Goal: Task Accomplishment & Management: Manage account settings

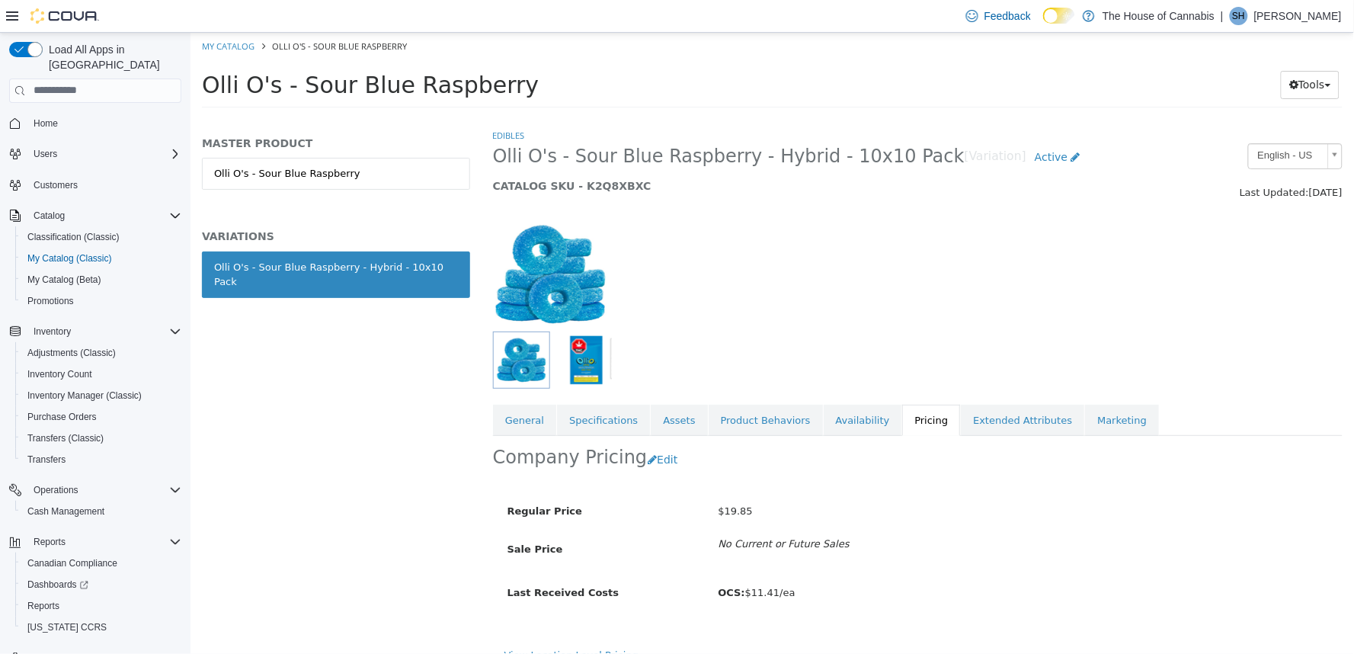
scroll to position [20, 0]
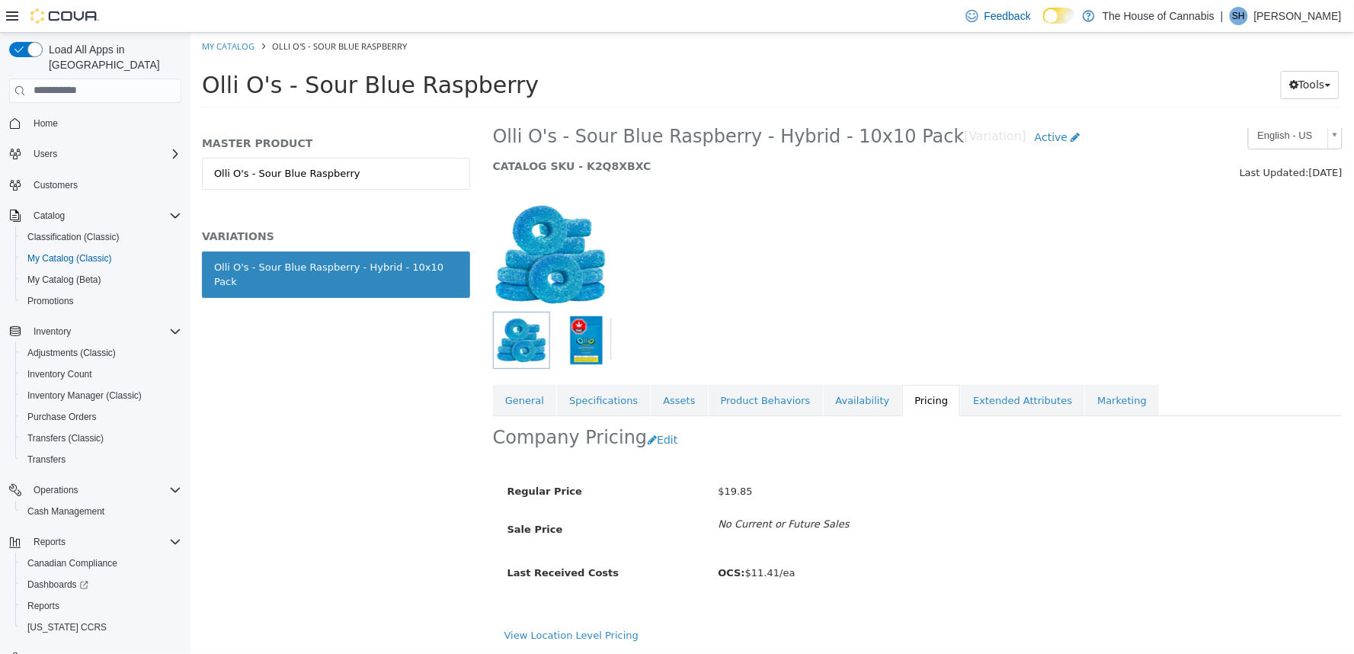
click at [1077, 89] on h1 "Olli O's - Sour Blue Raspberry" at bounding box center [671, 84] width 941 height 30
click at [62, 597] on link "Reports" at bounding box center [43, 606] width 44 height 18
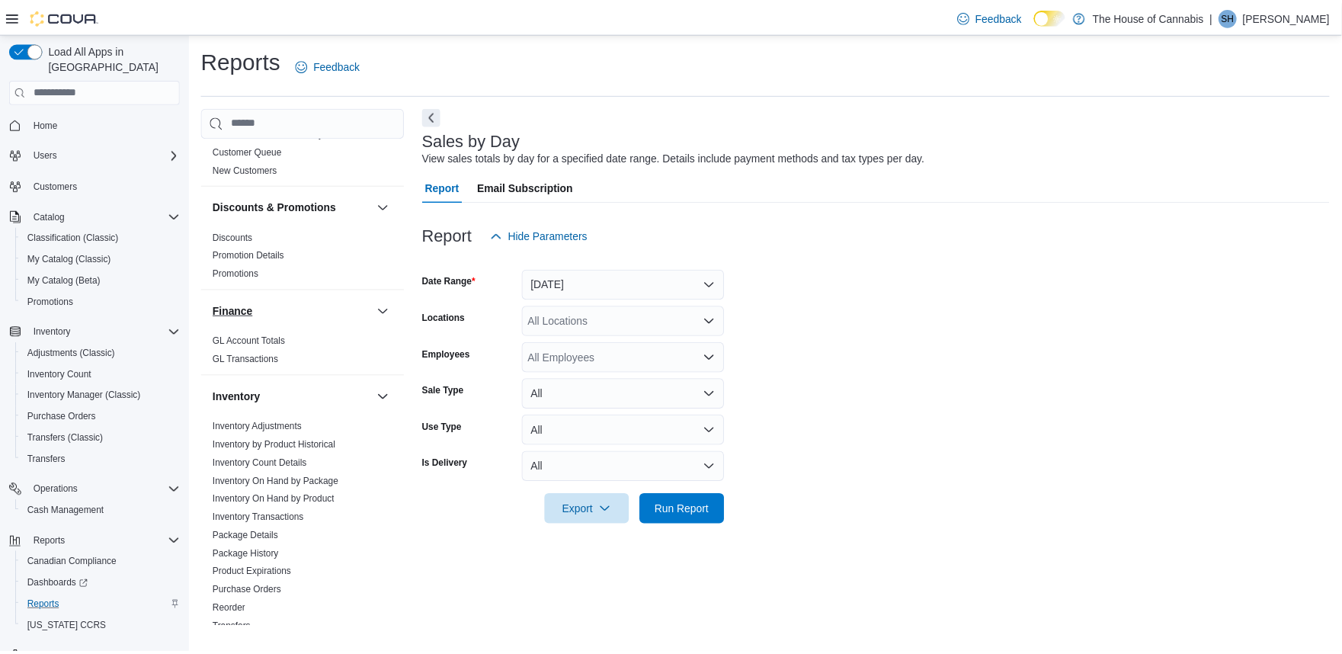
scroll to position [338, 0]
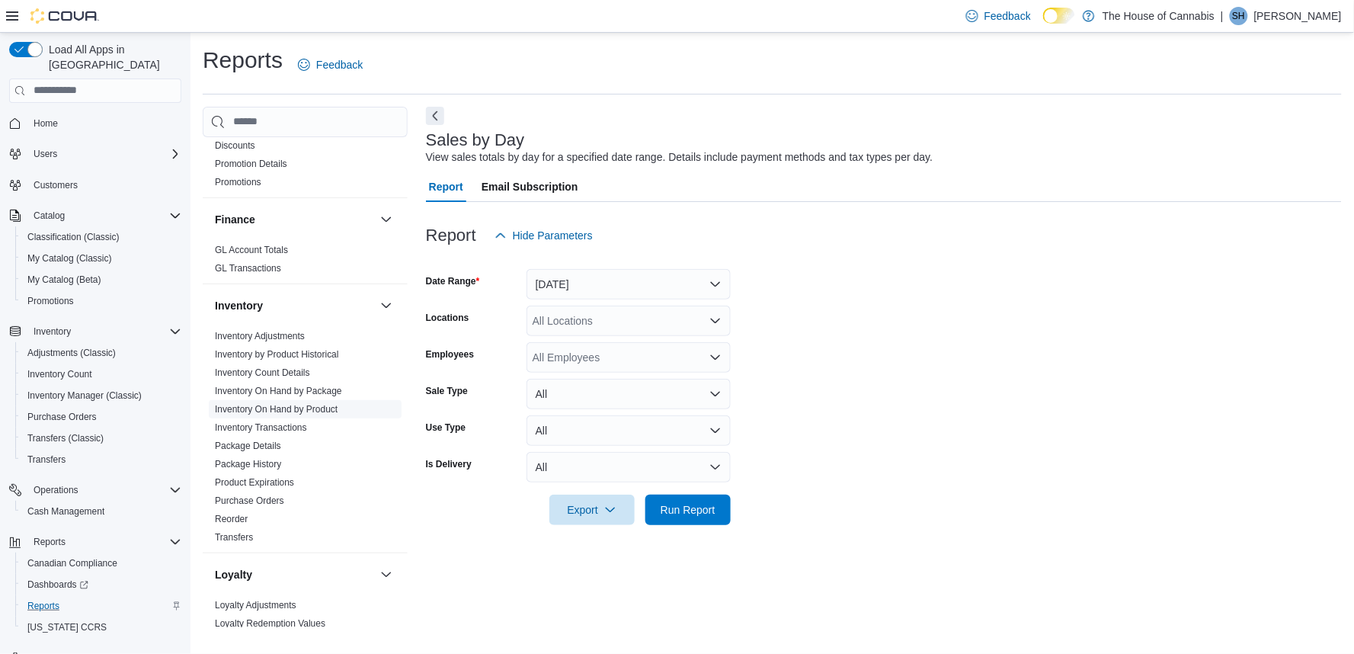
click at [305, 407] on link "Inventory On Hand by Product" at bounding box center [276, 409] width 123 height 11
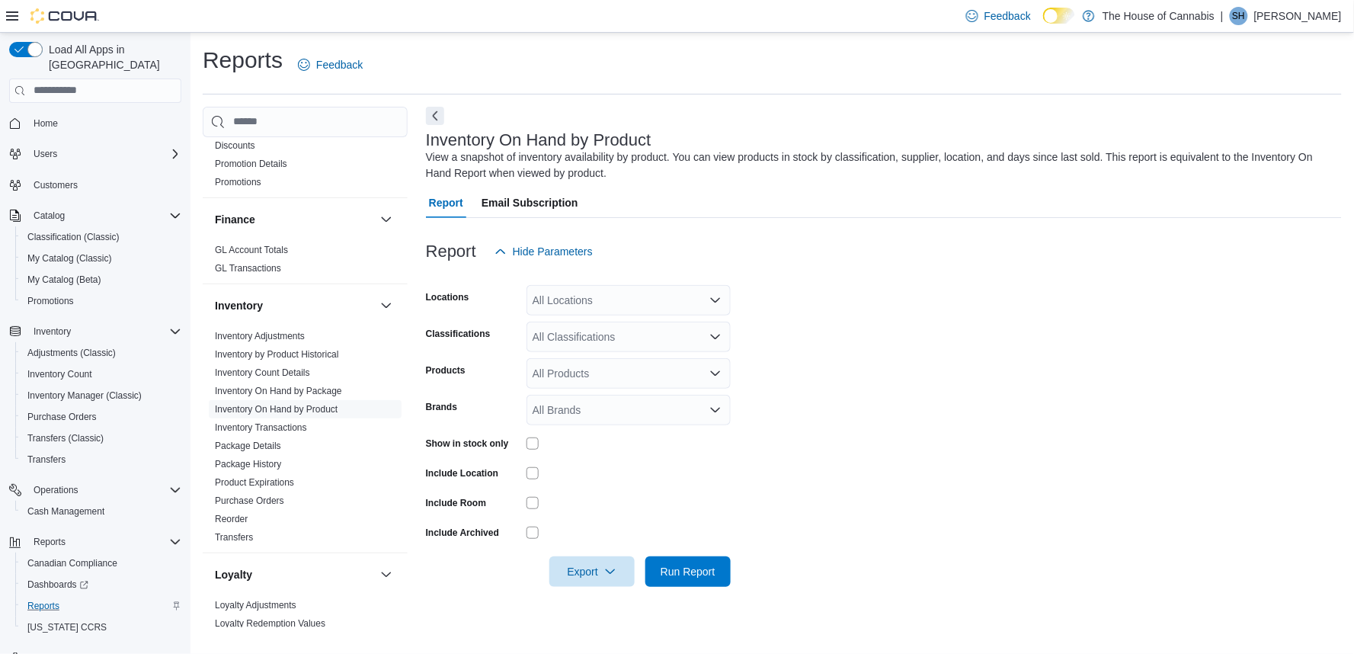
click at [585, 301] on div "All Locations" at bounding box center [629, 300] width 204 height 30
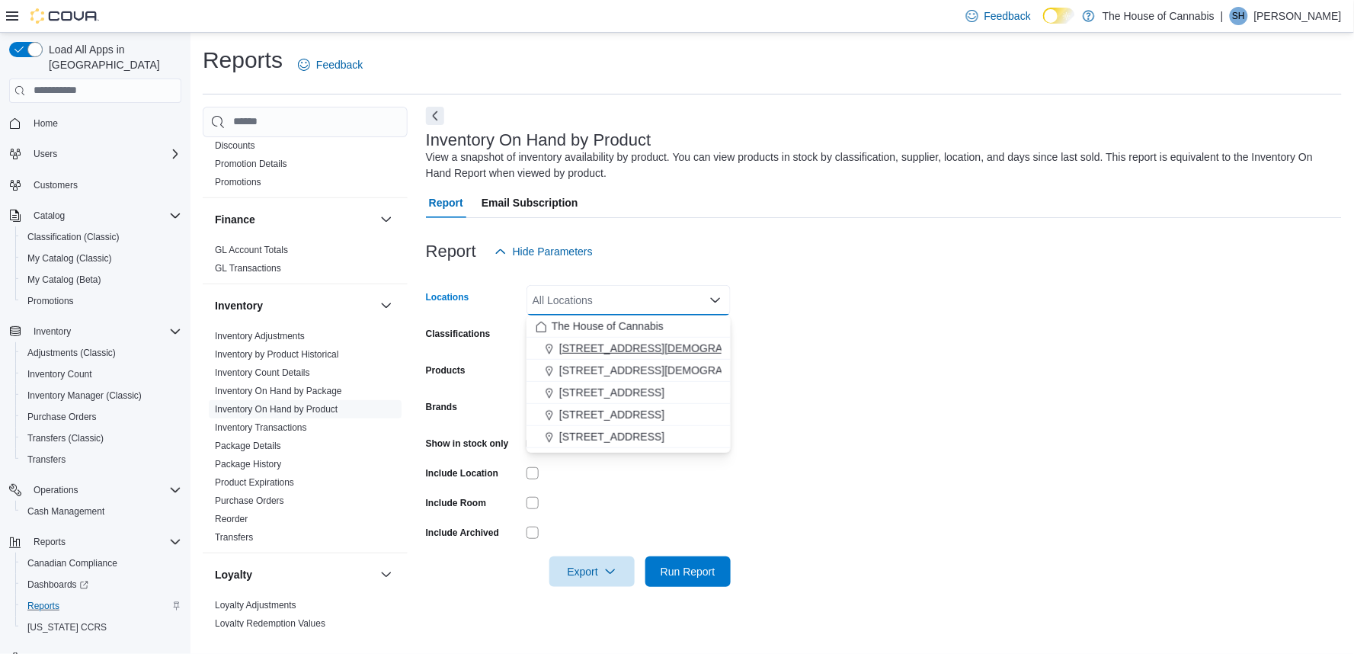
click at [611, 341] on span "1 Church St, Unit 9 Keswick" at bounding box center [671, 348] width 225 height 15
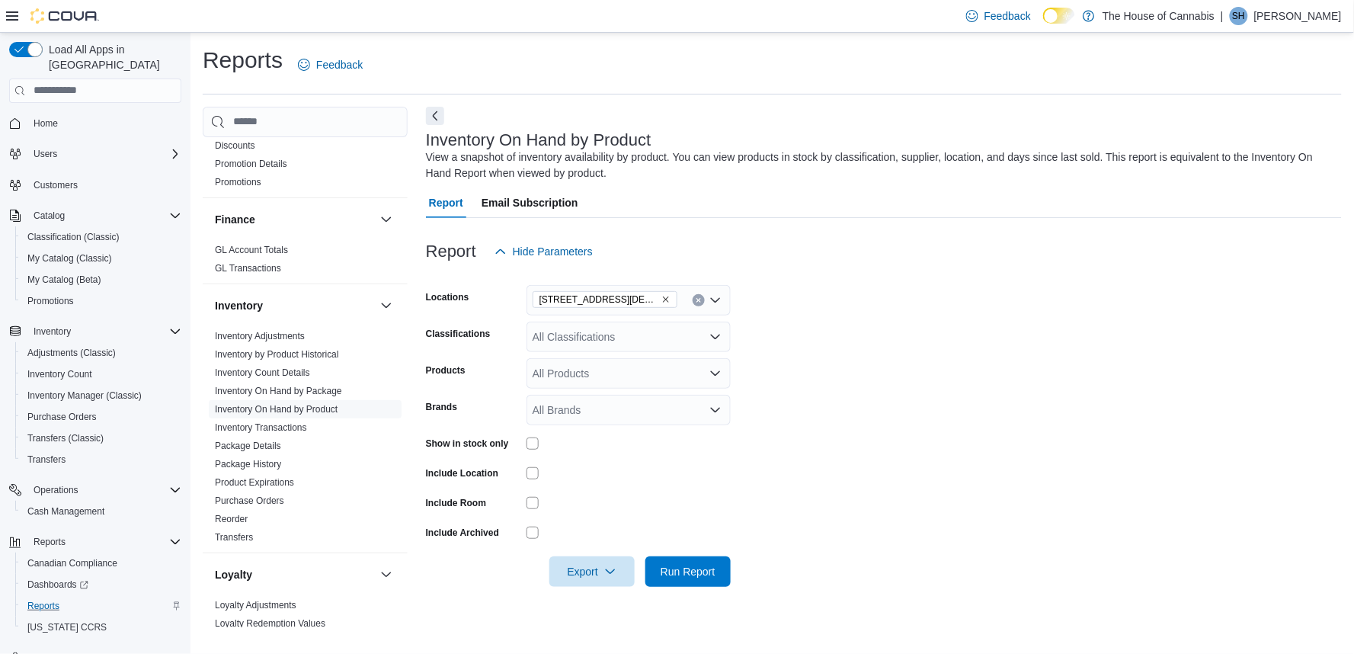
click at [852, 311] on form "Locations 1 Church St, Unit 9 Keswick Classifications All Classifications Produ…" at bounding box center [884, 427] width 916 height 320
click at [554, 344] on div "All Classifications" at bounding box center [629, 337] width 204 height 30
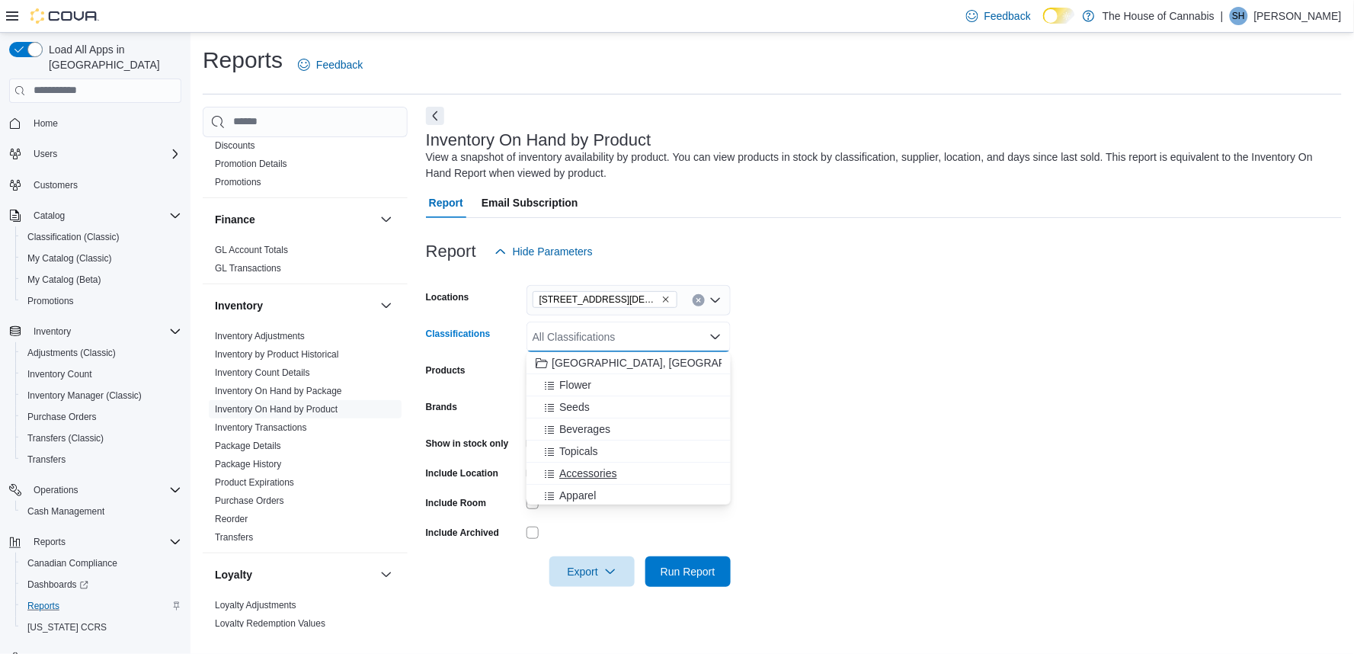
click at [607, 475] on span "Accessories" at bounding box center [587, 473] width 57 height 15
click at [876, 386] on form "Locations 1 Church St, Unit 9 Keswick Classifications Accessories Combo box. Se…" at bounding box center [884, 427] width 916 height 320
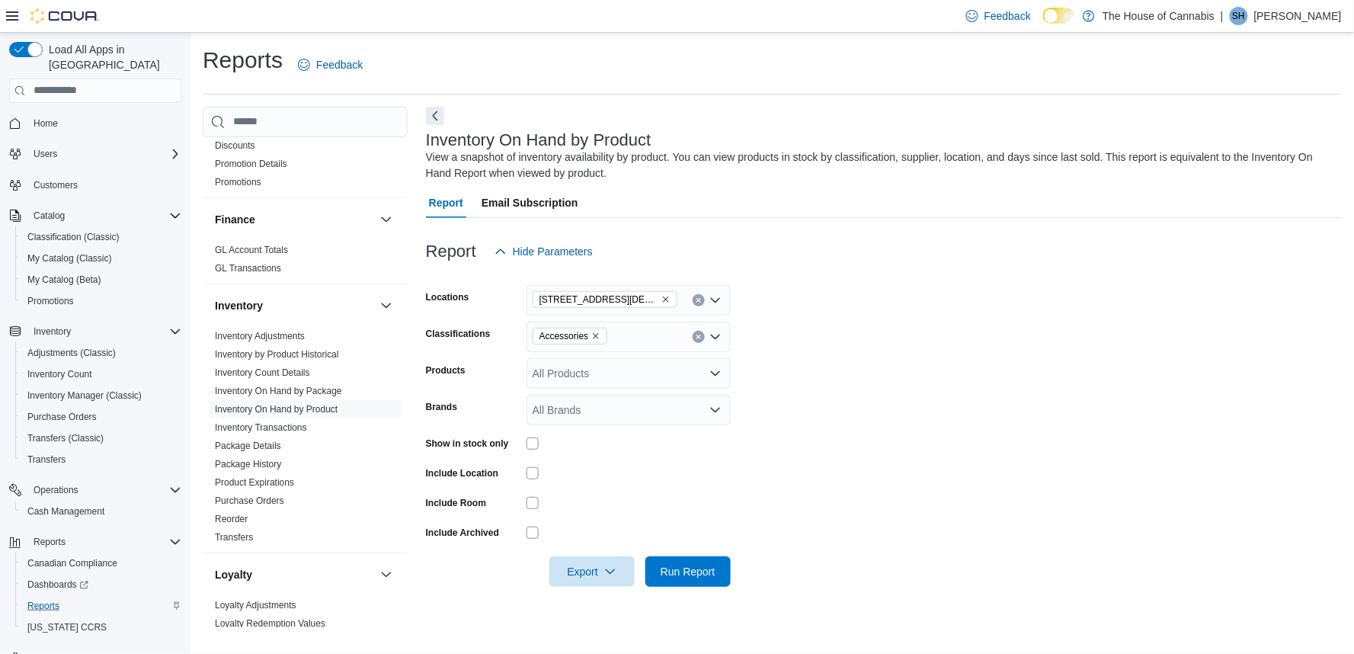
click at [596, 379] on div "All Products" at bounding box center [629, 373] width 204 height 30
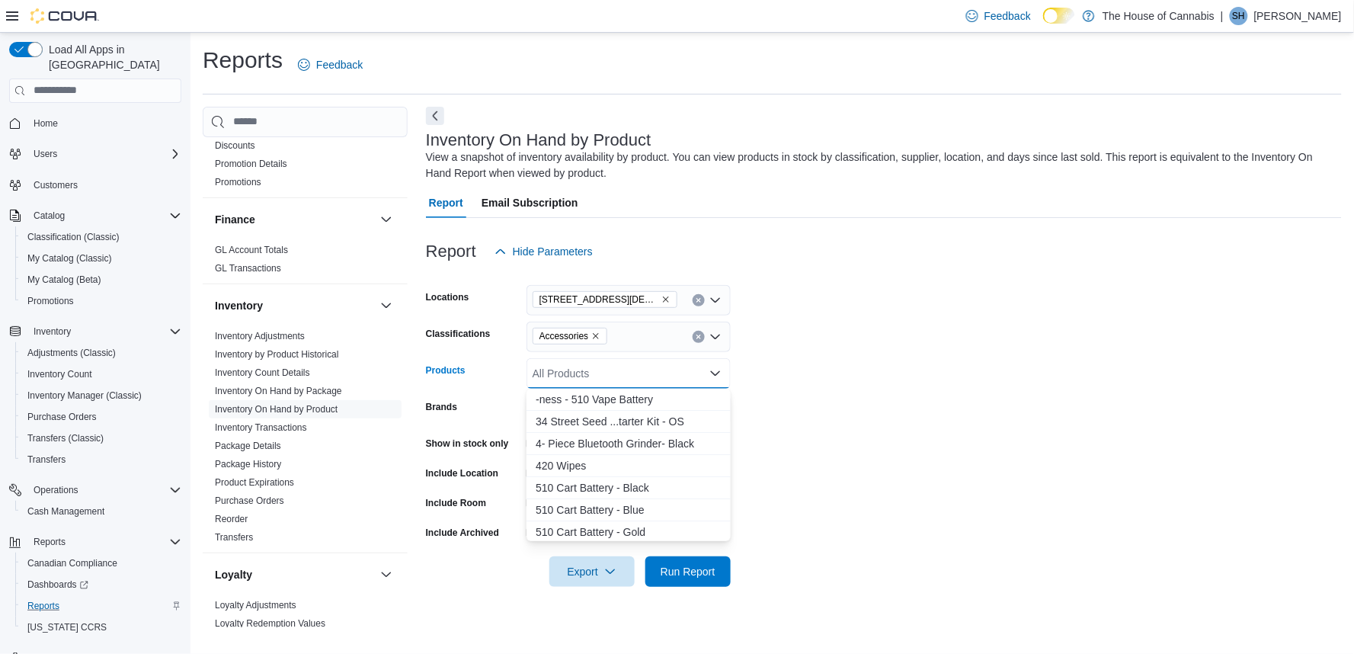
click at [596, 379] on div "All Products Combo box. Selected. Combo box input. All Products. Type some text…" at bounding box center [629, 373] width 204 height 30
click at [841, 398] on form "Locations 1 Church St, Unit 9 Keswick Classifications Accessories Products All …" at bounding box center [884, 427] width 916 height 320
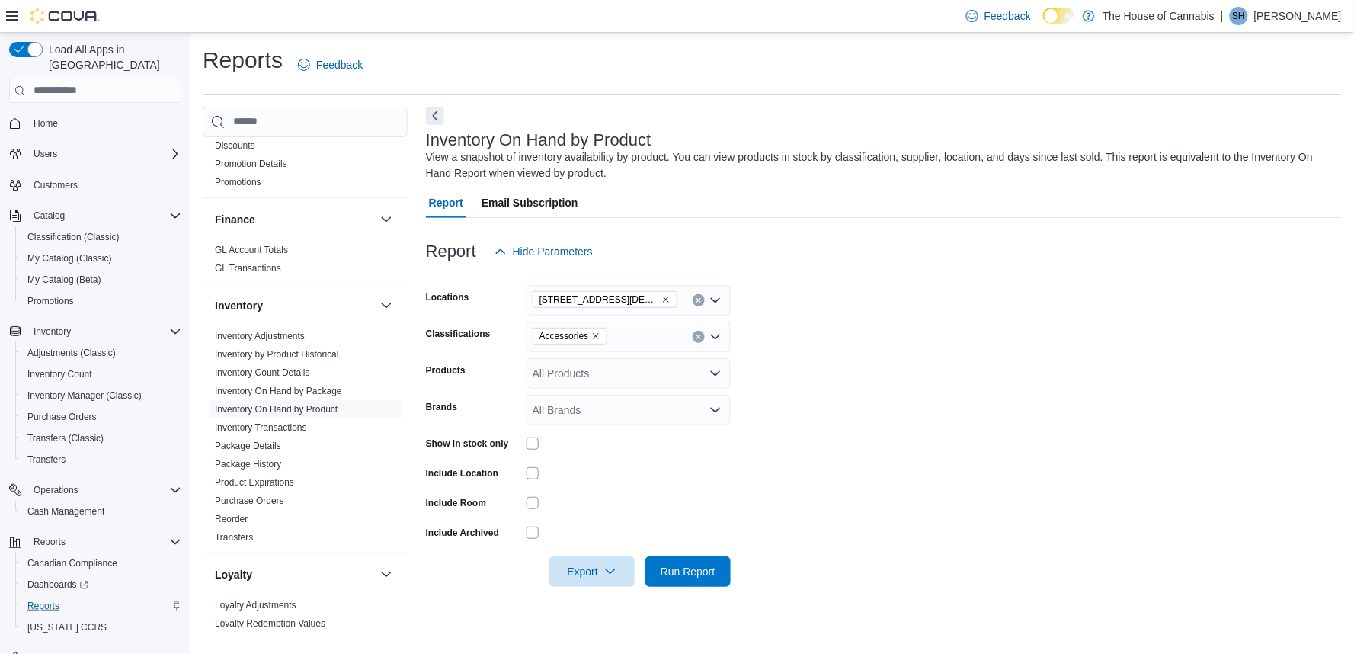
click at [587, 413] on div "All Brands" at bounding box center [629, 410] width 204 height 30
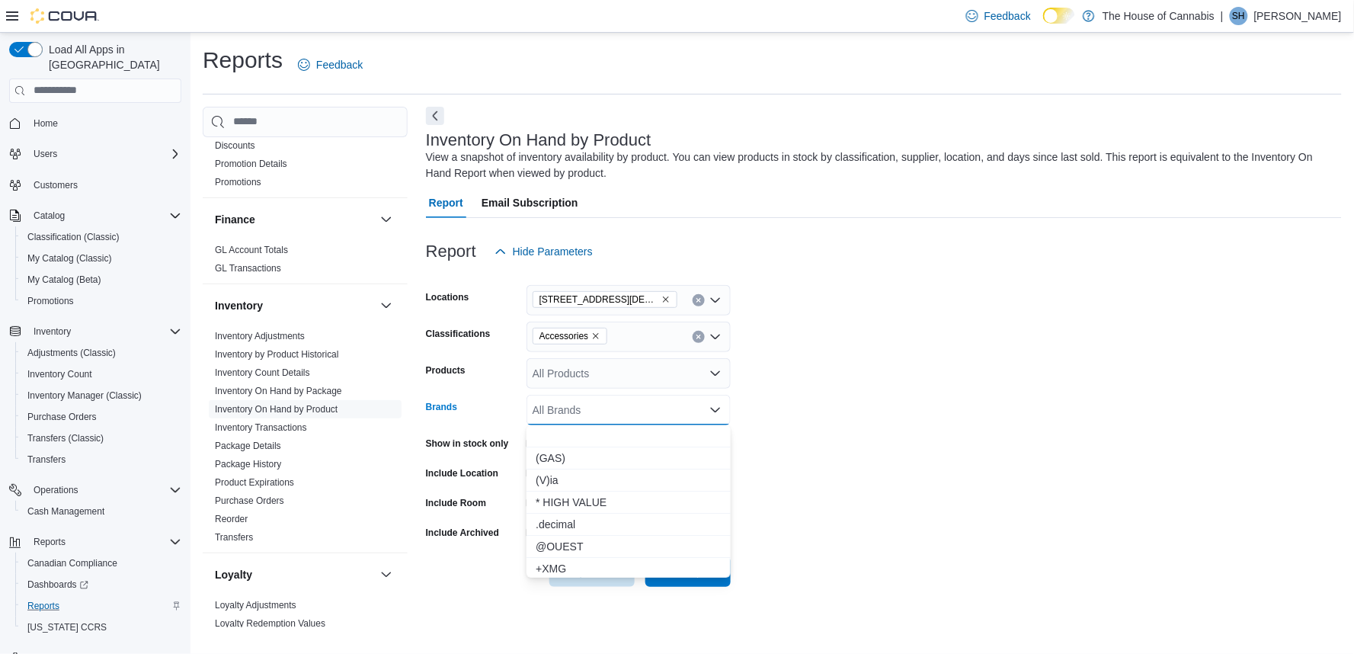
click at [882, 432] on form "Locations 1 Church St, Unit 9 Keswick Classifications Accessories Products All …" at bounding box center [884, 427] width 916 height 320
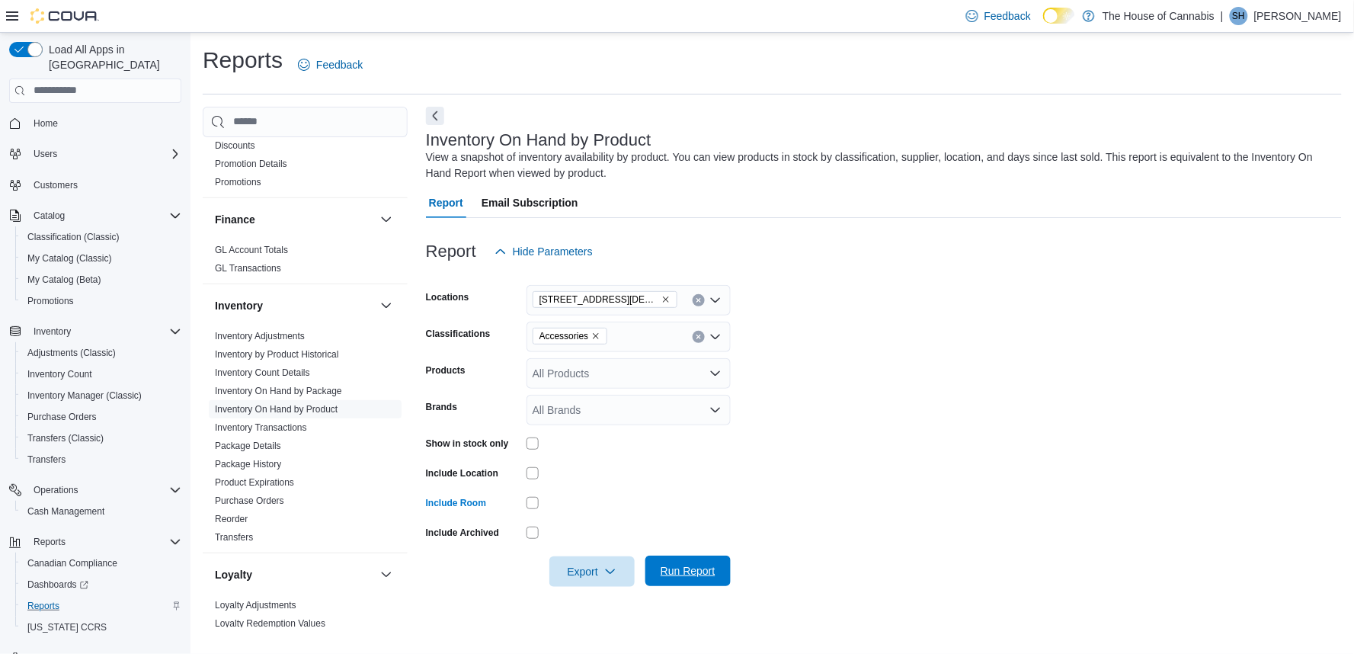
click at [683, 567] on span "Run Report" at bounding box center [688, 570] width 55 height 15
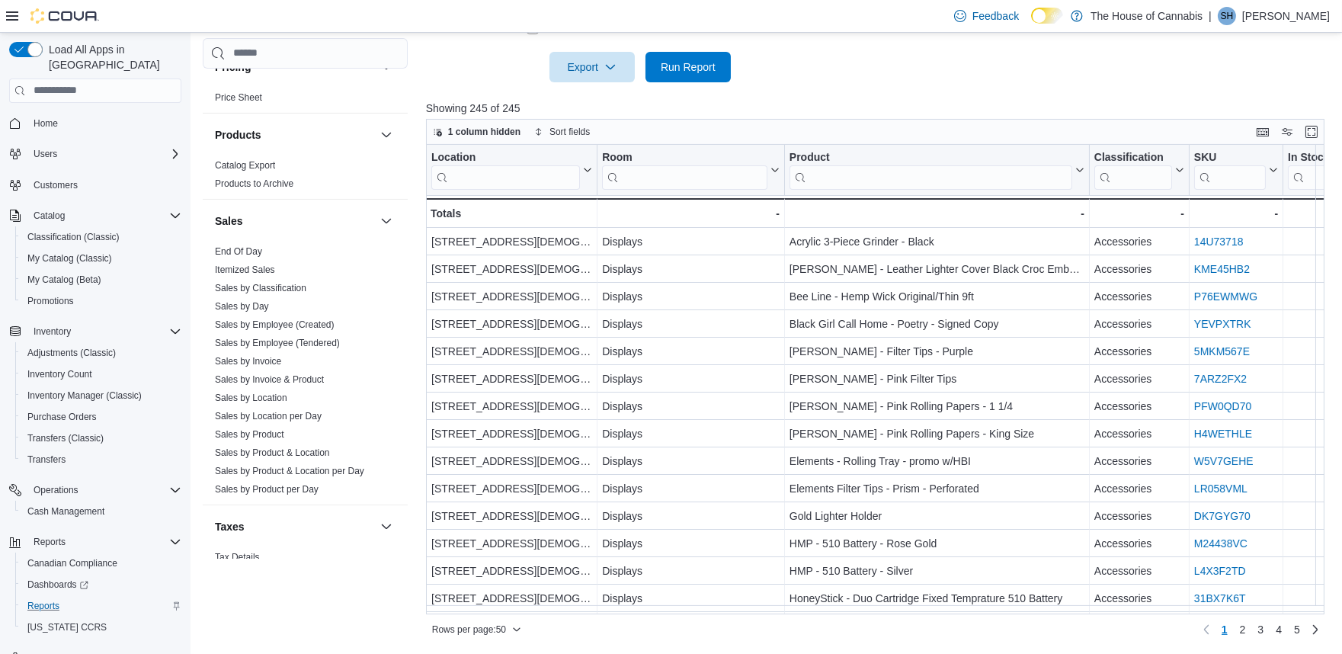
scroll to position [978, 0]
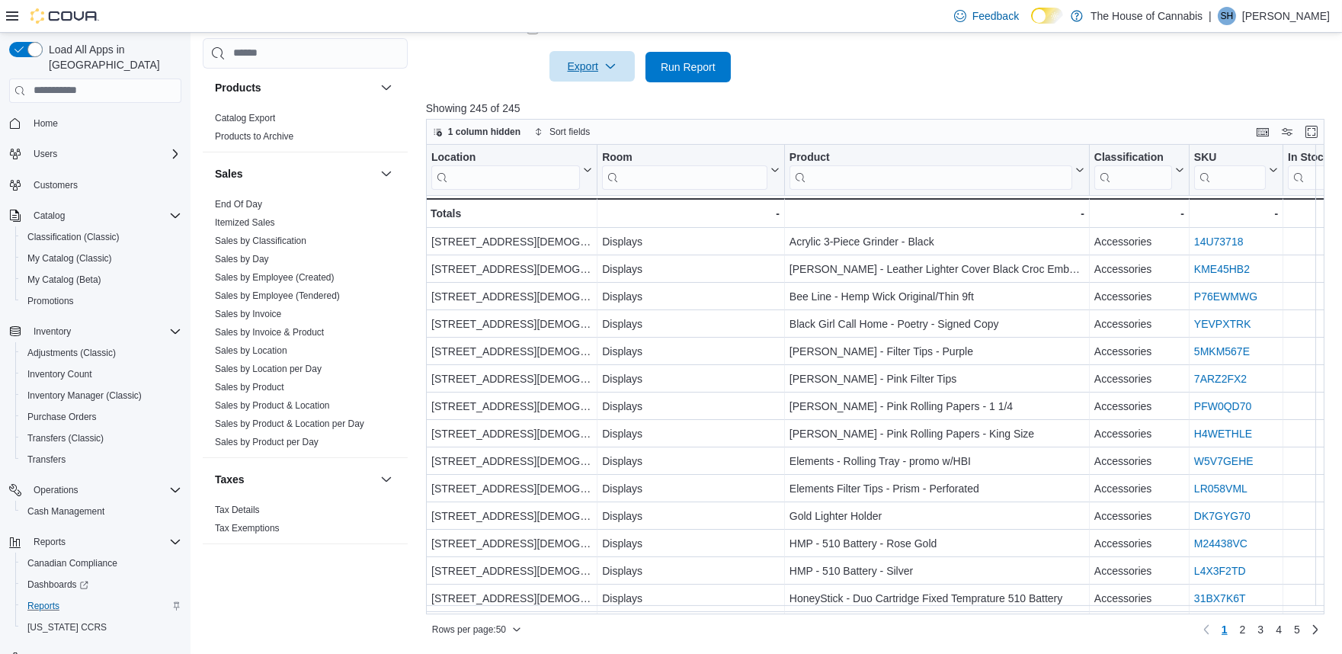
click at [591, 70] on span "Export" at bounding box center [592, 66] width 67 height 30
click at [607, 100] on span "Export to Excel" at bounding box center [594, 97] width 69 height 12
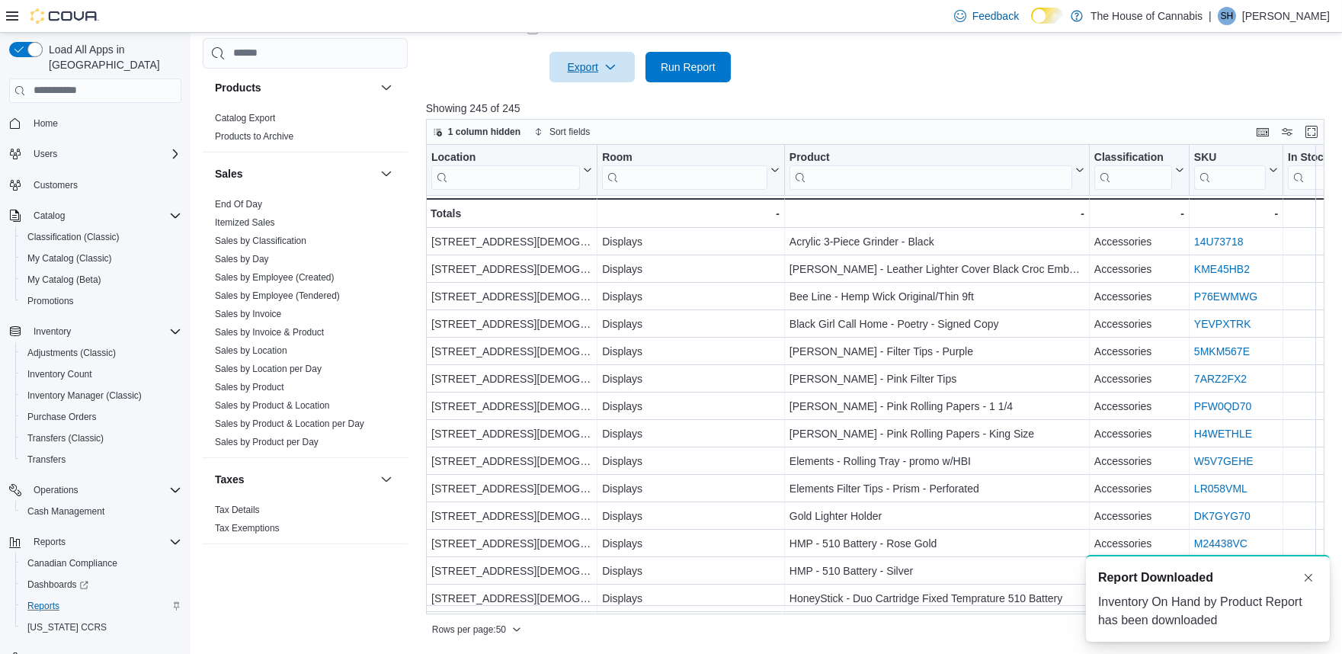
scroll to position [0, 0]
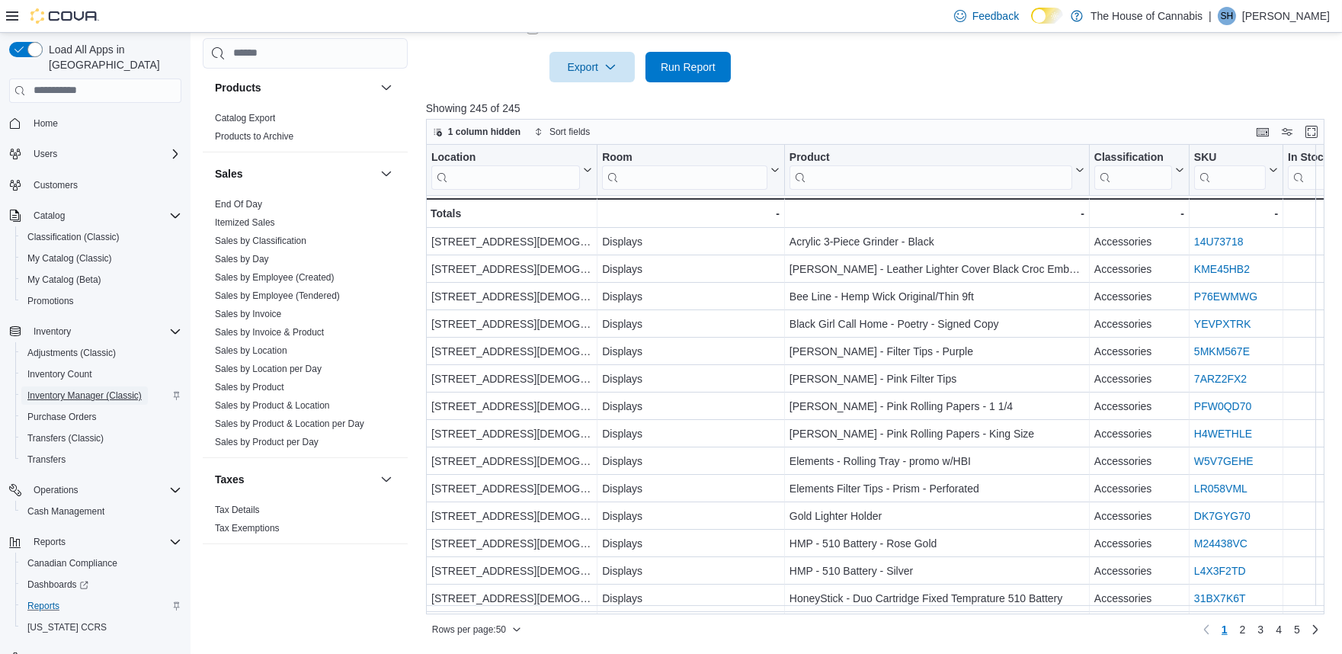
click at [97, 389] on span "Inventory Manager (Classic)" at bounding box center [84, 395] width 114 height 12
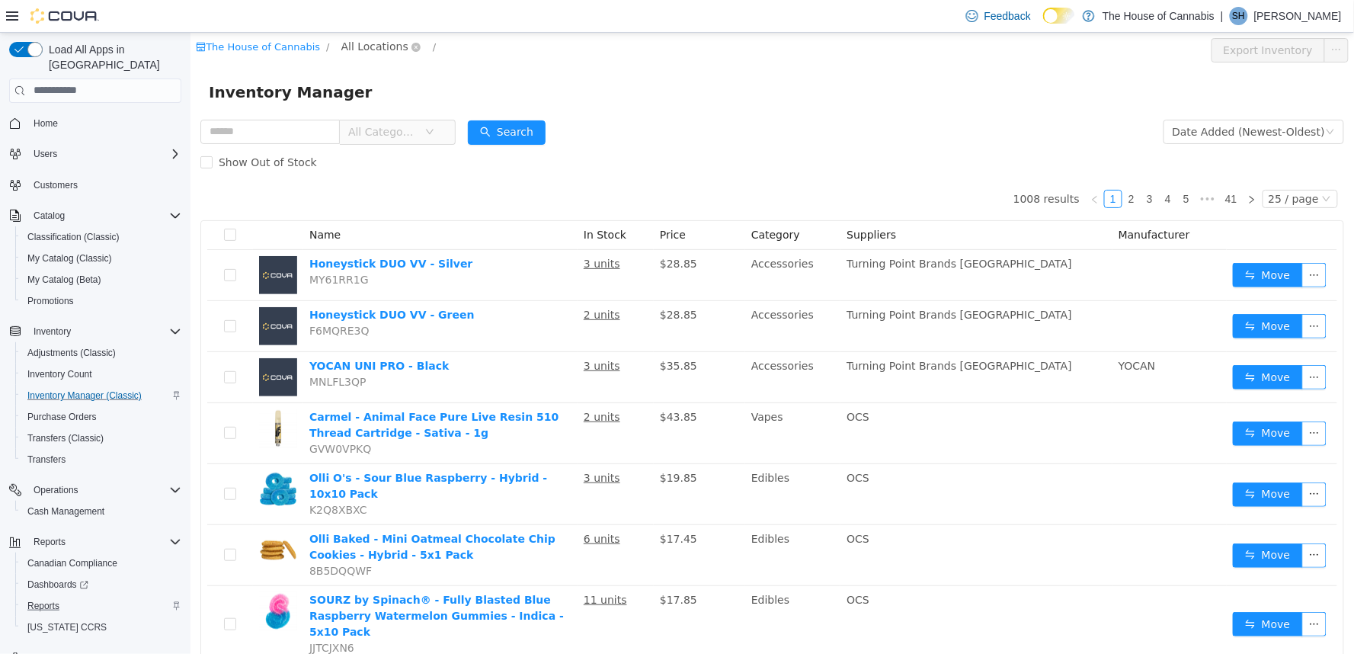
click at [373, 42] on span "All Locations" at bounding box center [374, 45] width 67 height 17
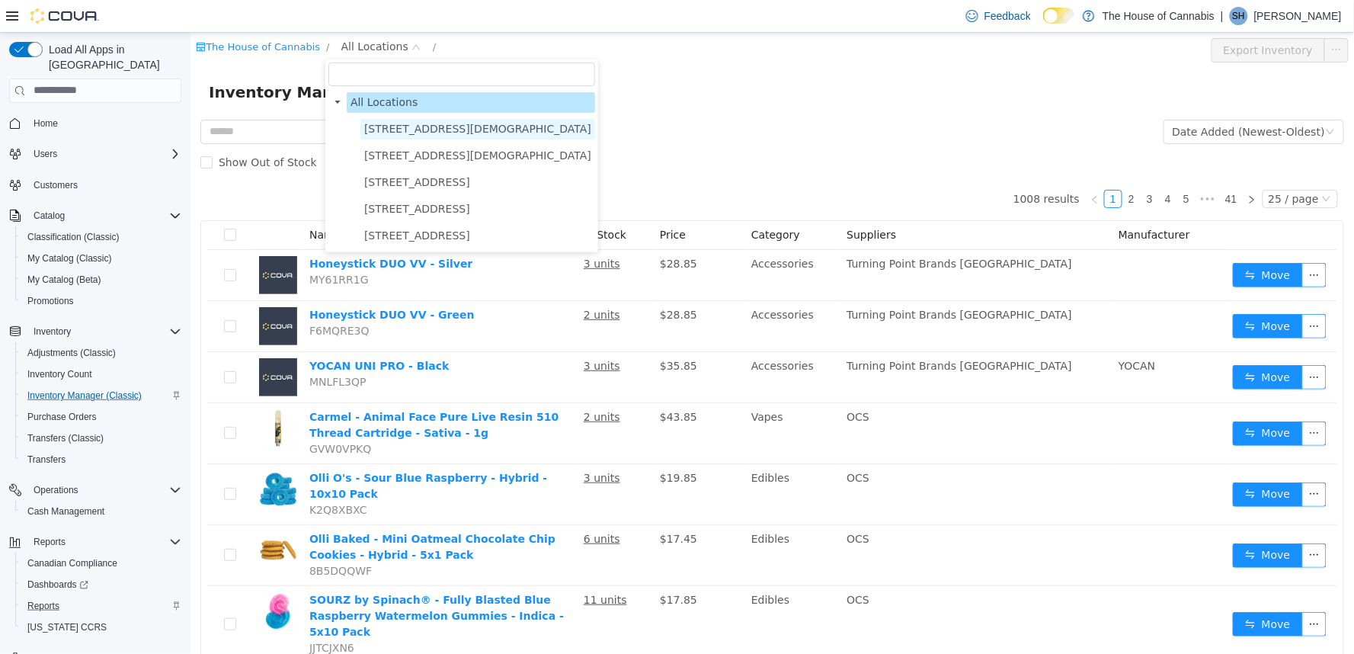
click at [445, 124] on span "[STREET_ADDRESS][DEMOGRAPHIC_DATA]" at bounding box center [476, 128] width 227 height 12
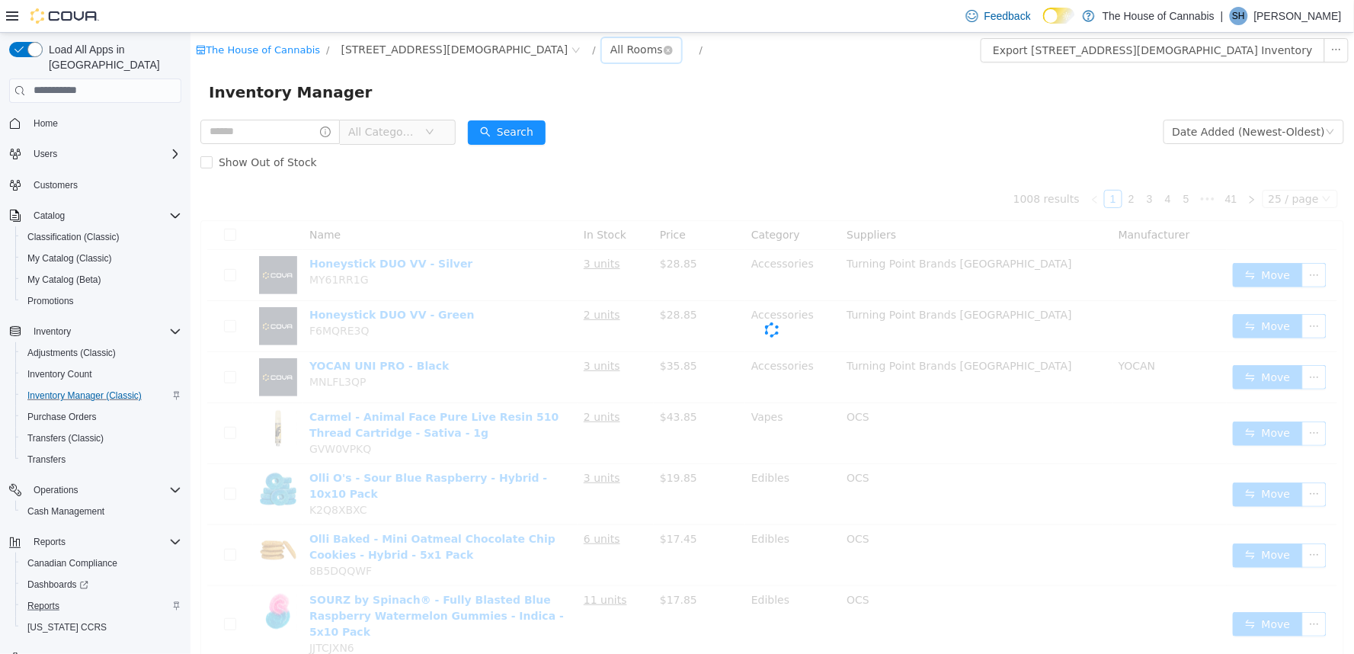
click at [610, 48] on div "All Rooms" at bounding box center [636, 48] width 53 height 23
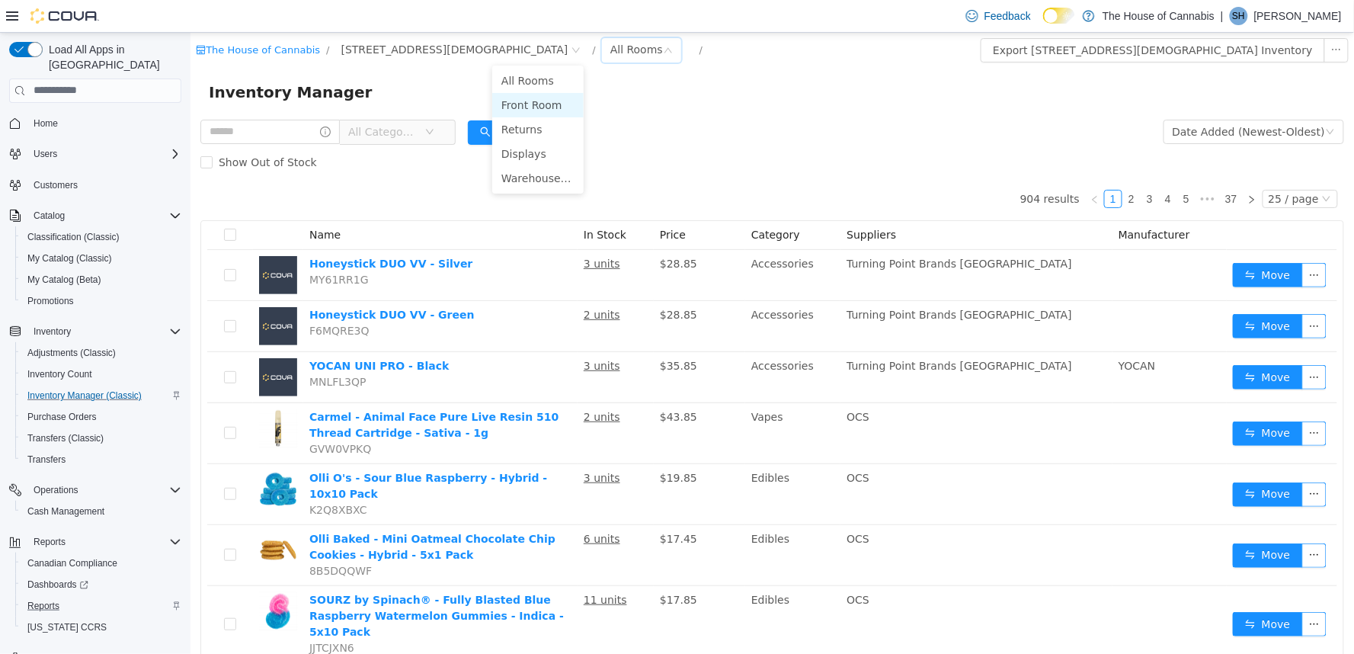
click at [536, 102] on li "Front Room" at bounding box center [536, 104] width 91 height 24
click at [382, 137] on span "All Categories" at bounding box center [381, 130] width 69 height 15
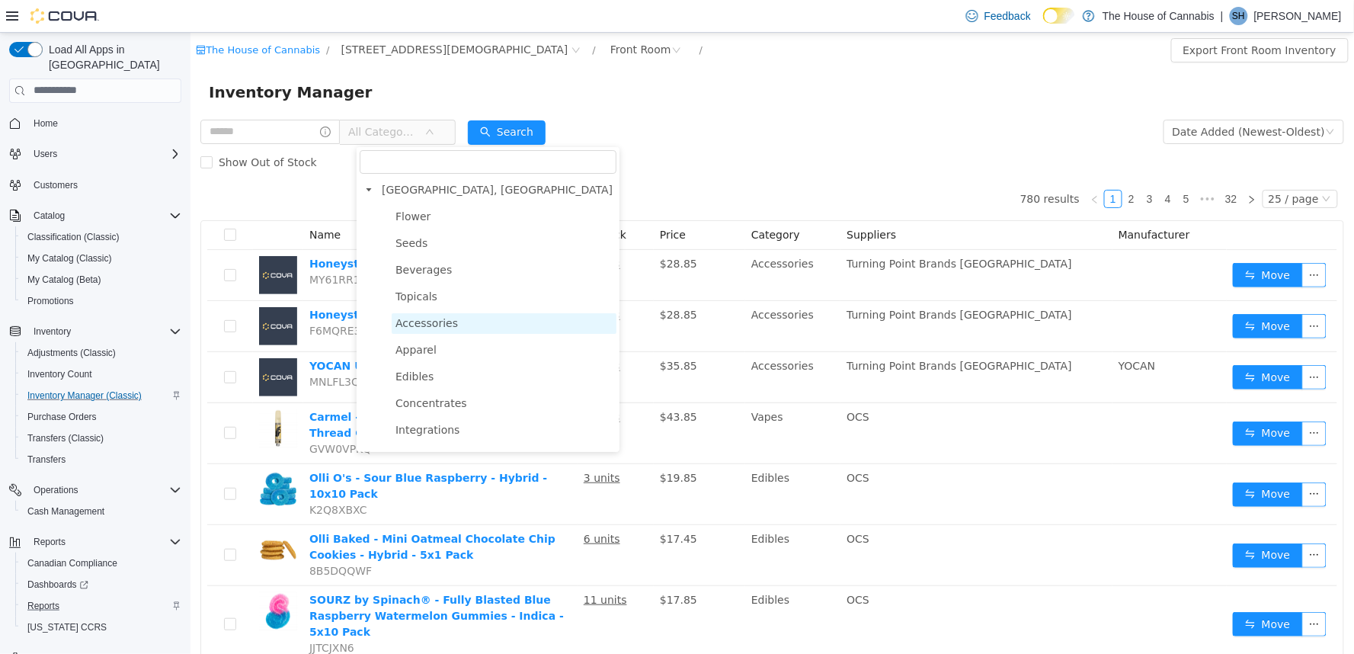
click at [457, 322] on span "Accessories" at bounding box center [503, 322] width 225 height 21
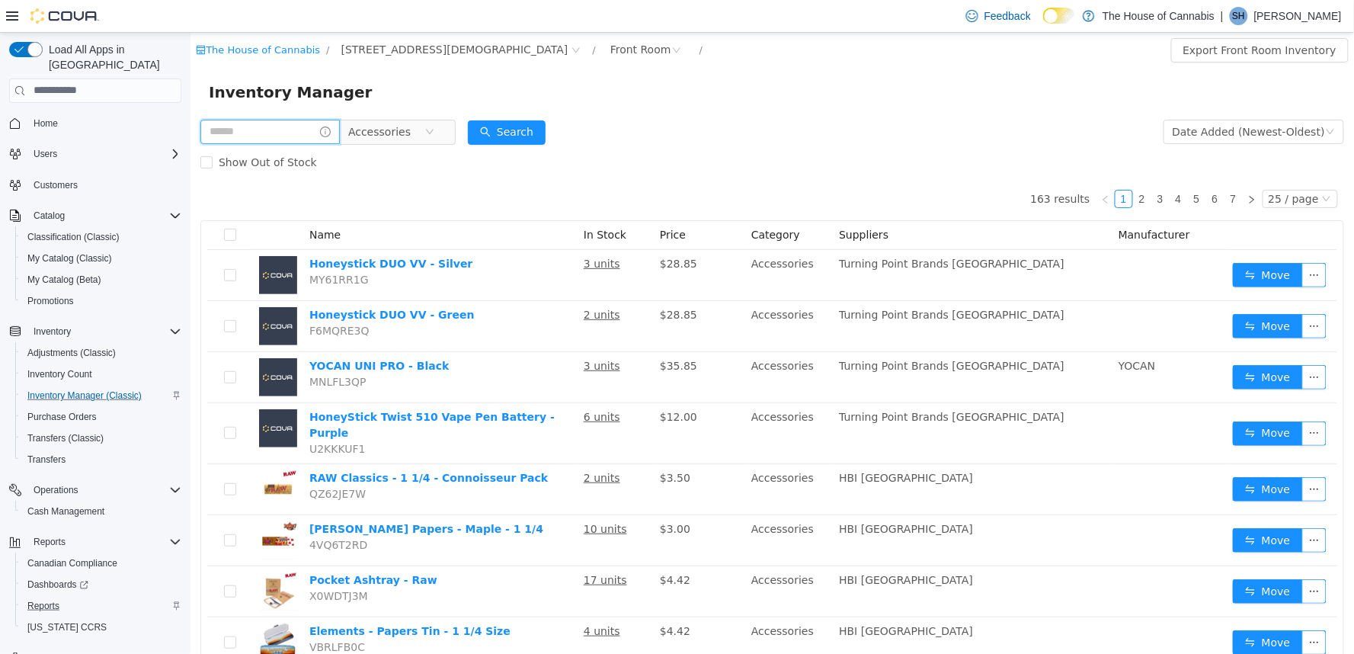
click at [257, 127] on input "text" at bounding box center [269, 131] width 139 height 24
click at [335, 129] on input "******" at bounding box center [277, 131] width 154 height 24
type input "******"
click at [329, 130] on icon "icon: close-circle" at bounding box center [324, 130] width 9 height 9
click at [1249, 126] on div "Date Added (Newest-Oldest)" at bounding box center [1248, 131] width 152 height 23
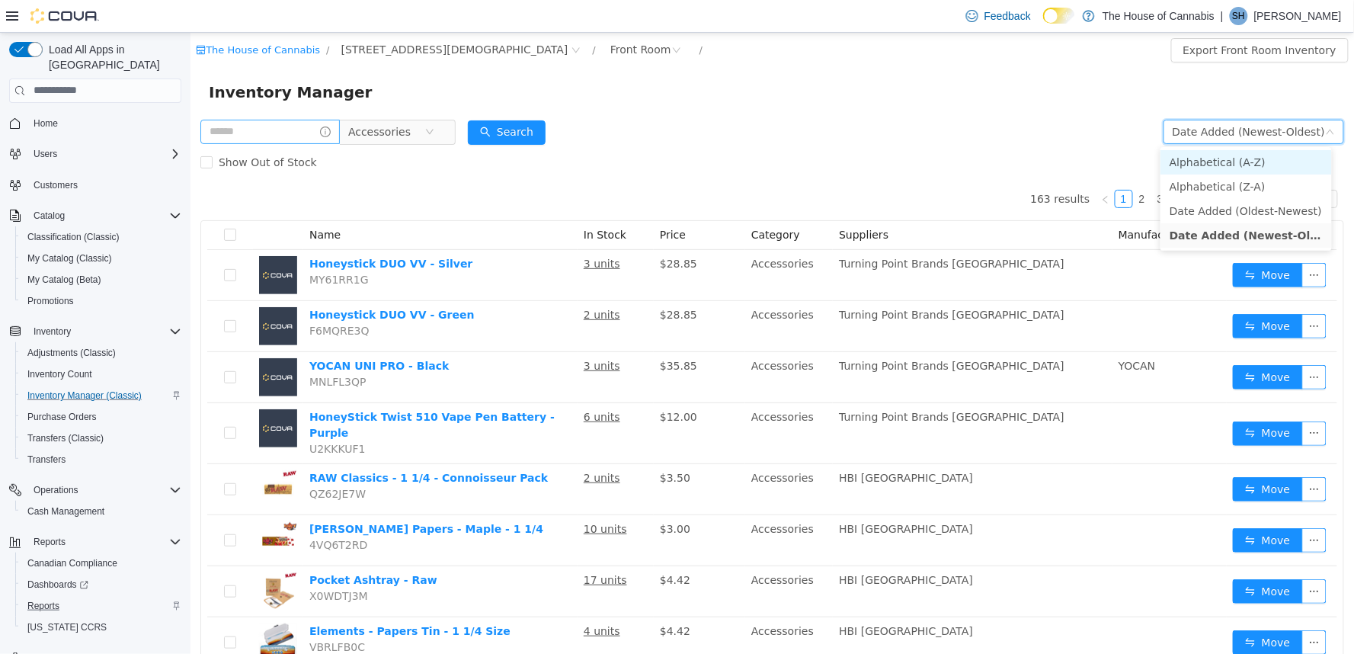
click at [1247, 163] on li "Alphabetical (A-Z)" at bounding box center [1245, 161] width 171 height 24
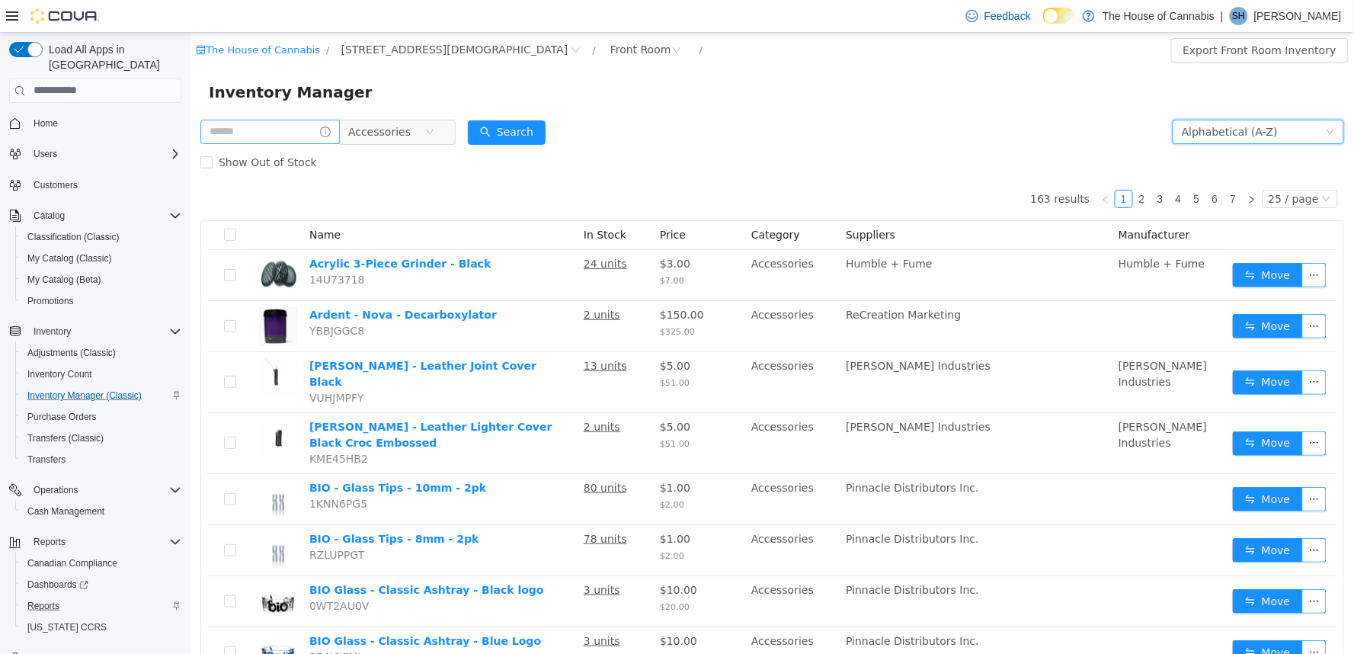
click at [644, 153] on div "Show Out of Stock" at bounding box center [772, 161] width 1144 height 30
click at [277, 126] on input "text" at bounding box center [269, 131] width 139 height 24
type input "*****"
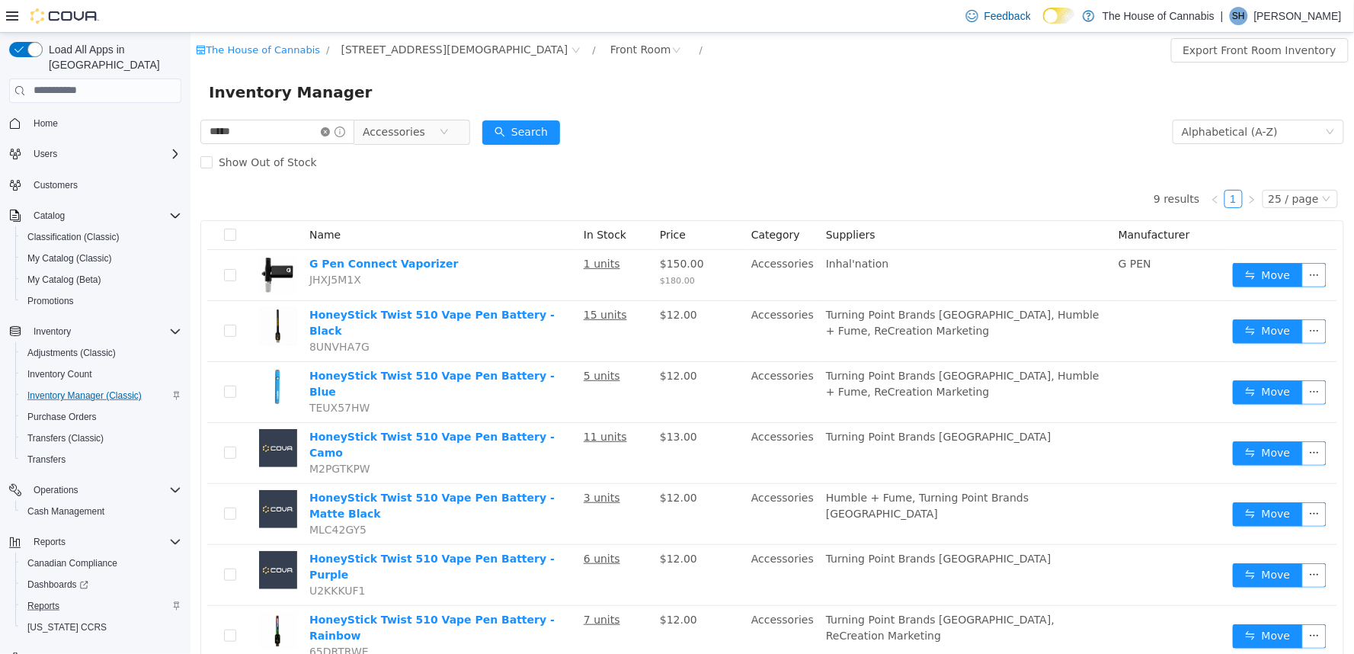
click at [329, 133] on icon "icon: close-circle" at bounding box center [324, 130] width 9 height 9
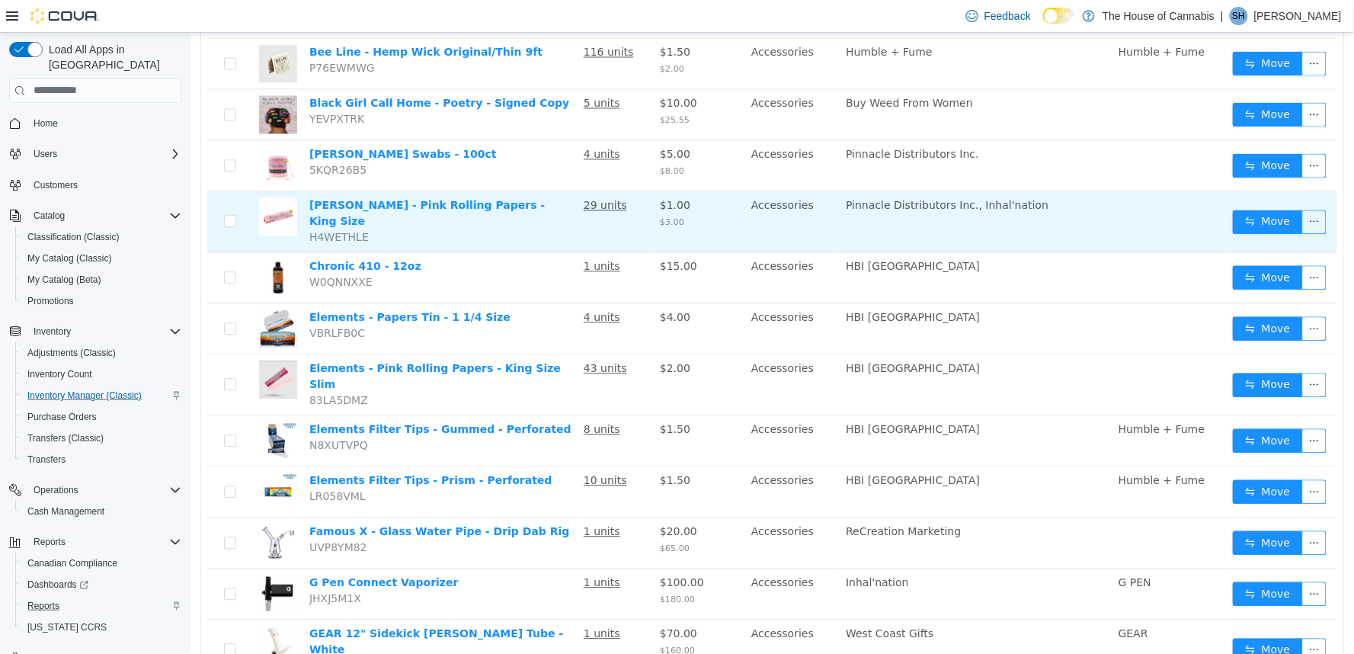
scroll to position [926, 0]
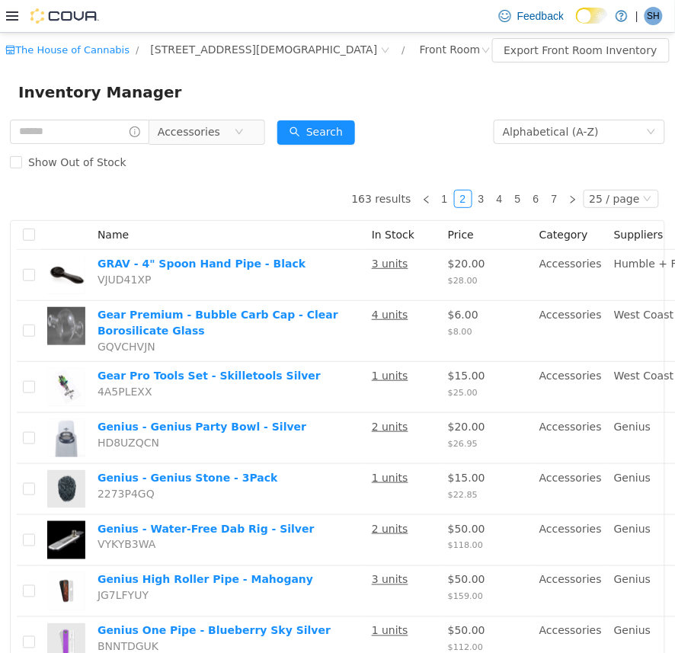
click at [200, 171] on div "Show Out of Stock" at bounding box center [337, 161] width 655 height 30
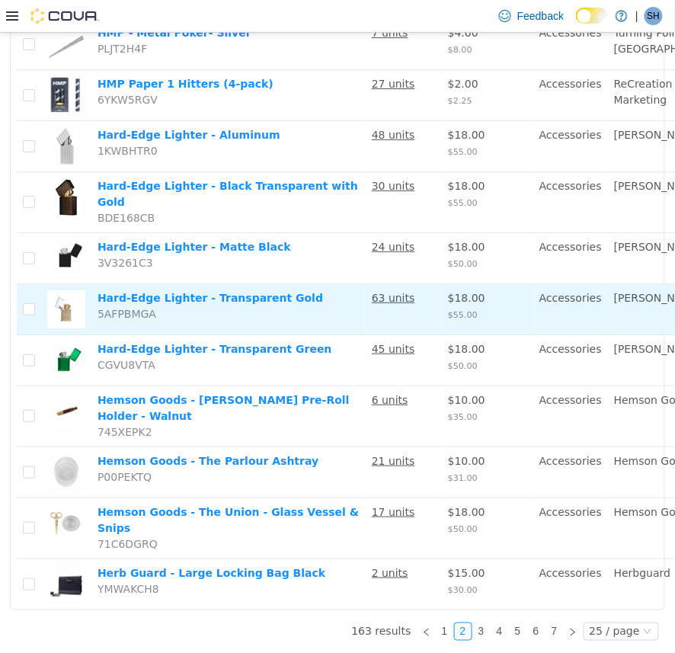
scroll to position [965, 0]
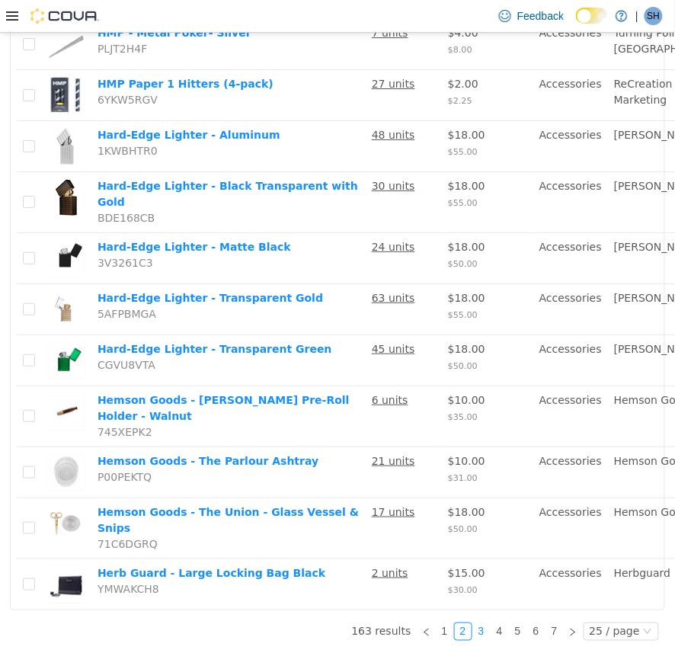
click at [475, 623] on link "3" at bounding box center [481, 631] width 17 height 17
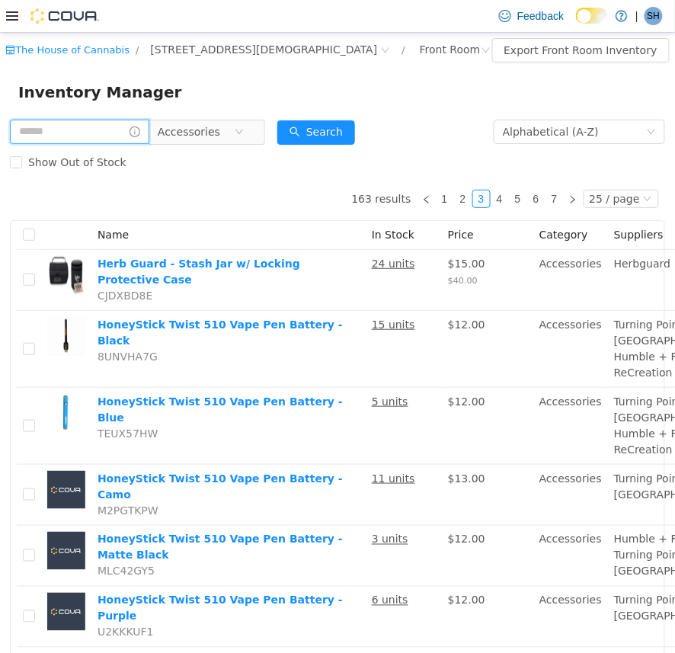
click at [94, 139] on input "text" at bounding box center [79, 131] width 139 height 24
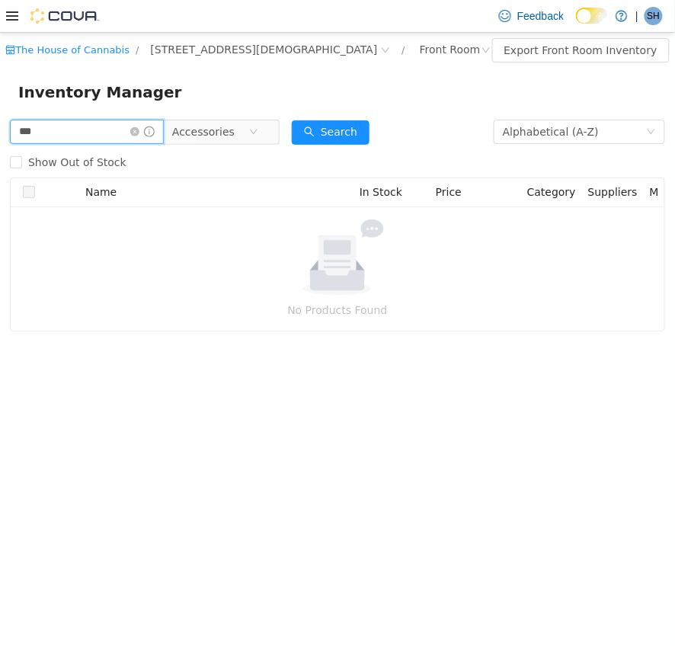
click at [94, 139] on input "***" at bounding box center [87, 131] width 154 height 24
type input "*"
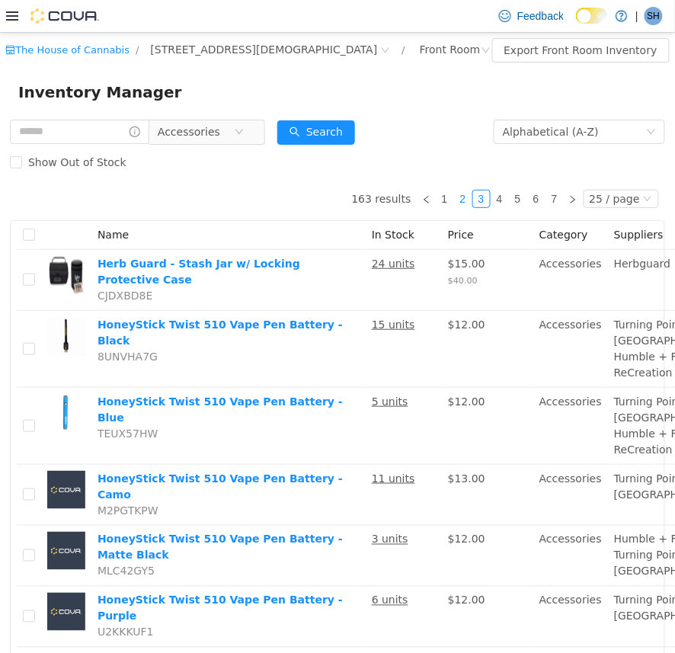
click at [455, 202] on link "2" at bounding box center [463, 198] width 17 height 17
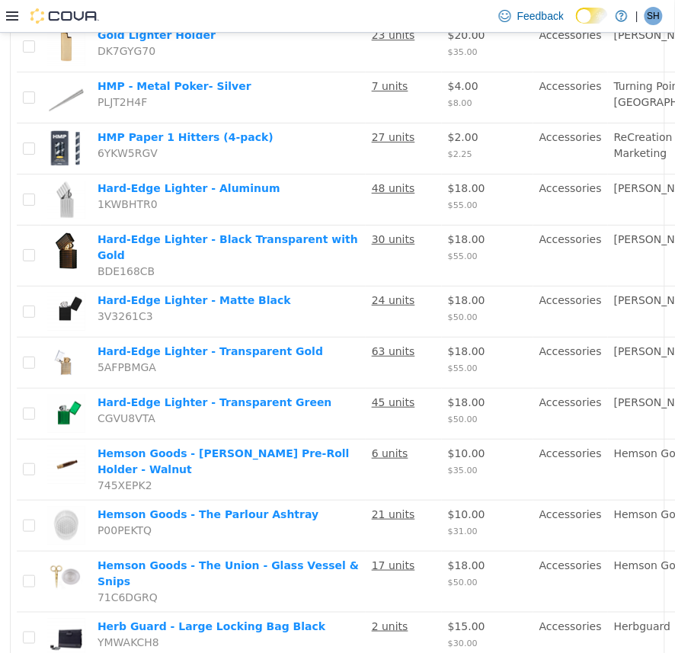
scroll to position [965, 0]
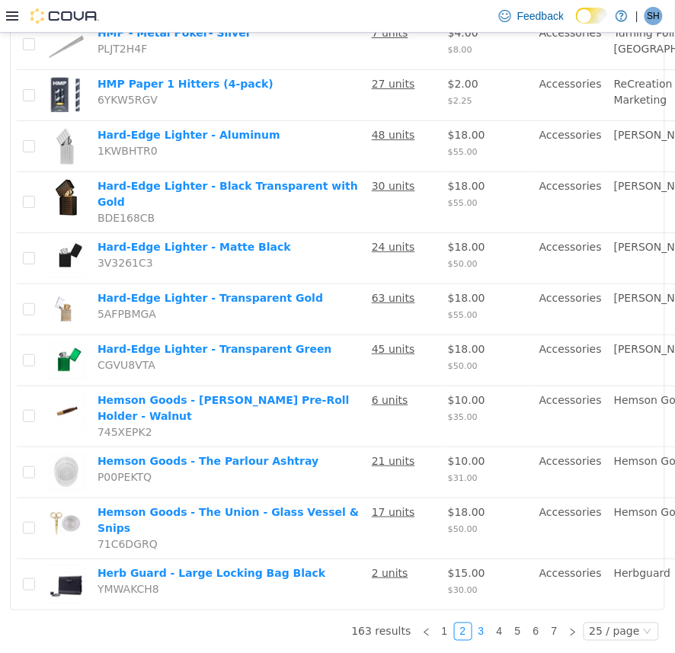
click at [473, 623] on link "3" at bounding box center [481, 631] width 17 height 17
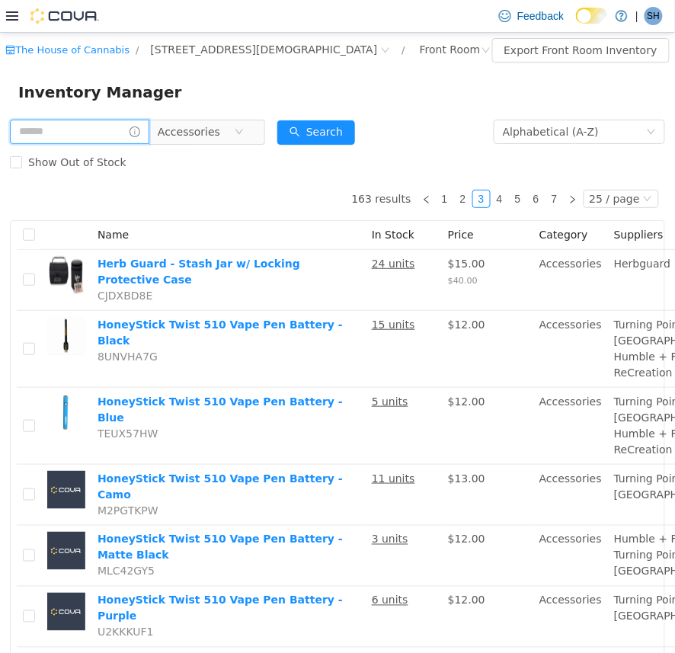
click at [101, 134] on input "text" at bounding box center [79, 131] width 139 height 24
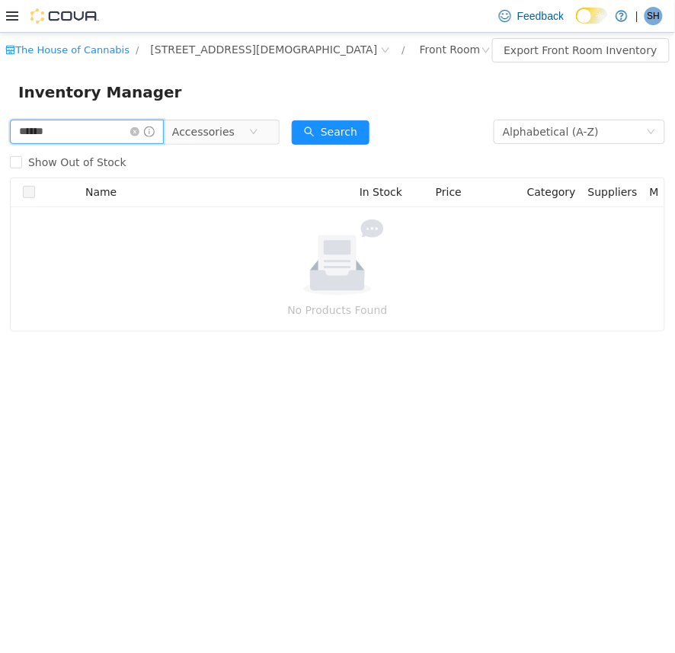
click at [113, 125] on input "*****" at bounding box center [87, 131] width 154 height 24
type input "*"
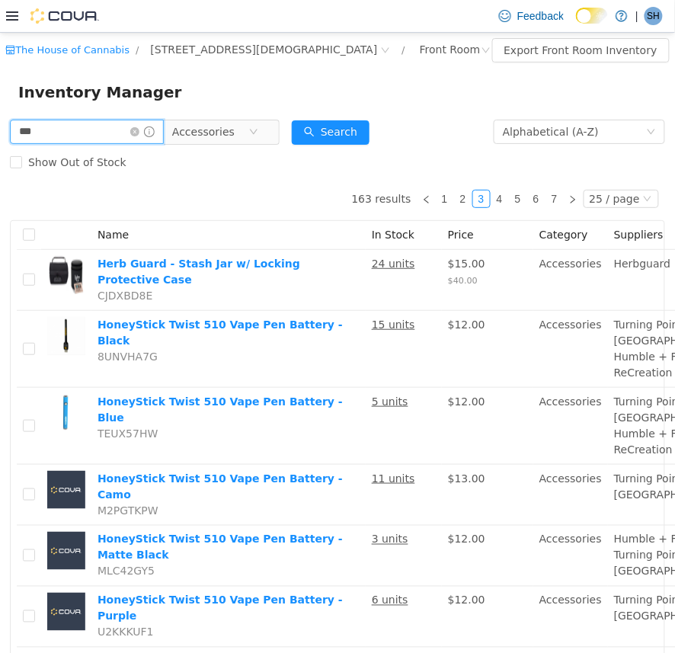
type input "***"
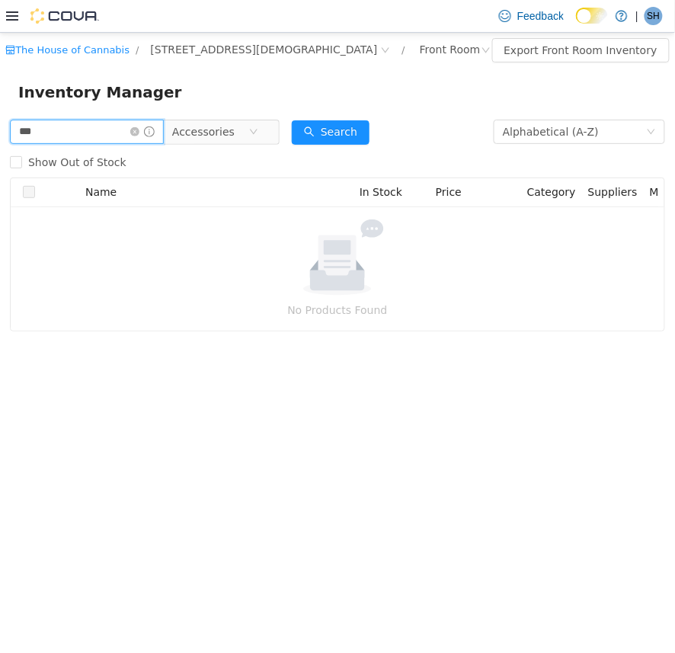
click at [113, 128] on input "***" at bounding box center [87, 131] width 154 height 24
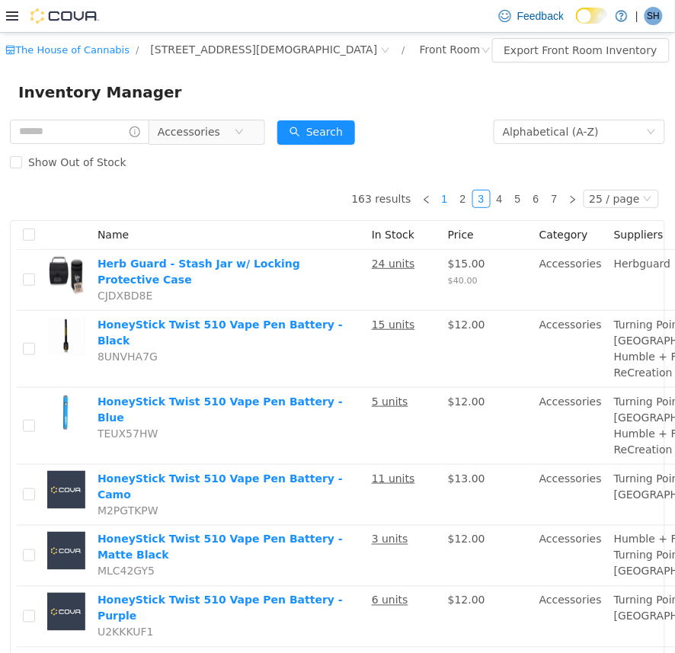
click at [437, 197] on link "1" at bounding box center [445, 198] width 17 height 17
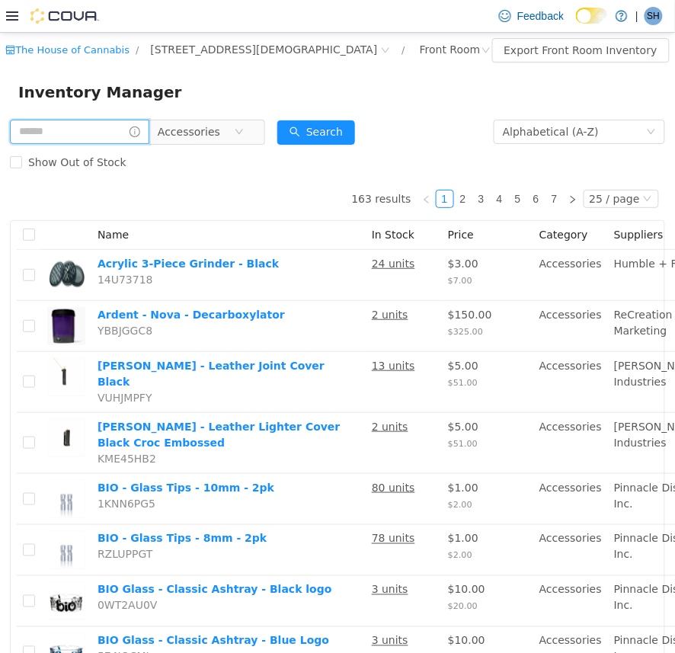
click at [101, 128] on input "text" at bounding box center [79, 131] width 139 height 24
type input "***"
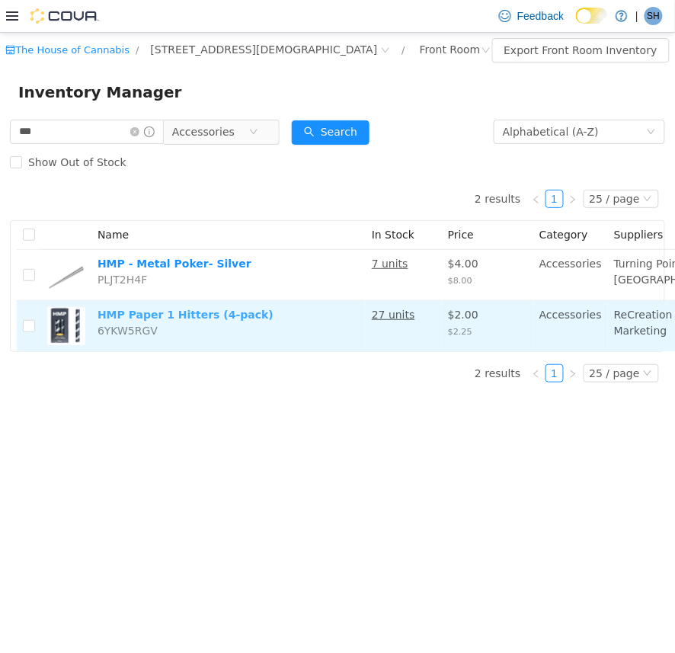
click at [200, 320] on link "HMP Paper 1 Hitters (4-pack)" at bounding box center [186, 314] width 176 height 12
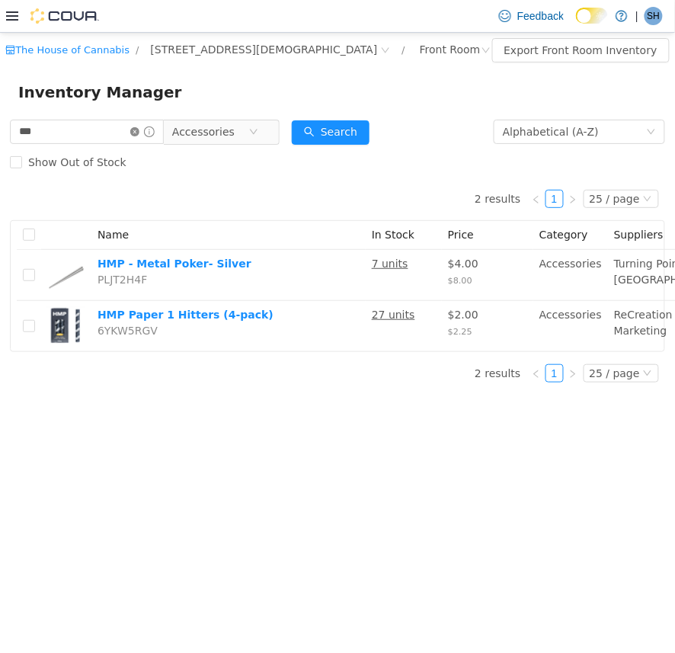
click at [139, 130] on icon "icon: close-circle" at bounding box center [134, 130] width 9 height 9
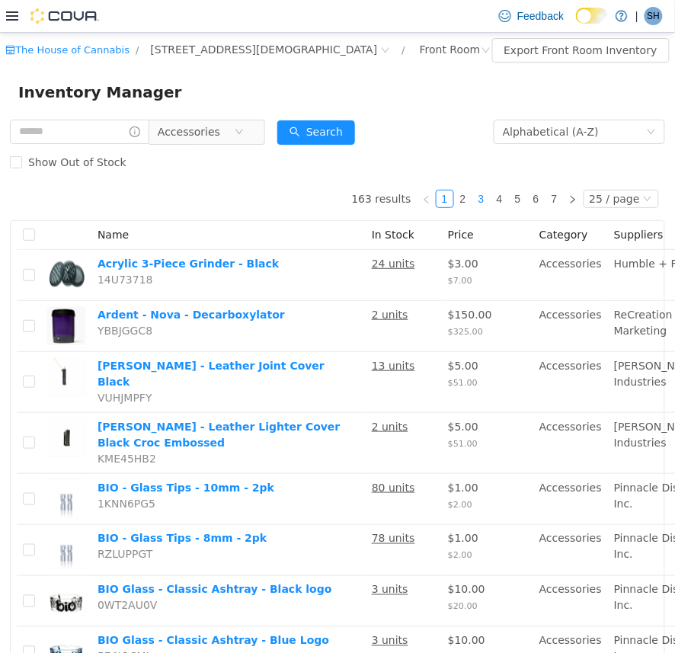
click at [473, 191] on link "3" at bounding box center [481, 198] width 17 height 17
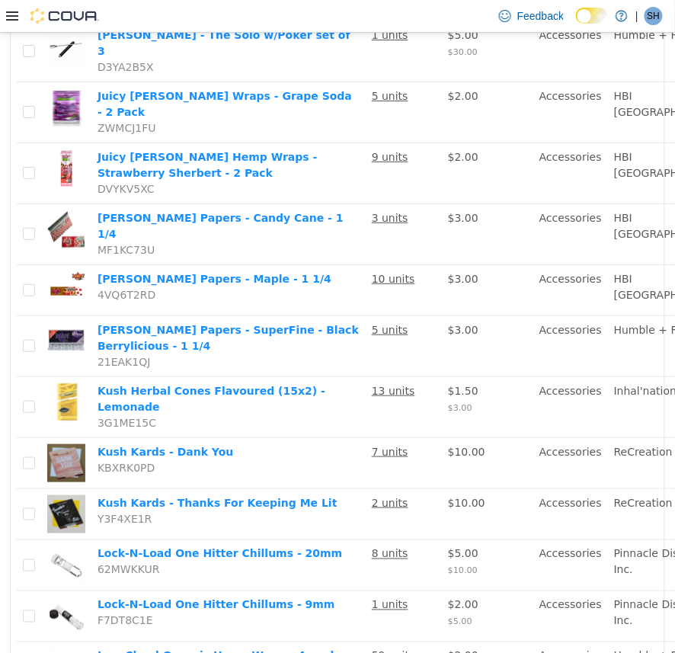
scroll to position [1016, 0]
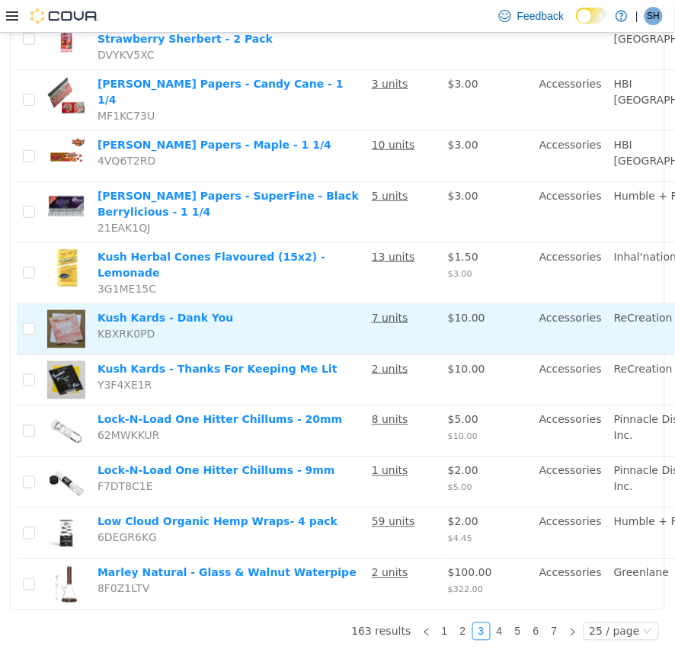
scroll to position [1564, 0]
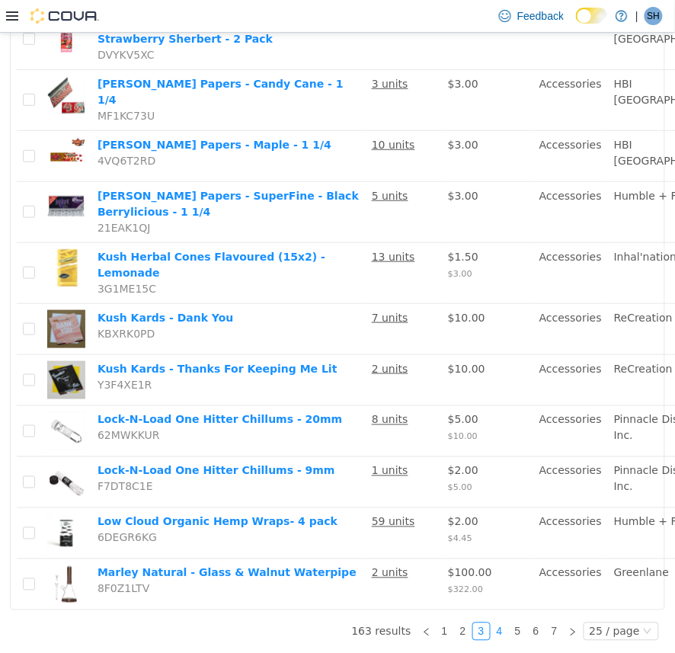
click at [491, 623] on link "4" at bounding box center [499, 631] width 17 height 17
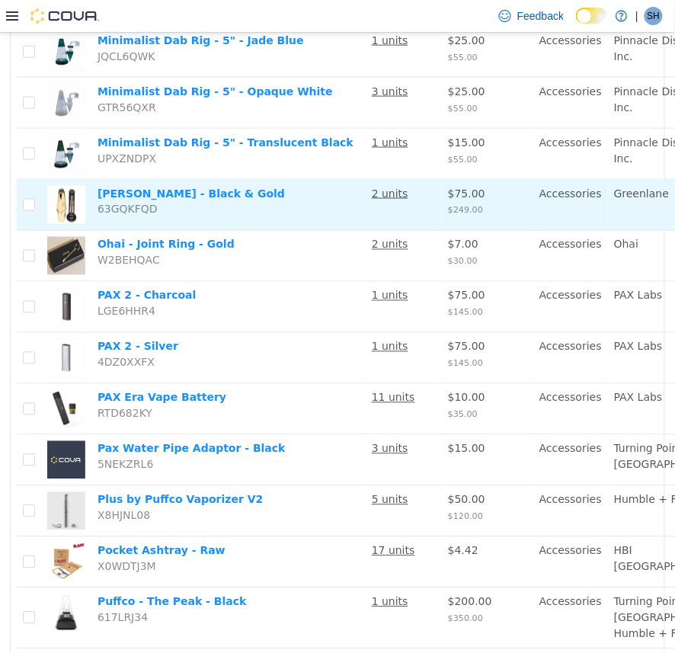
scroll to position [338, 0]
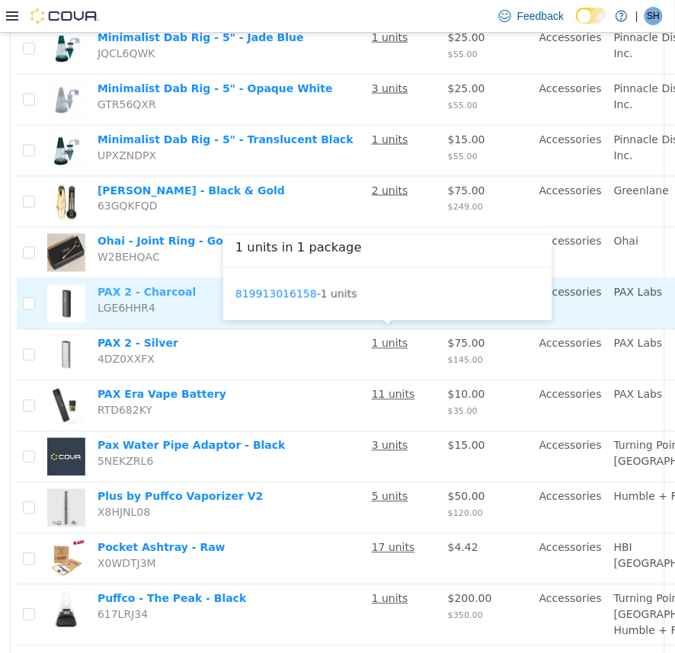
drag, startPoint x: 394, startPoint y: 339, endPoint x: 112, endPoint y: 332, distance: 282.0
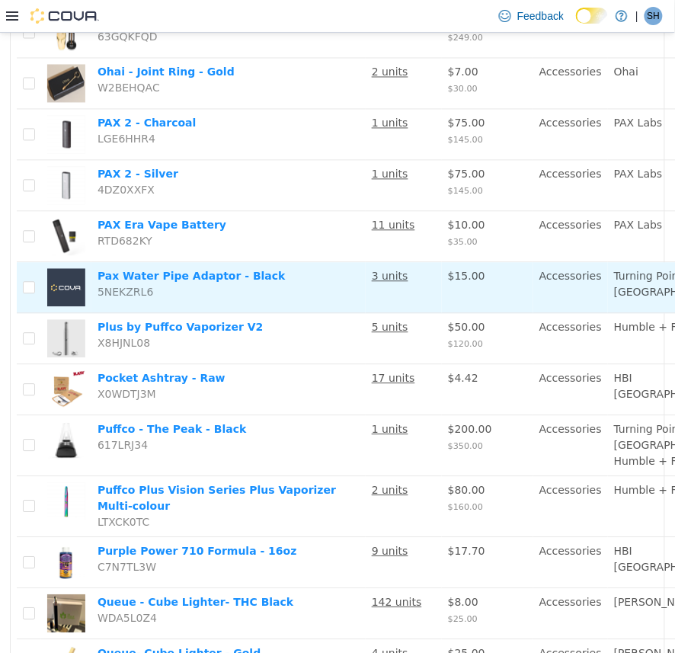
scroll to position [592, 0]
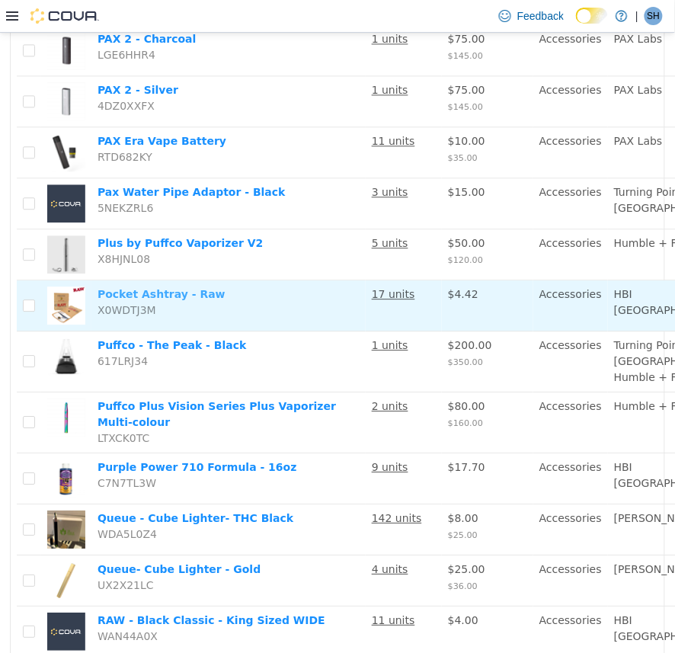
click at [192, 299] on link "Pocket Ashtray - Raw" at bounding box center [162, 293] width 128 height 12
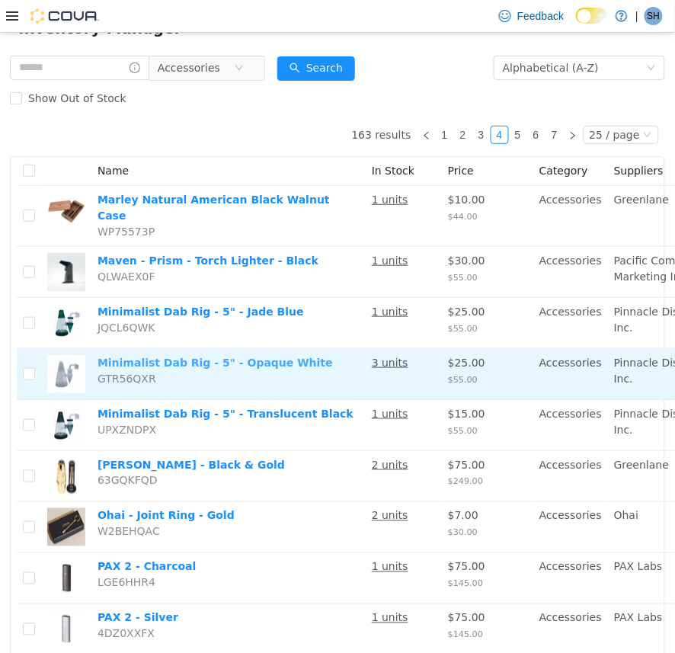
scroll to position [63, 0]
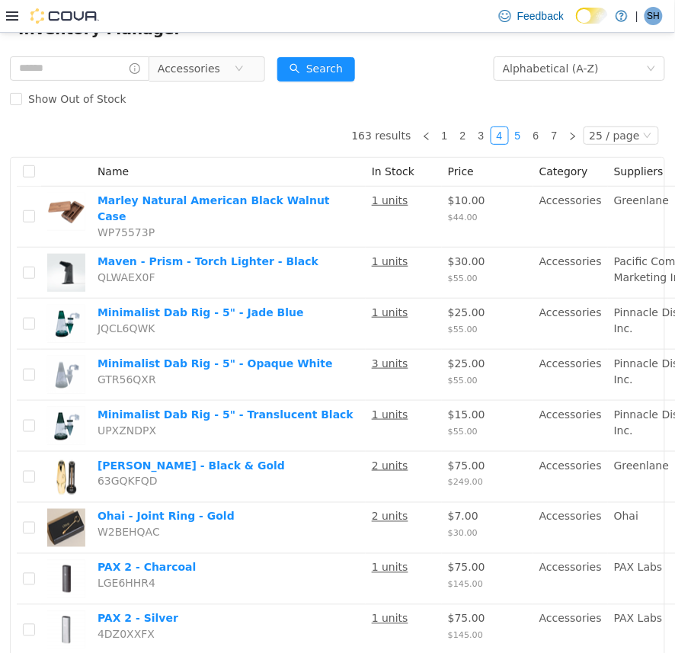
click at [512, 133] on link "5" at bounding box center [518, 134] width 17 height 17
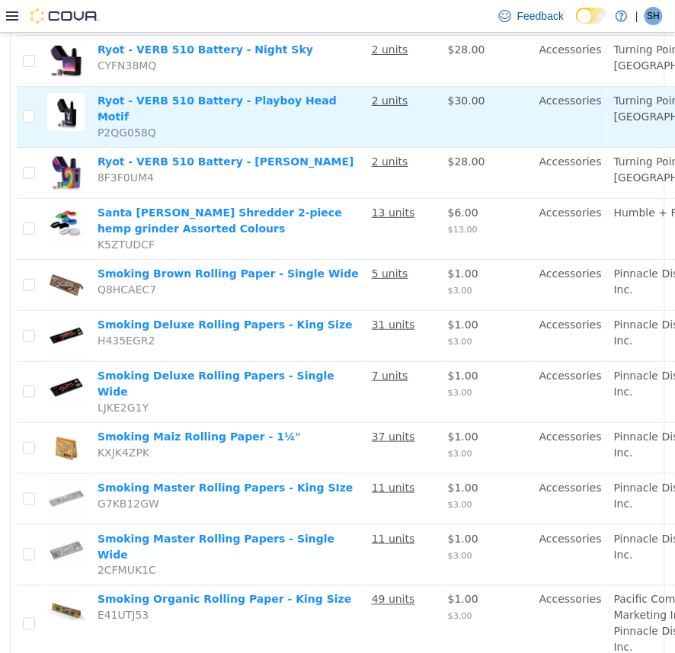
scroll to position [1222, 0]
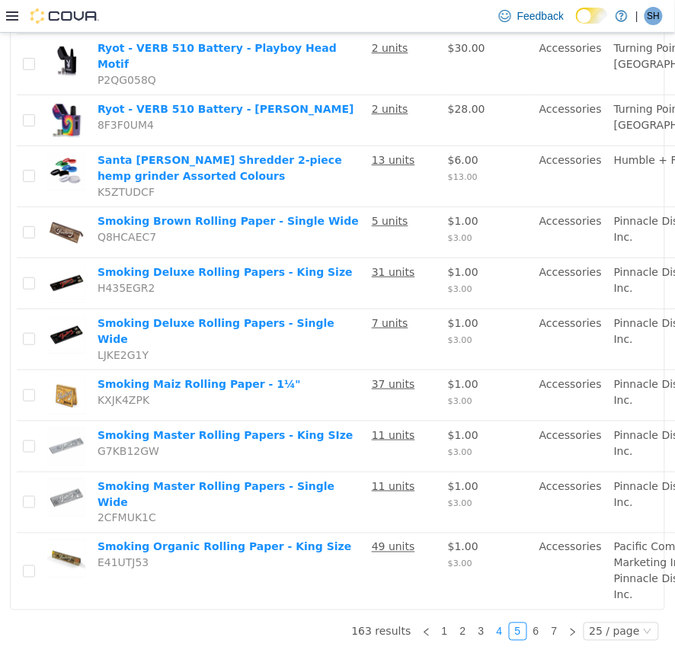
click at [495, 623] on link "4" at bounding box center [499, 631] width 17 height 17
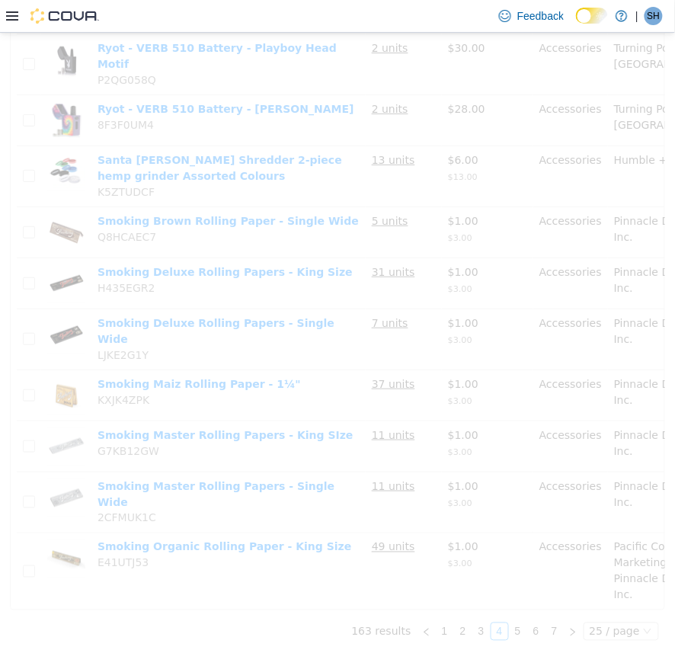
scroll to position [1079, 0]
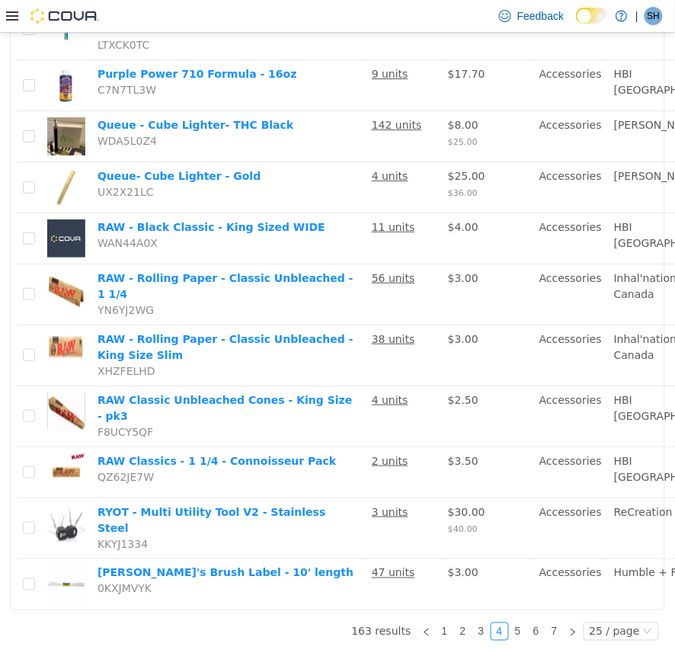
click at [511, 623] on link "5" at bounding box center [518, 631] width 17 height 17
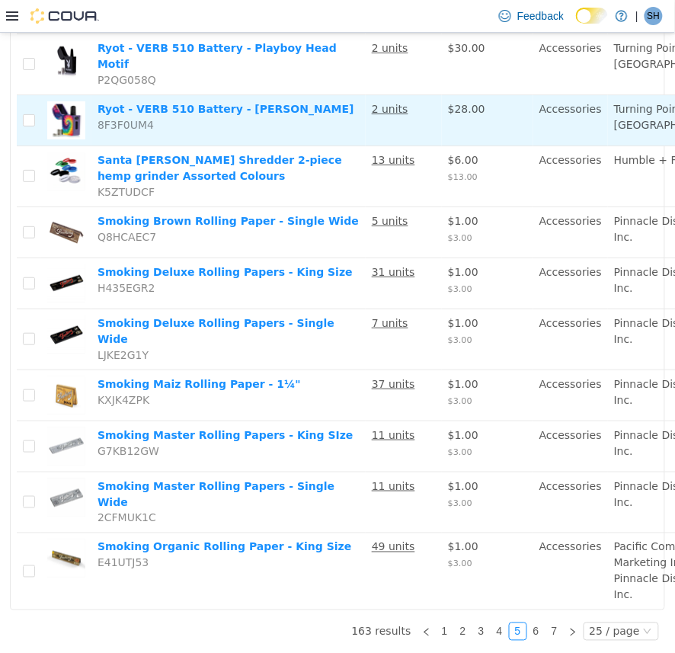
scroll to position [1222, 0]
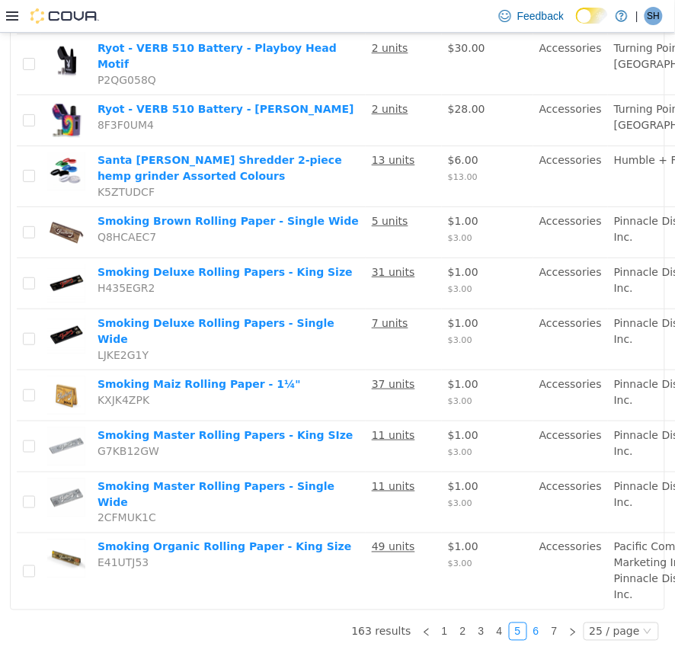
click at [528, 623] on link "6" at bounding box center [536, 631] width 17 height 17
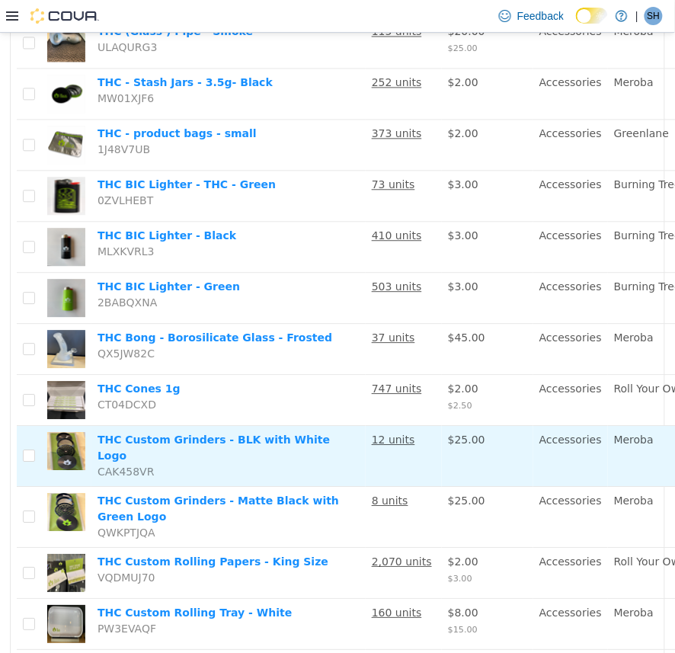
scroll to position [546, 0]
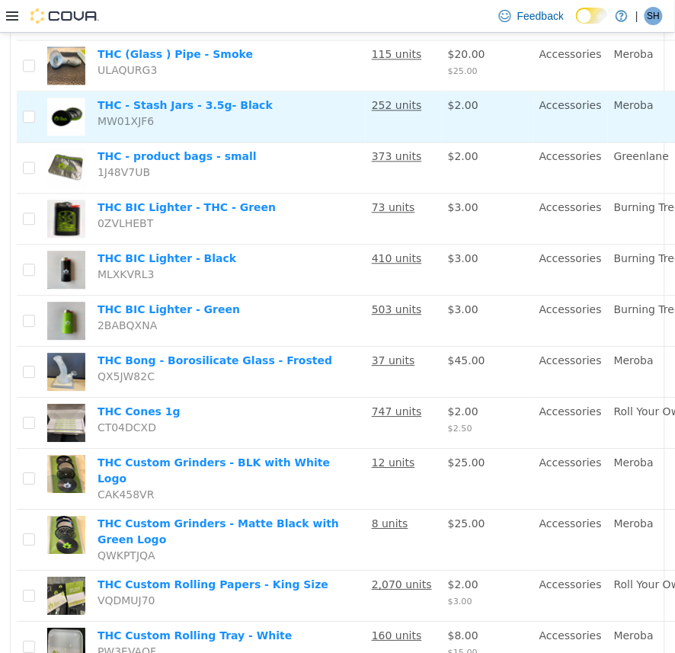
drag, startPoint x: 201, startPoint y: 106, endPoint x: 226, endPoint y: 115, distance: 26.8
click at [226, 115] on td "THC - Stash Jars - 3.5g- Black MW01XJF6" at bounding box center [228, 116] width 274 height 51
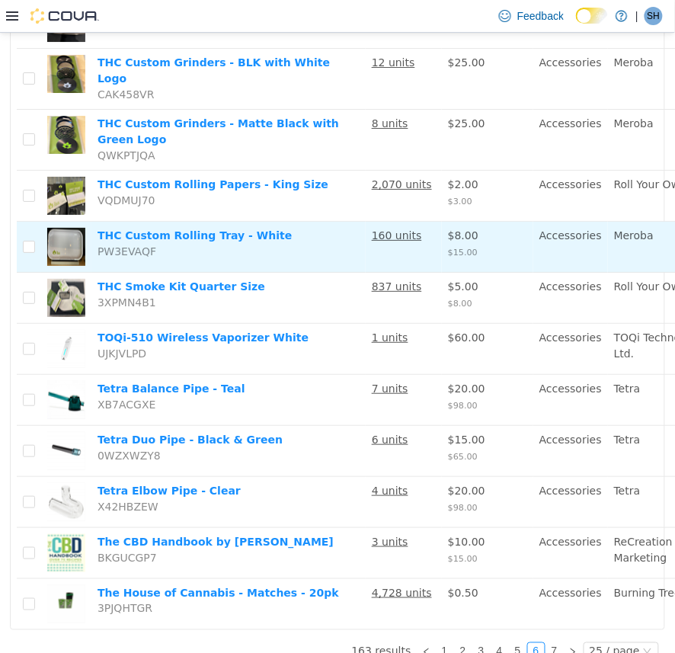
scroll to position [969, 0]
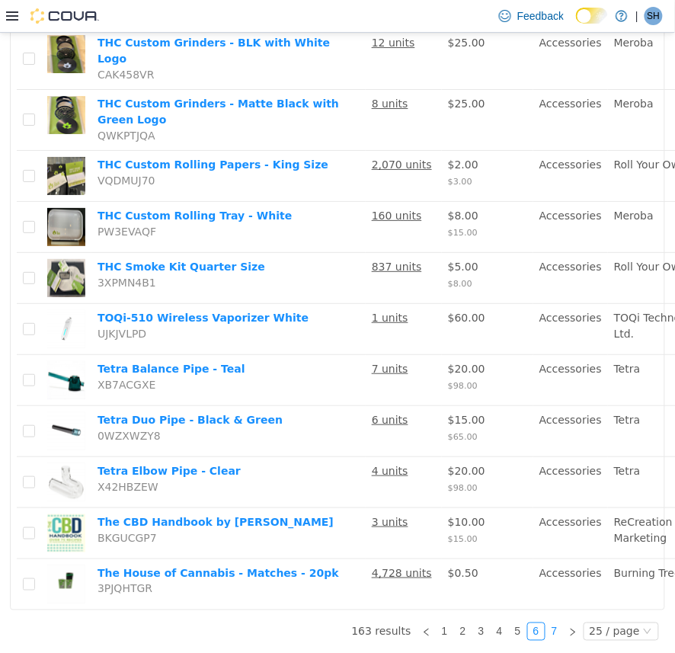
click at [546, 623] on link "7" at bounding box center [554, 631] width 17 height 17
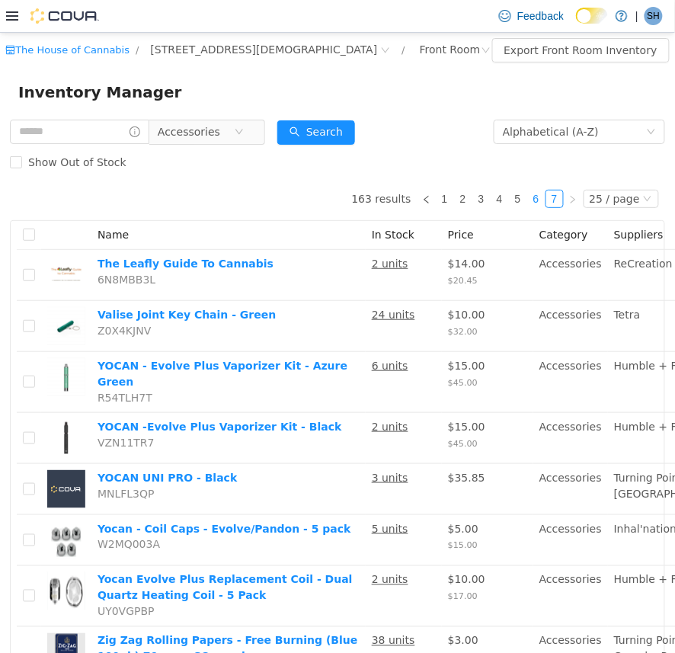
click at [528, 200] on link "6" at bounding box center [536, 198] width 17 height 17
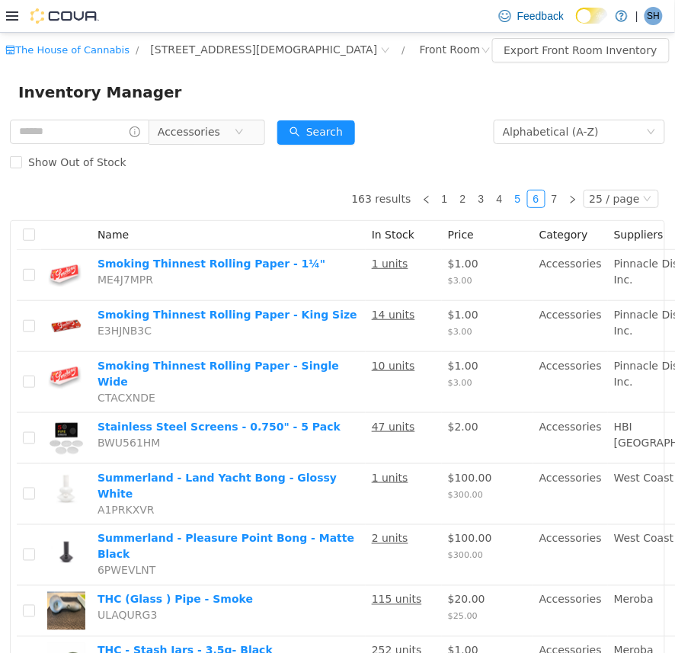
click at [511, 194] on link "5" at bounding box center [518, 198] width 17 height 17
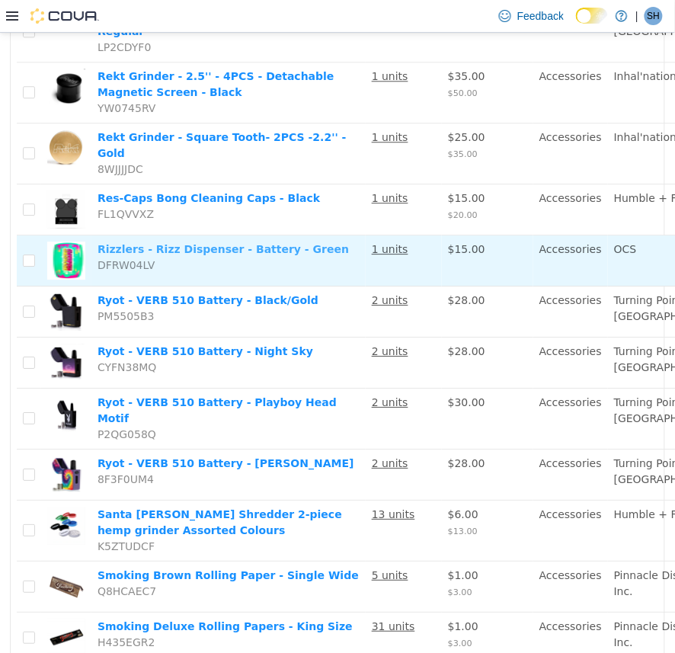
scroll to position [1222, 0]
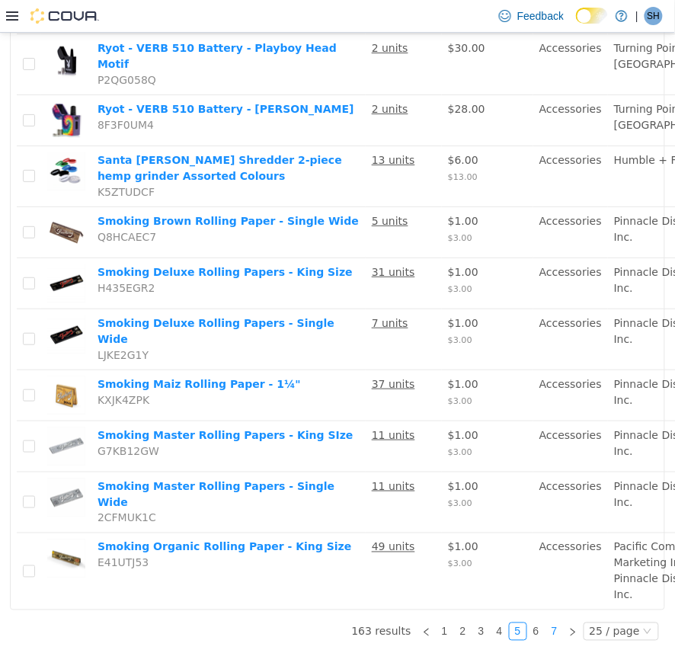
click at [547, 623] on link "7" at bounding box center [554, 631] width 17 height 17
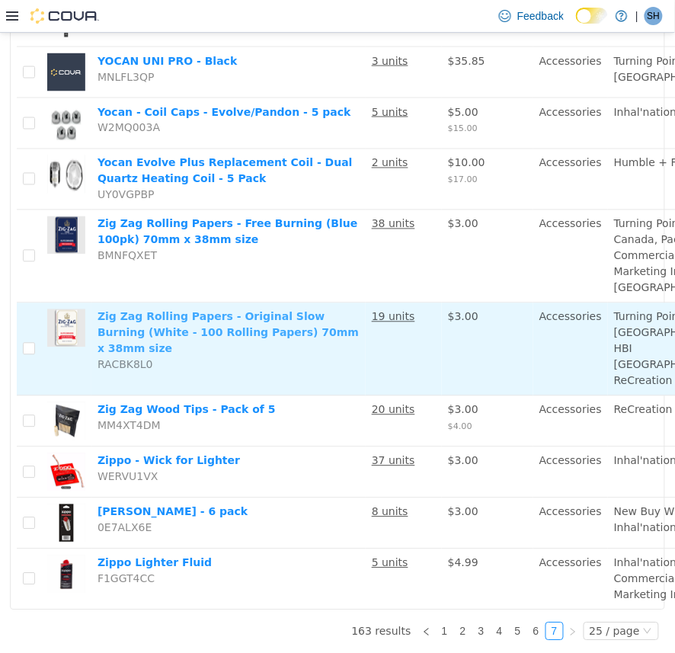
scroll to position [584, 0]
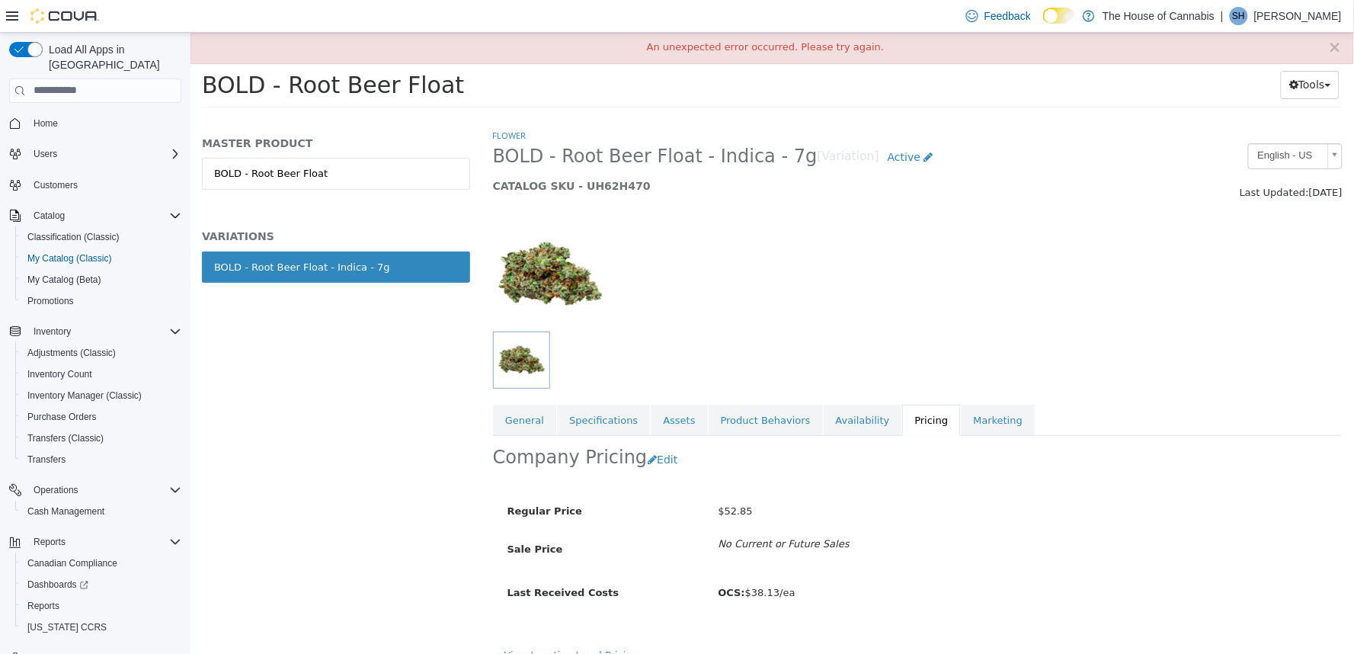
scroll to position [20, 0]
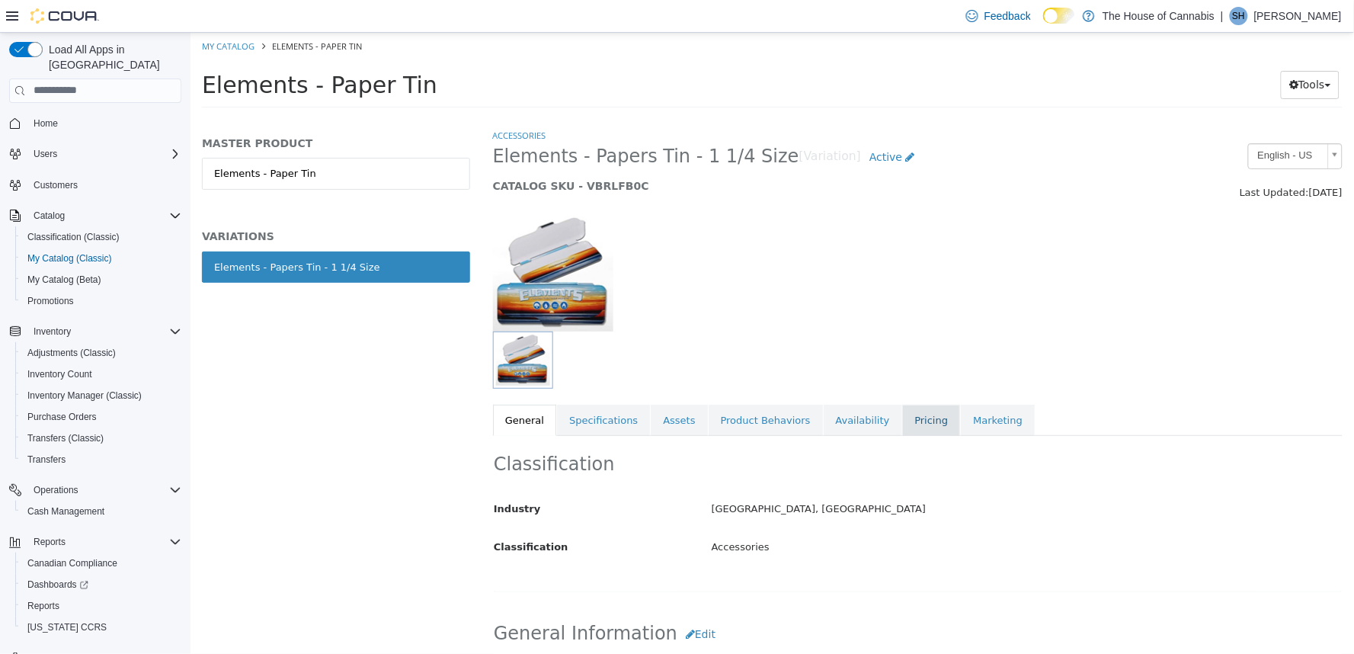
click at [901, 421] on link "Pricing" at bounding box center [930, 420] width 58 height 32
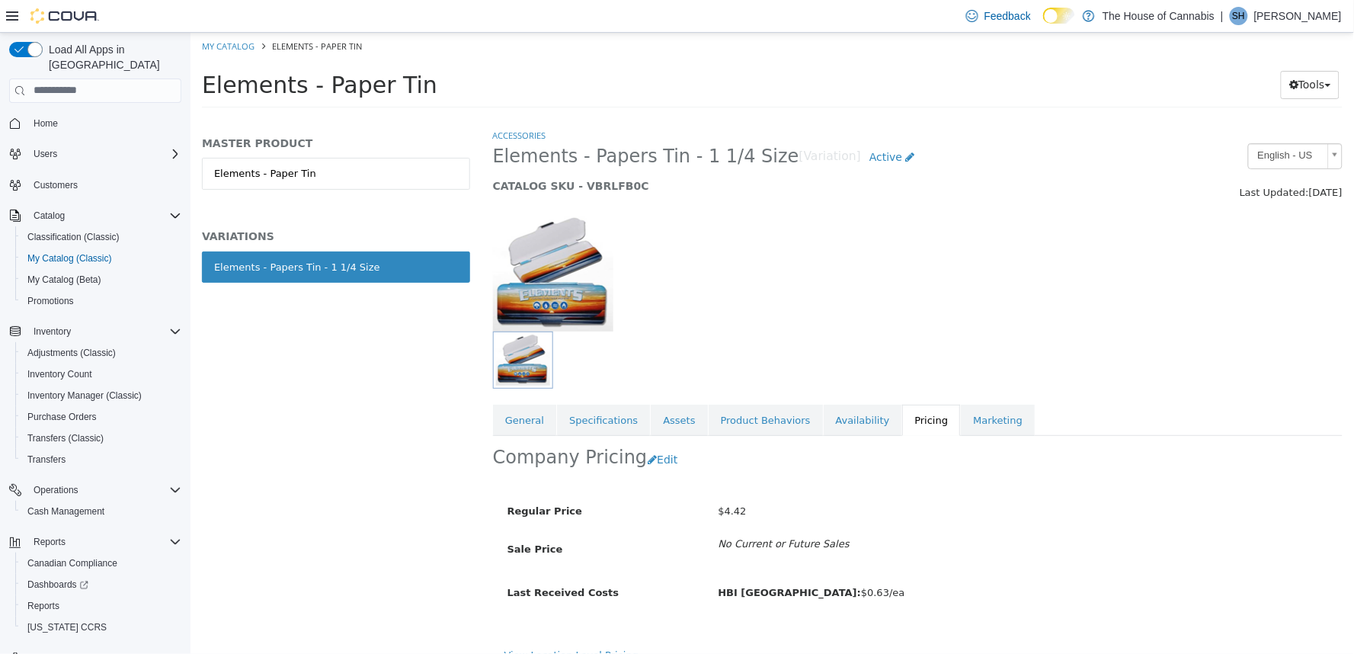
click at [834, 292] on div at bounding box center [917, 265] width 872 height 130
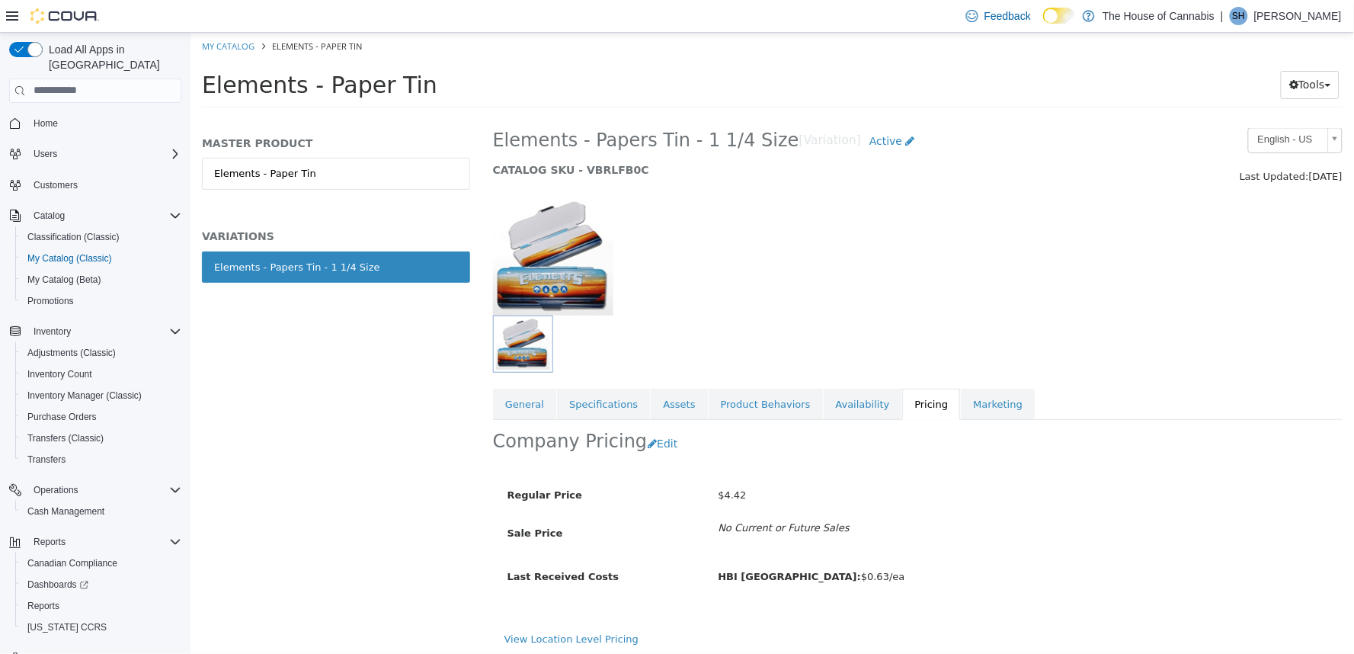
scroll to position [20, 0]
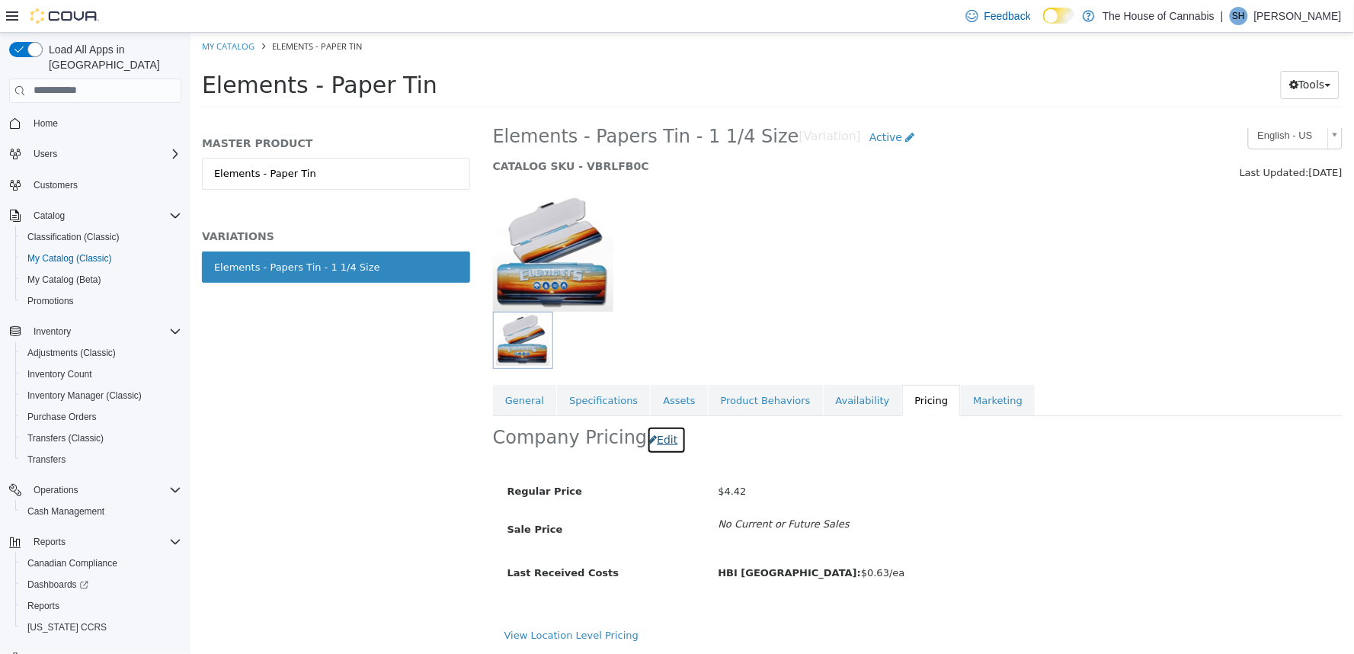
click at [657, 436] on button "Edit" at bounding box center [665, 439] width 39 height 28
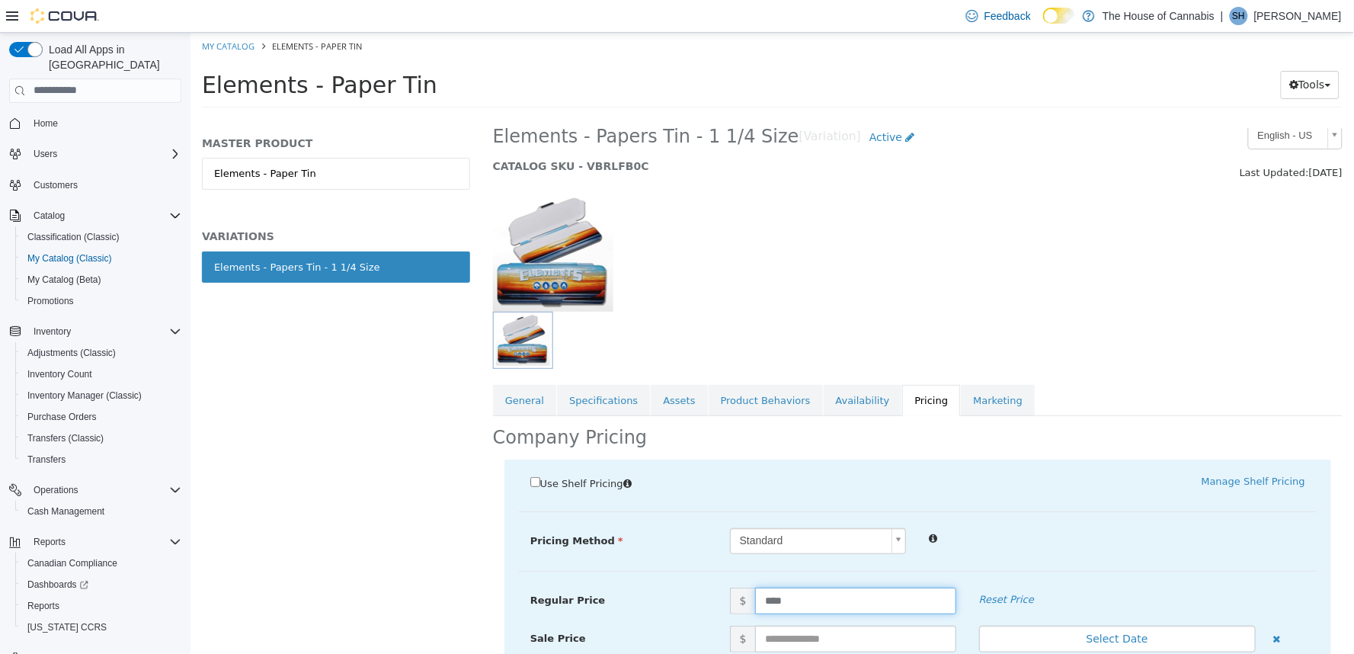
click at [804, 591] on input "****" at bounding box center [854, 600] width 200 height 27
type input "****"
click at [1140, 362] on div at bounding box center [844, 339] width 704 height 57
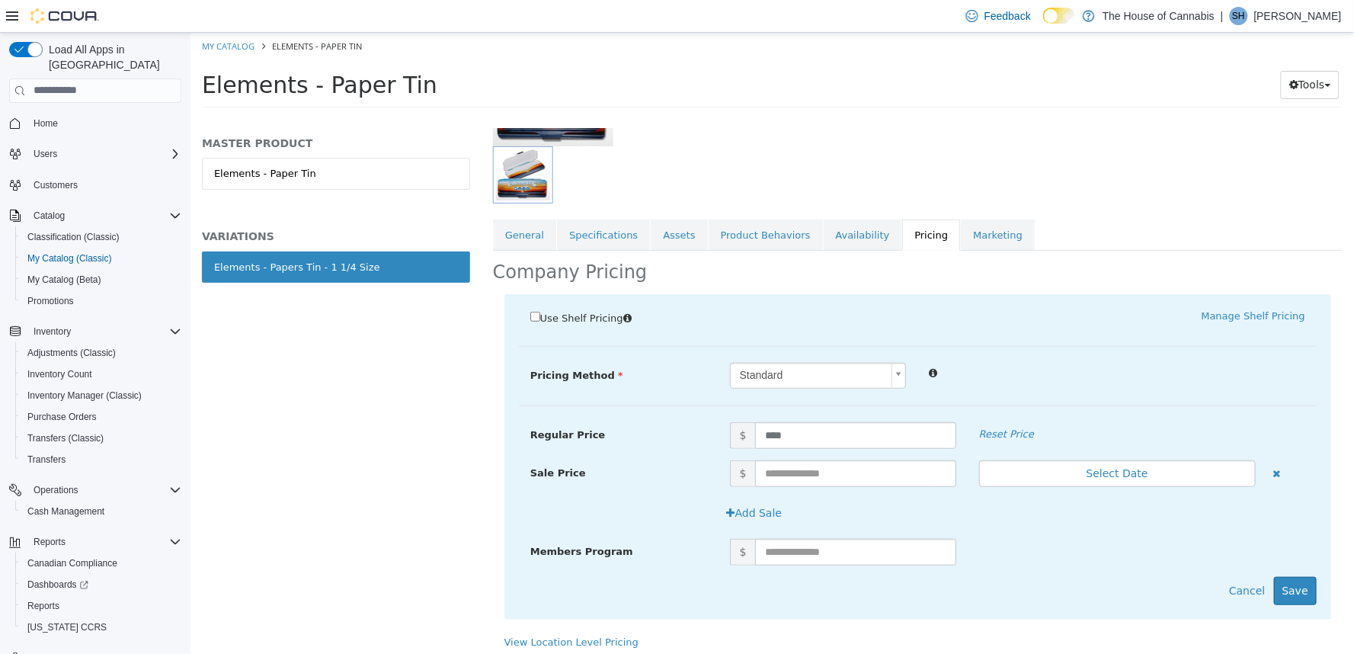
scroll to position [193, 0]
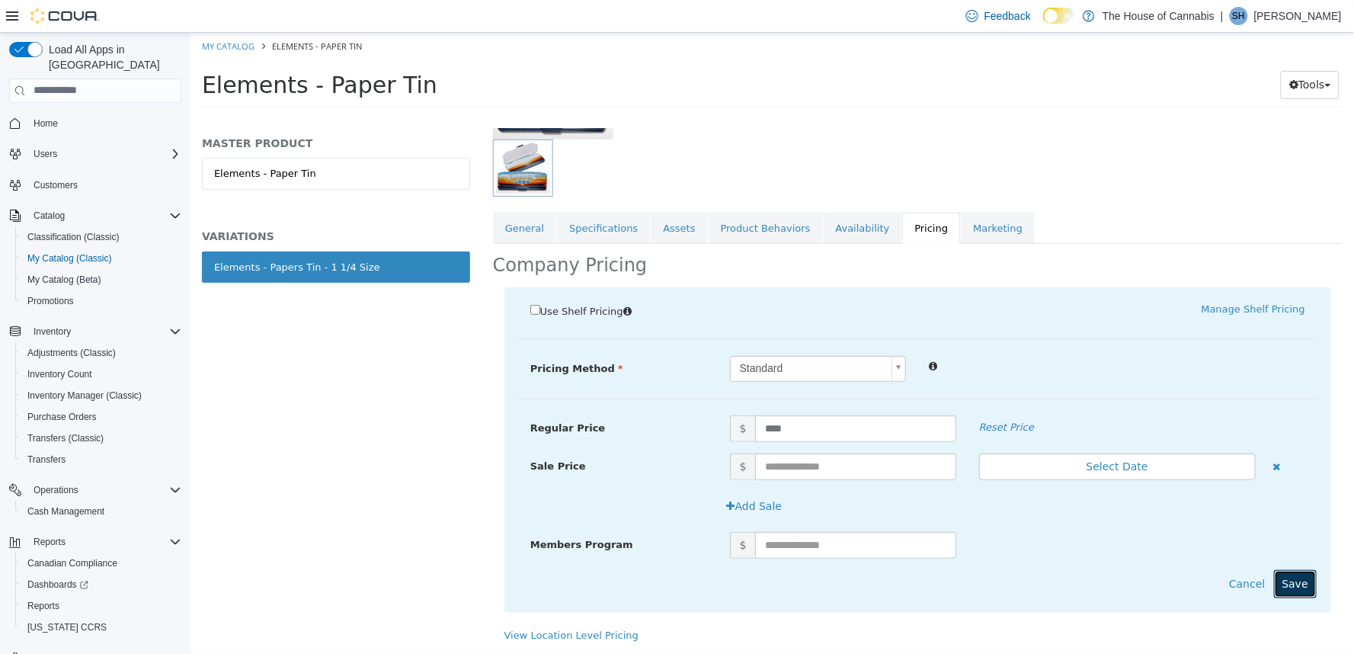
click at [1282, 578] on button "Save" at bounding box center [1294, 583] width 43 height 28
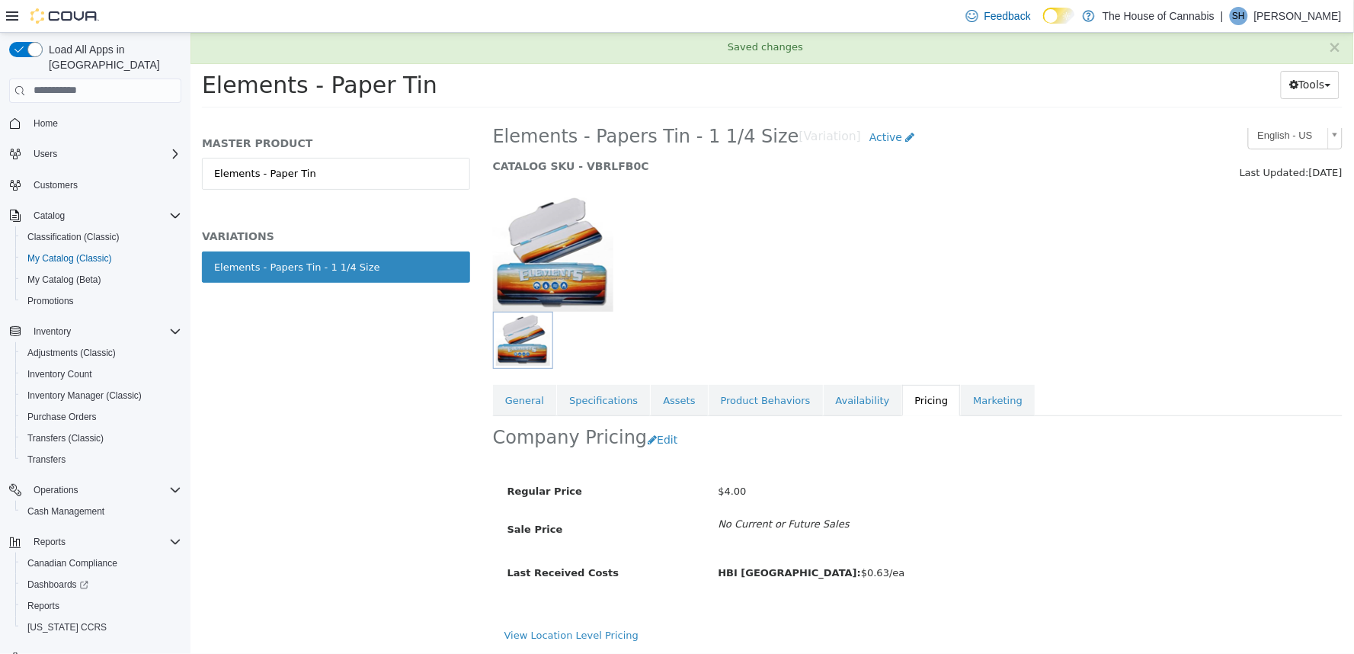
scroll to position [20, 0]
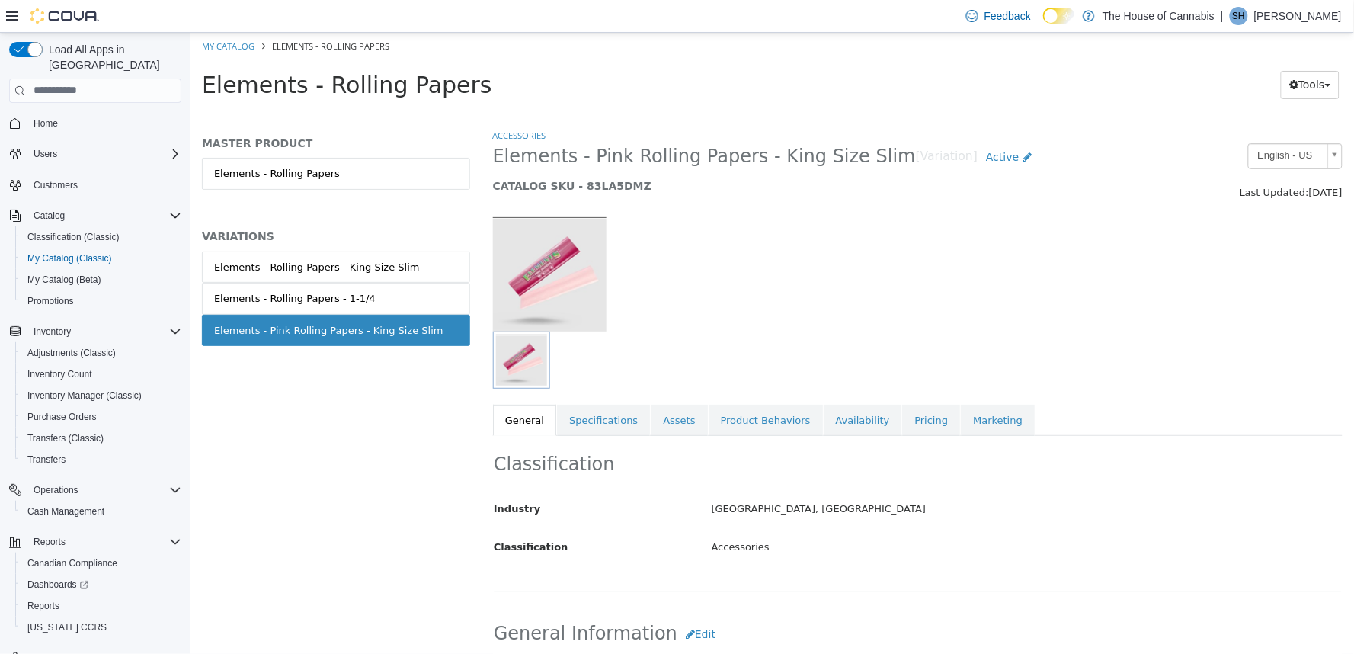
click at [892, 440] on div "Classification Industry Green House, ON Classification Accessories Cancel Save …" at bounding box center [917, 513] width 850 height 156
click at [901, 415] on link "Pricing" at bounding box center [930, 420] width 58 height 32
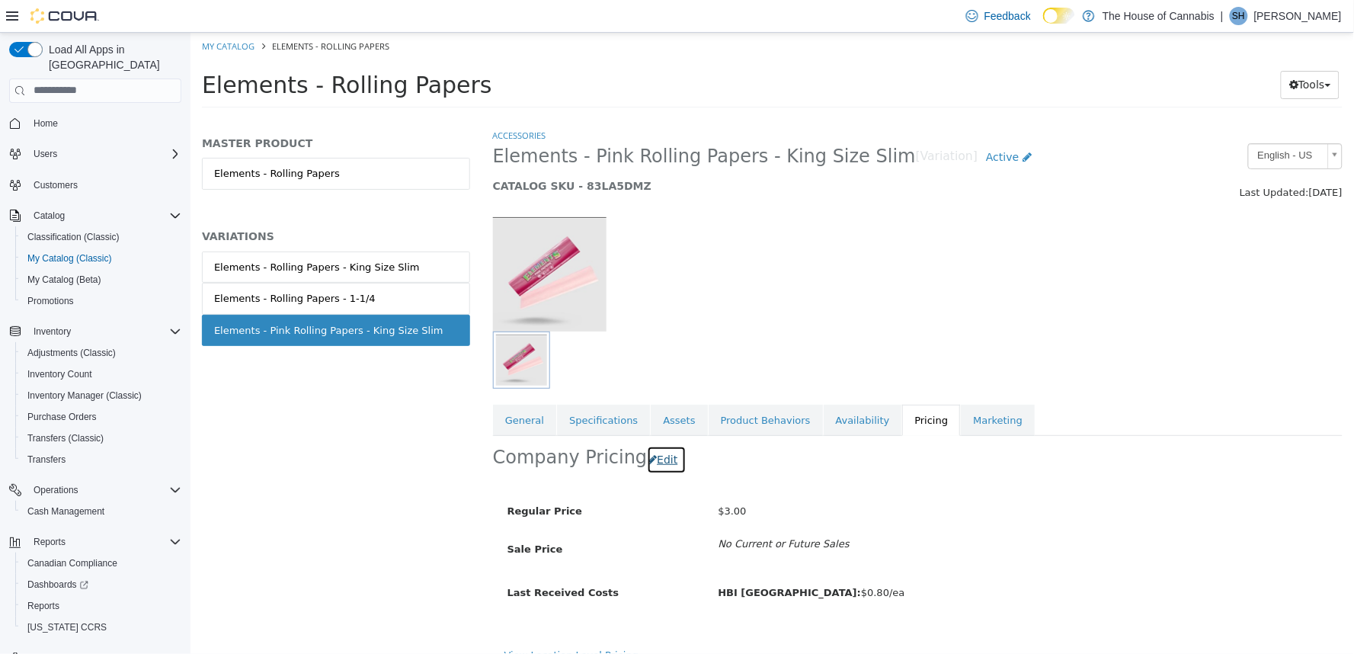
click at [651, 460] on button "Edit" at bounding box center [665, 459] width 39 height 28
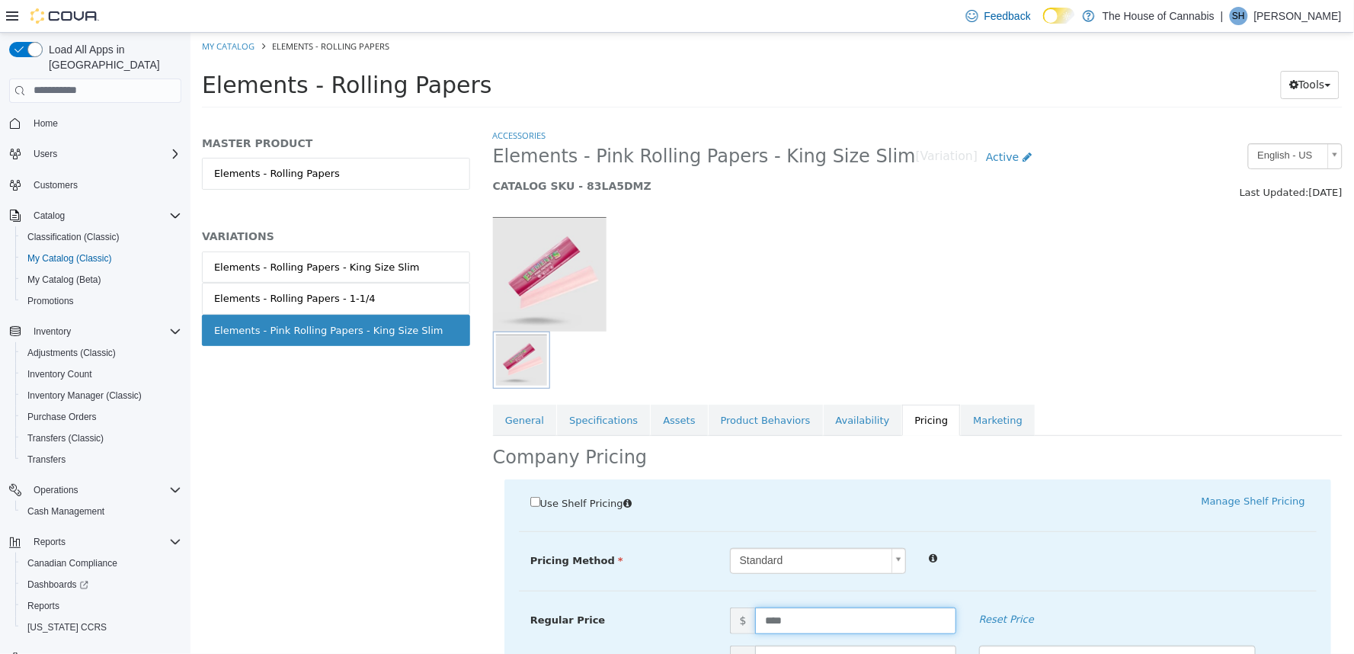
click at [765, 623] on input "****" at bounding box center [854, 620] width 200 height 27
type input "****"
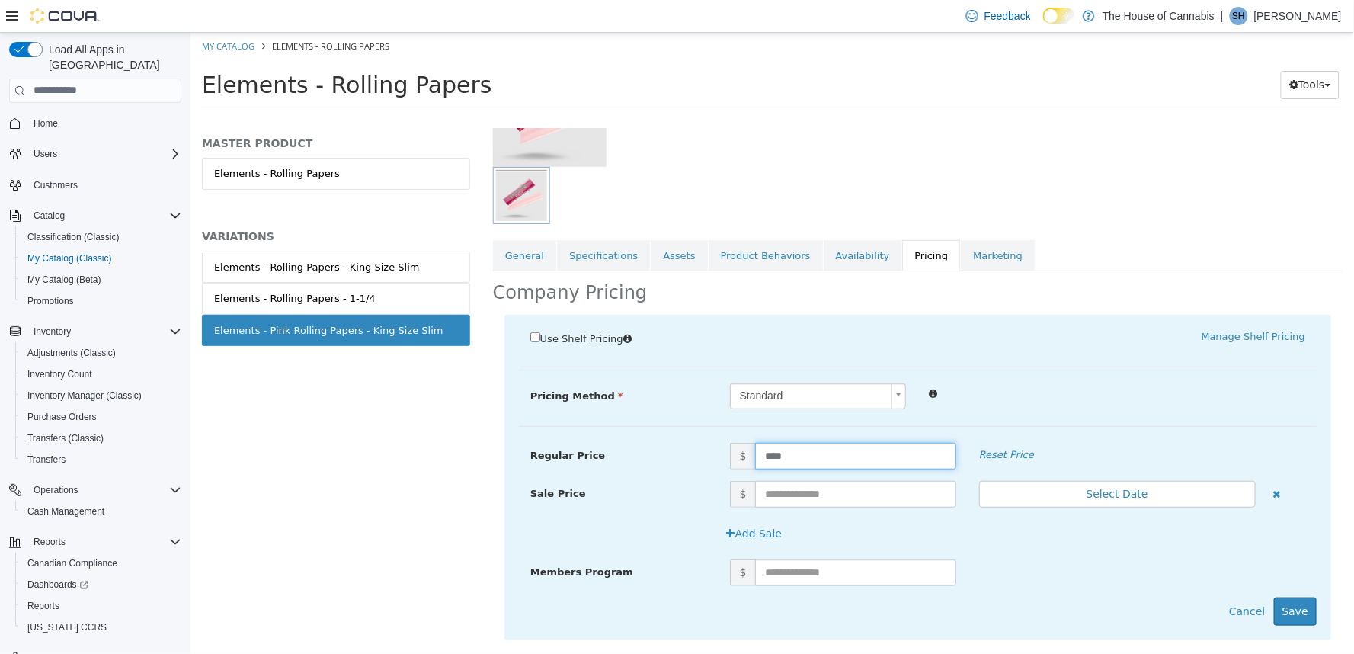
scroll to position [193, 0]
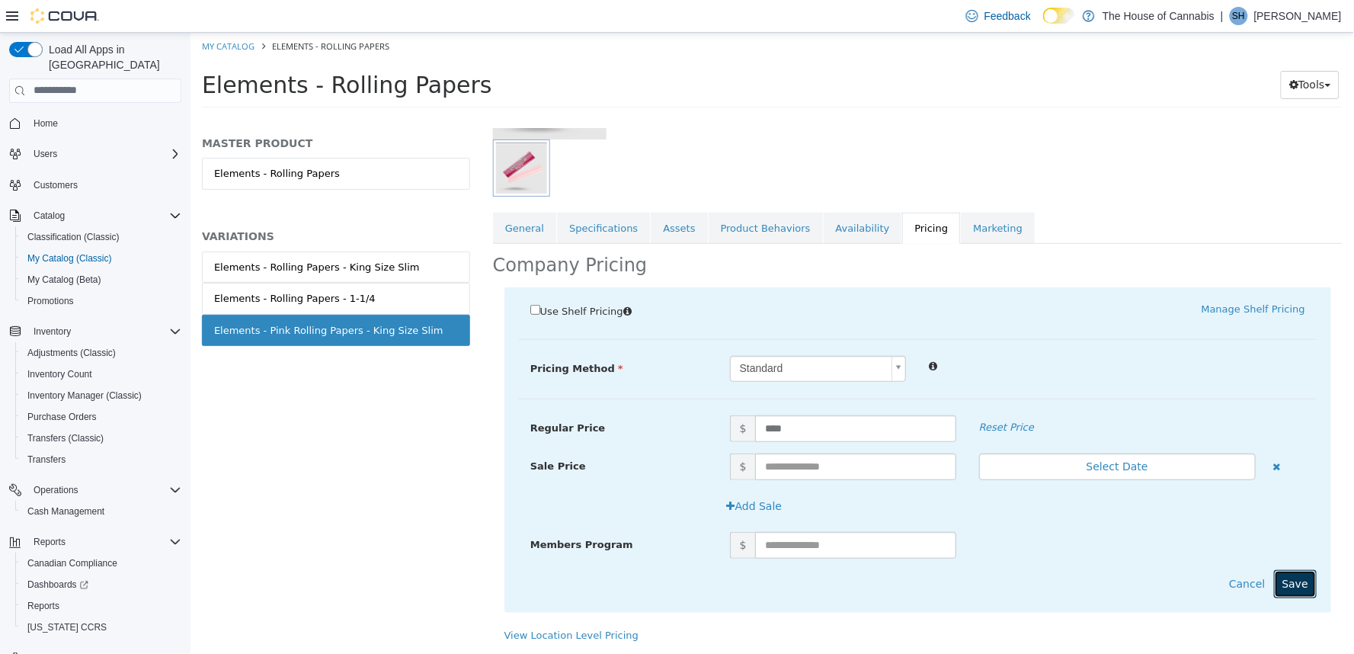
click at [1273, 584] on button "Save" at bounding box center [1294, 583] width 43 height 28
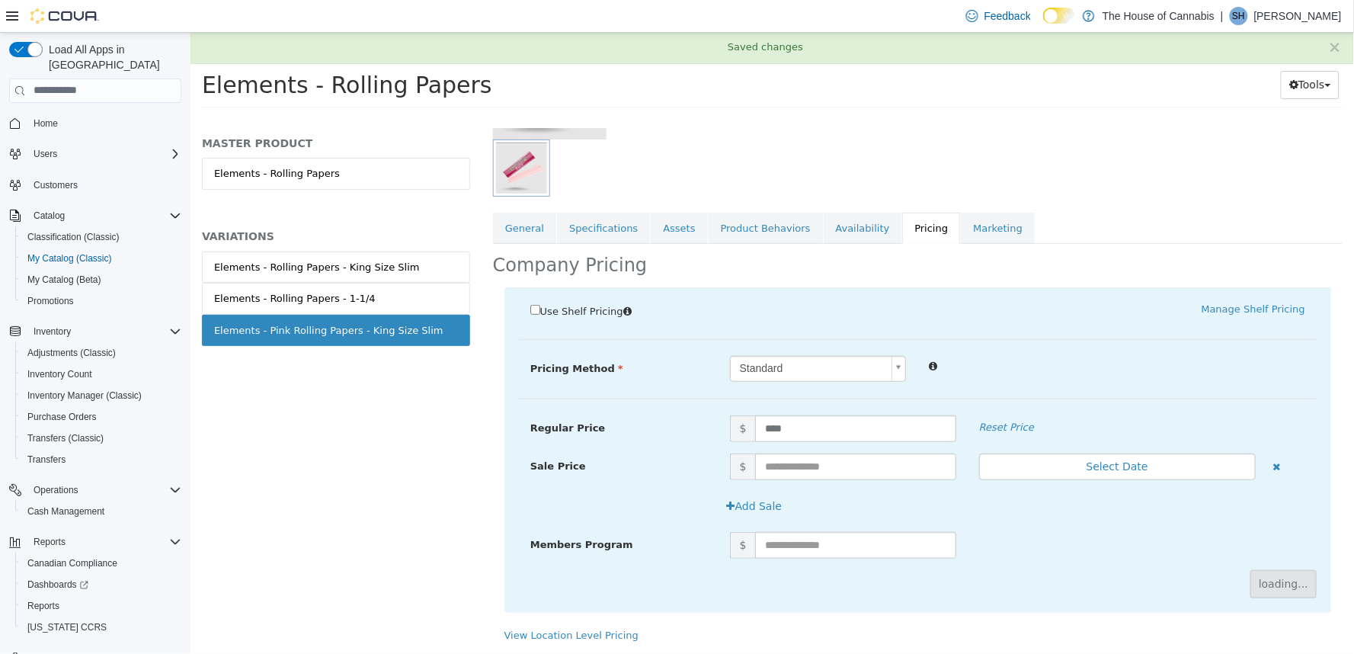
scroll to position [20, 0]
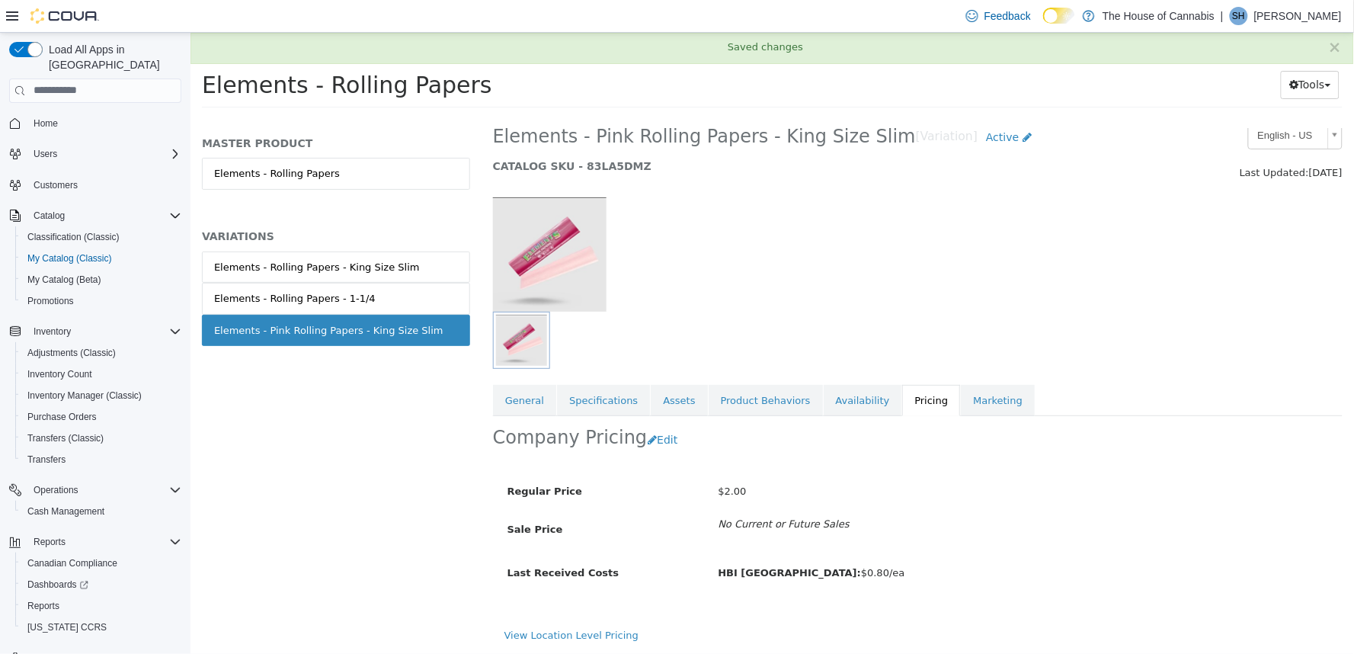
click at [1099, 171] on h5 "CATALOG SKU - 83LA5DMZ" at bounding box center [808, 165] width 632 height 14
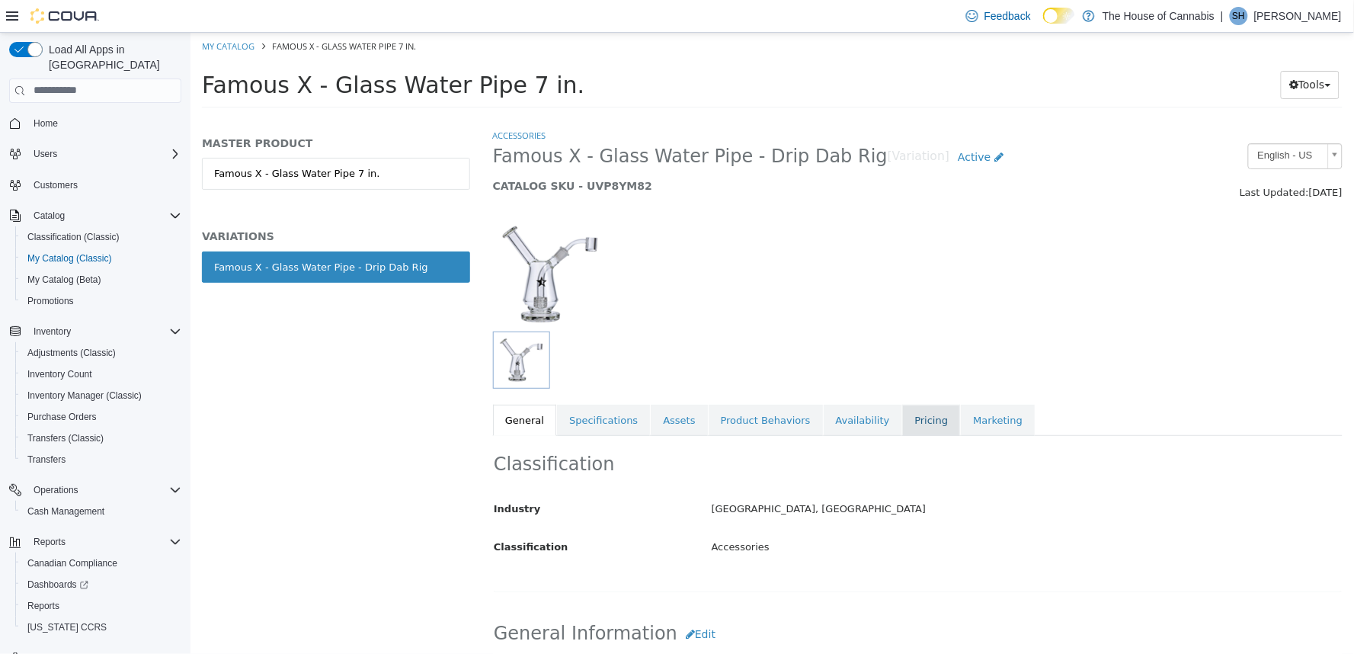
click at [901, 424] on link "Pricing" at bounding box center [930, 420] width 58 height 32
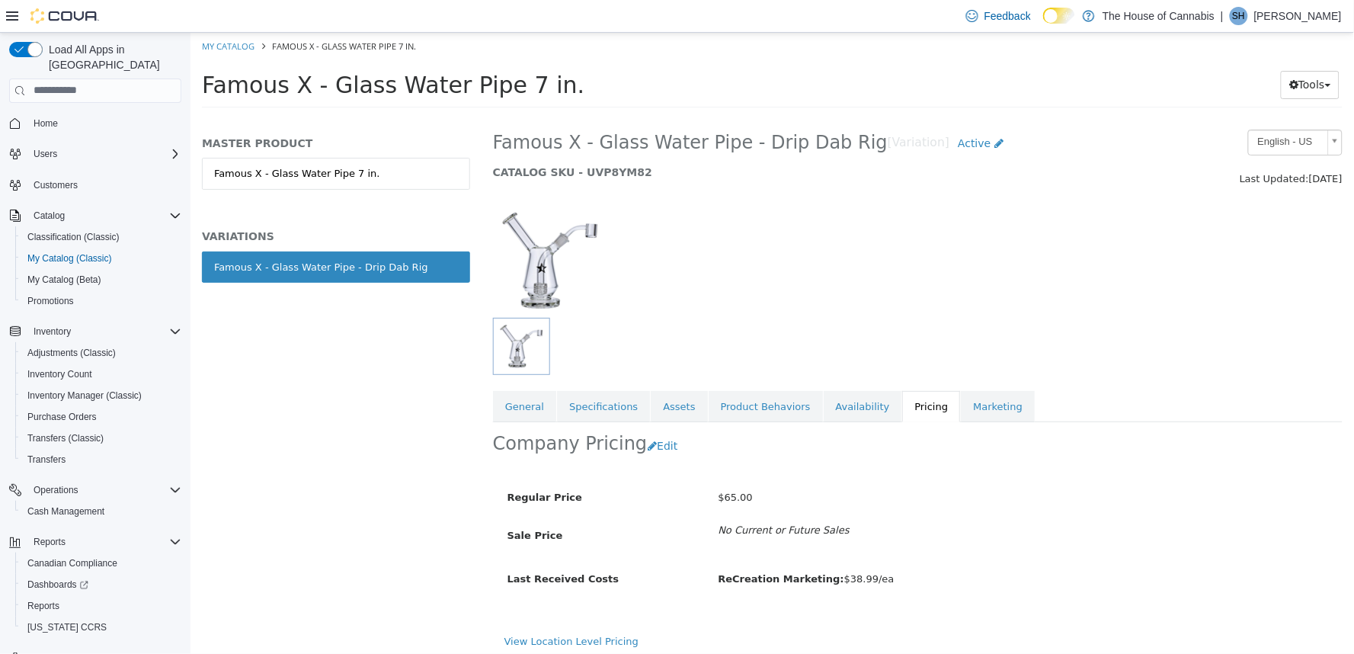
scroll to position [20, 0]
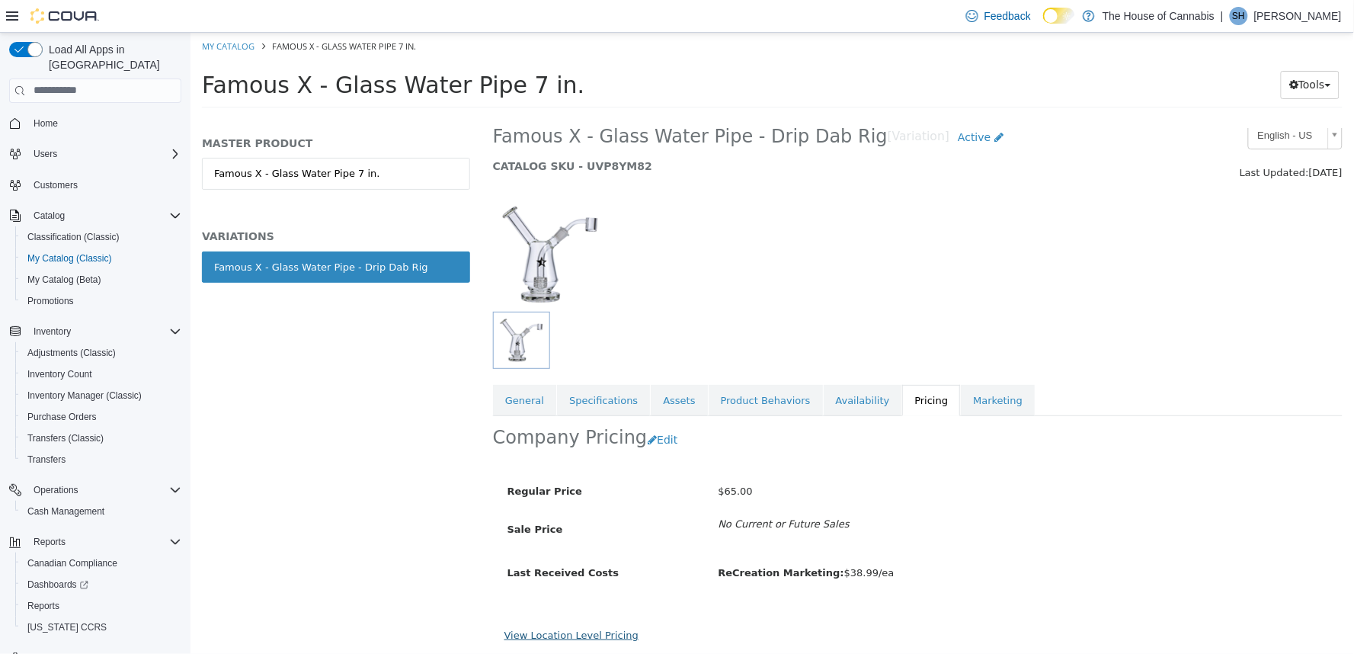
click at [598, 634] on link "View Location Level Pricing" at bounding box center [571, 634] width 134 height 11
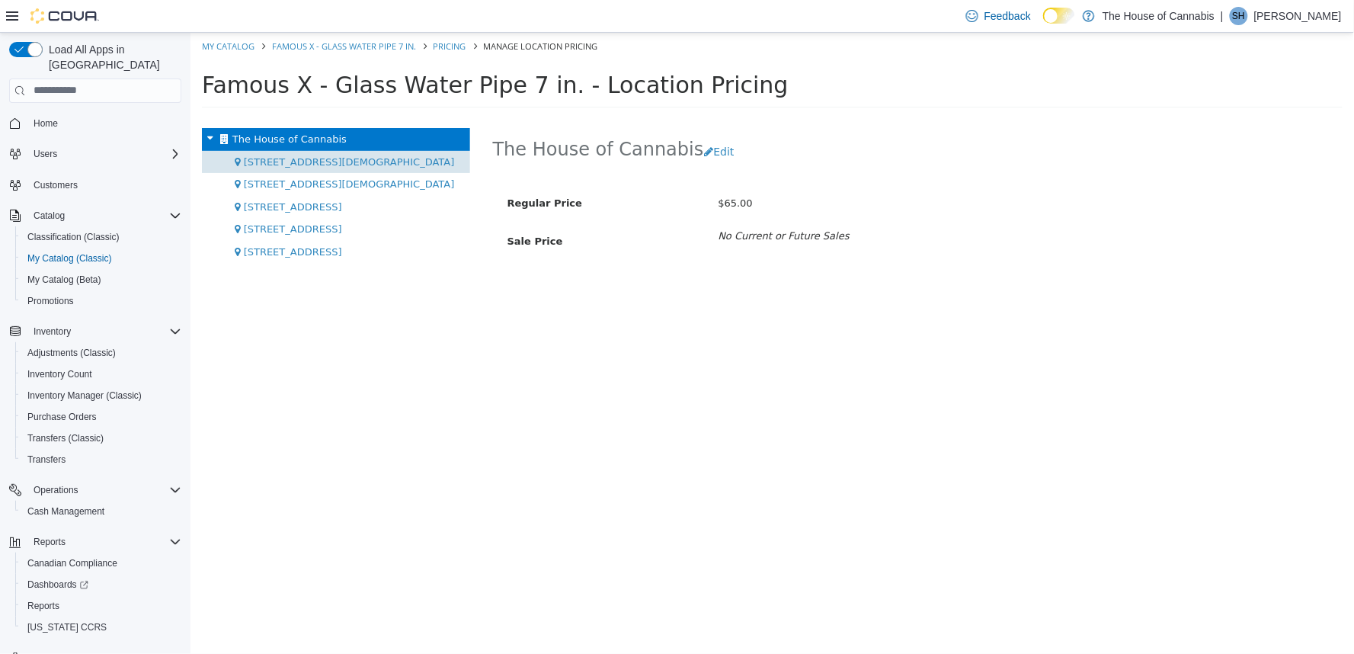
click at [322, 157] on span "1 Church St, Unit 9 Keswick" at bounding box center [348, 160] width 211 height 11
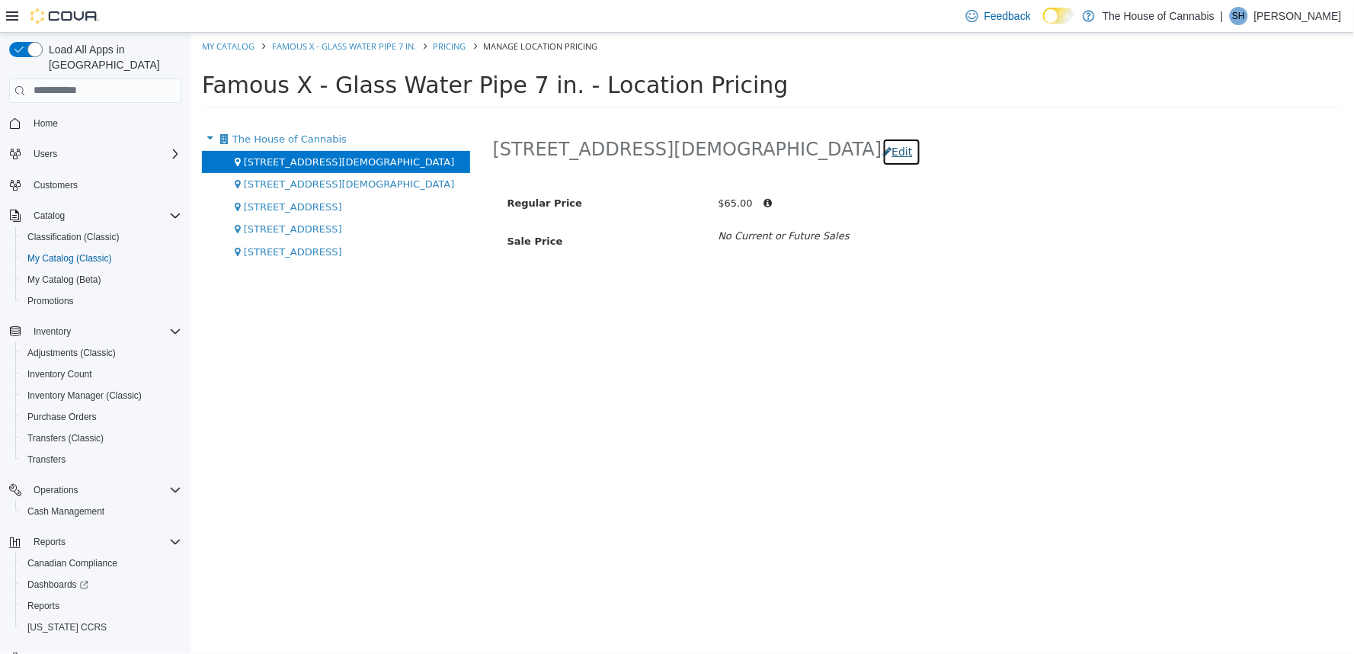
click at [882, 142] on button "Edit" at bounding box center [901, 151] width 39 height 28
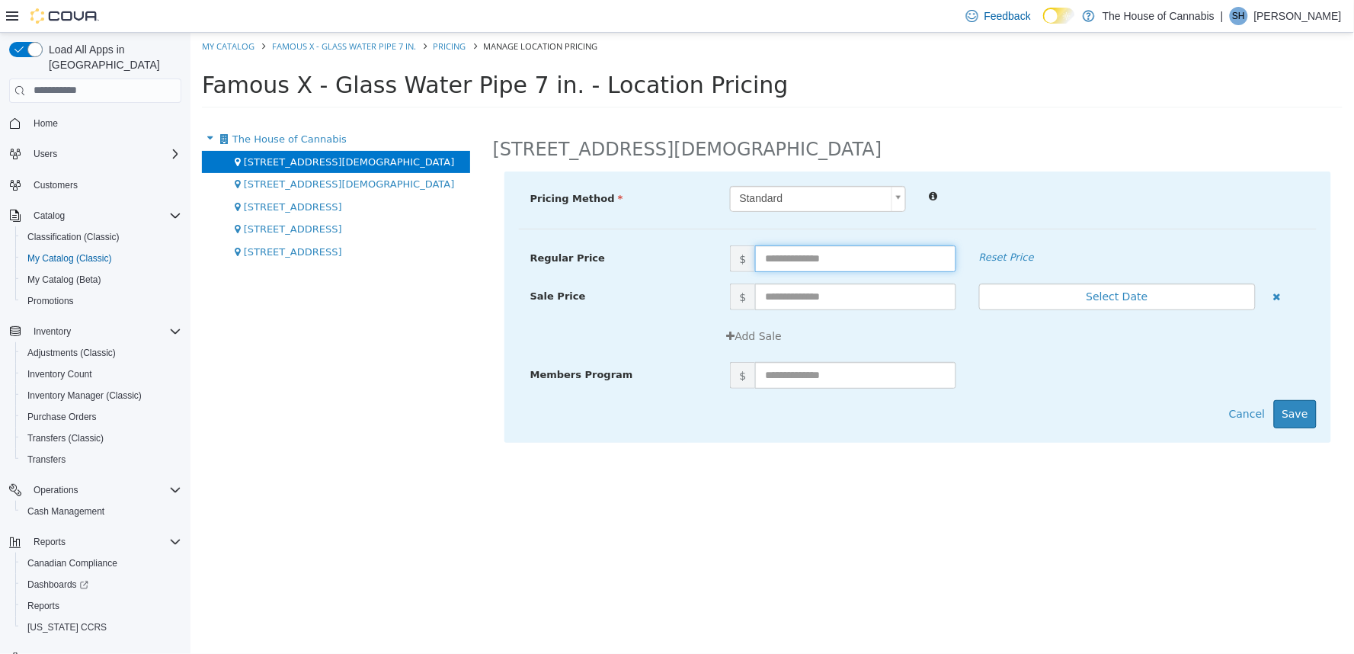
click at [787, 256] on input "text" at bounding box center [854, 258] width 200 height 27
type input "**"
click at [789, 301] on input "text" at bounding box center [854, 296] width 200 height 27
type input "*****"
click at [1295, 408] on button "Save" at bounding box center [1294, 413] width 43 height 28
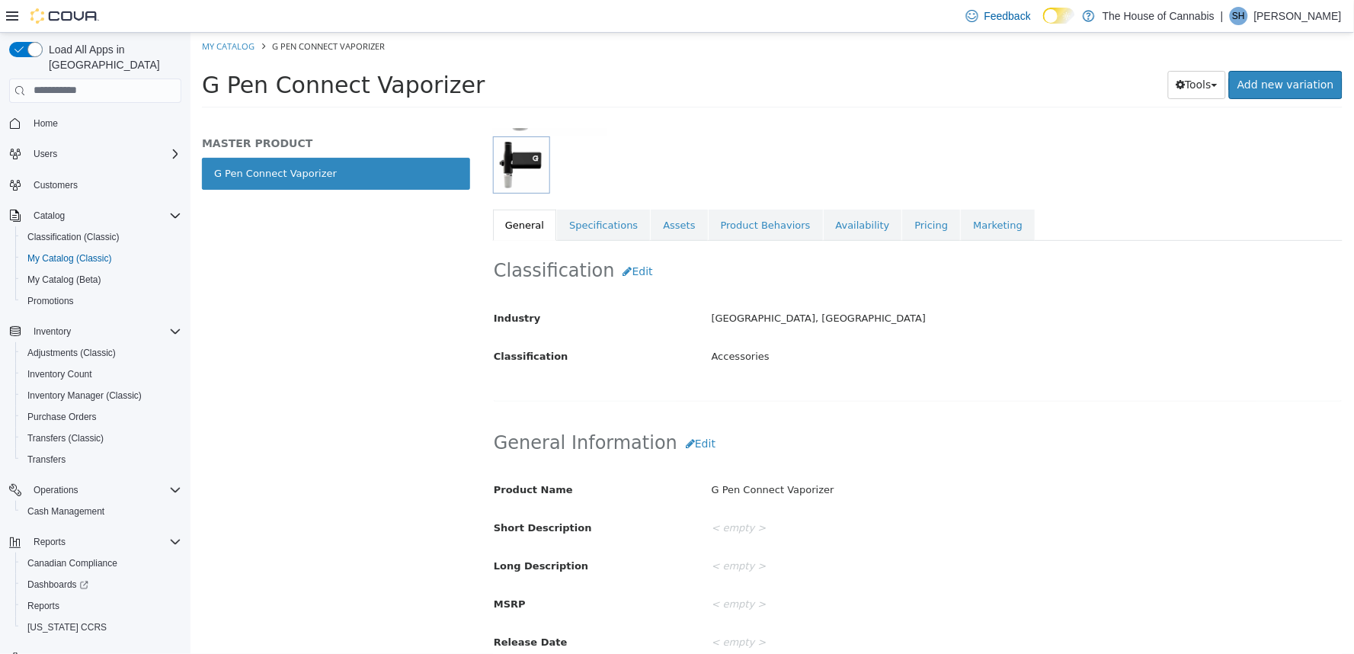
scroll to position [169, 0]
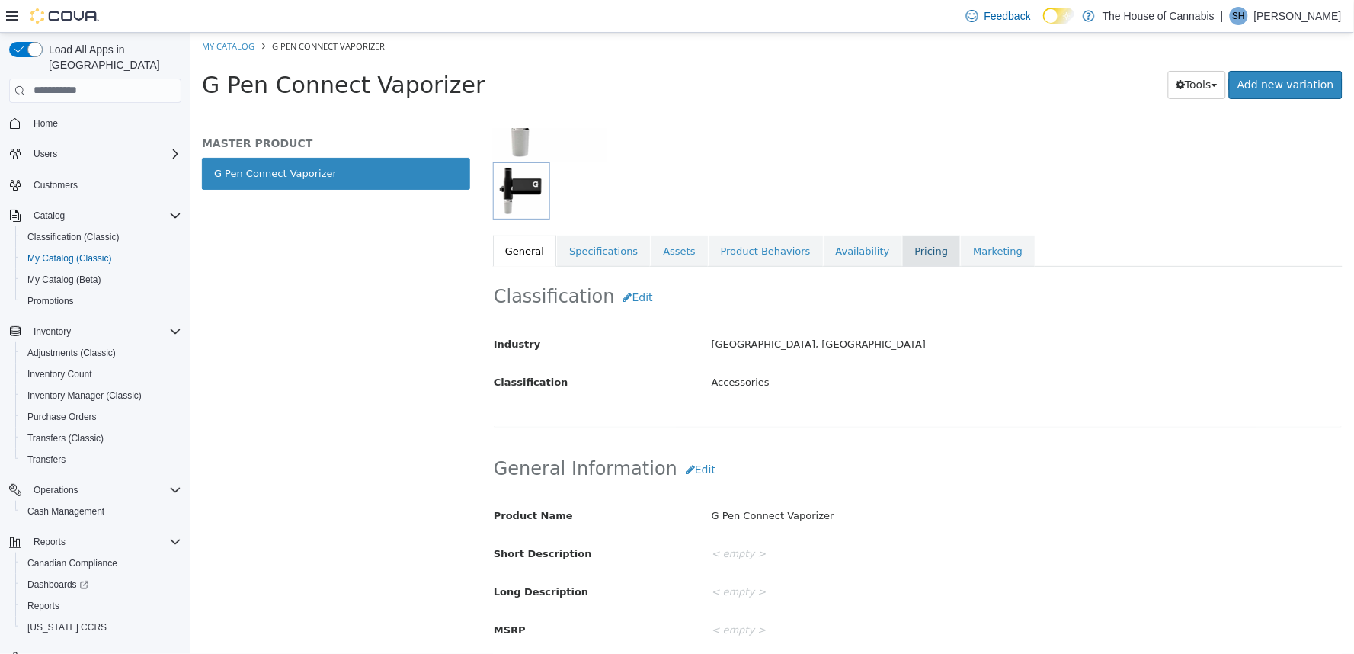
click at [901, 248] on link "Pricing" at bounding box center [930, 251] width 58 height 32
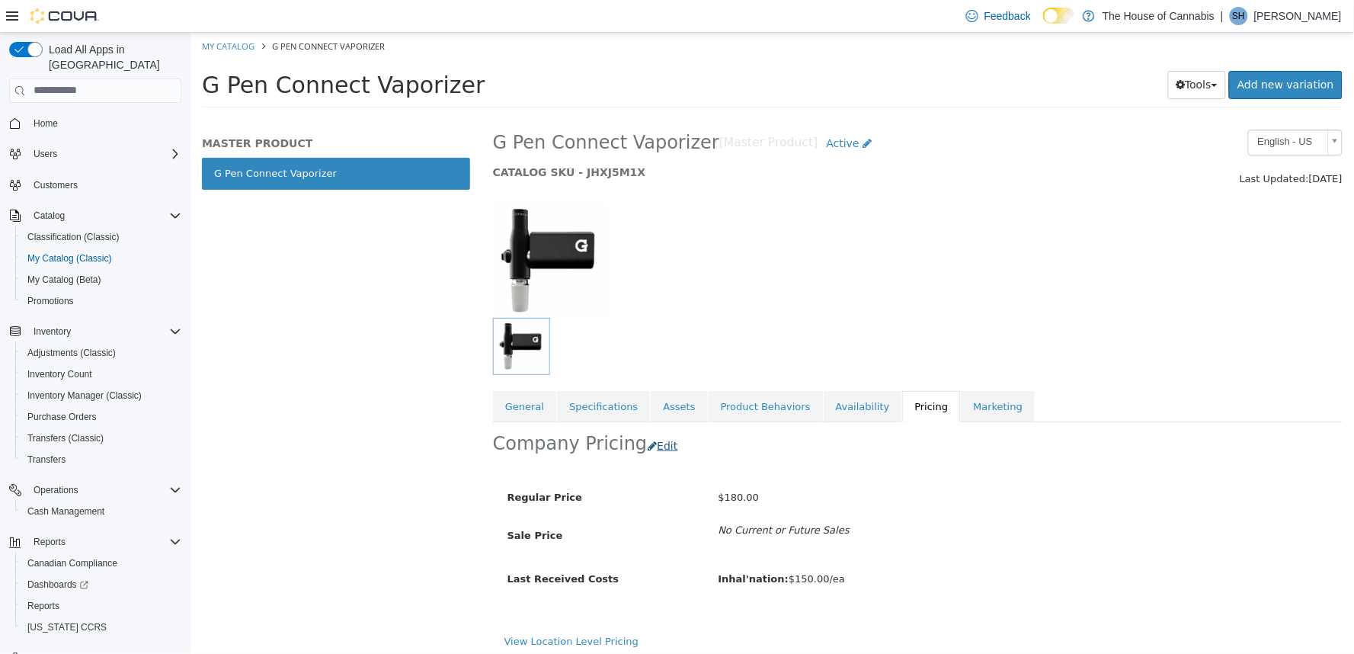
scroll to position [20, 0]
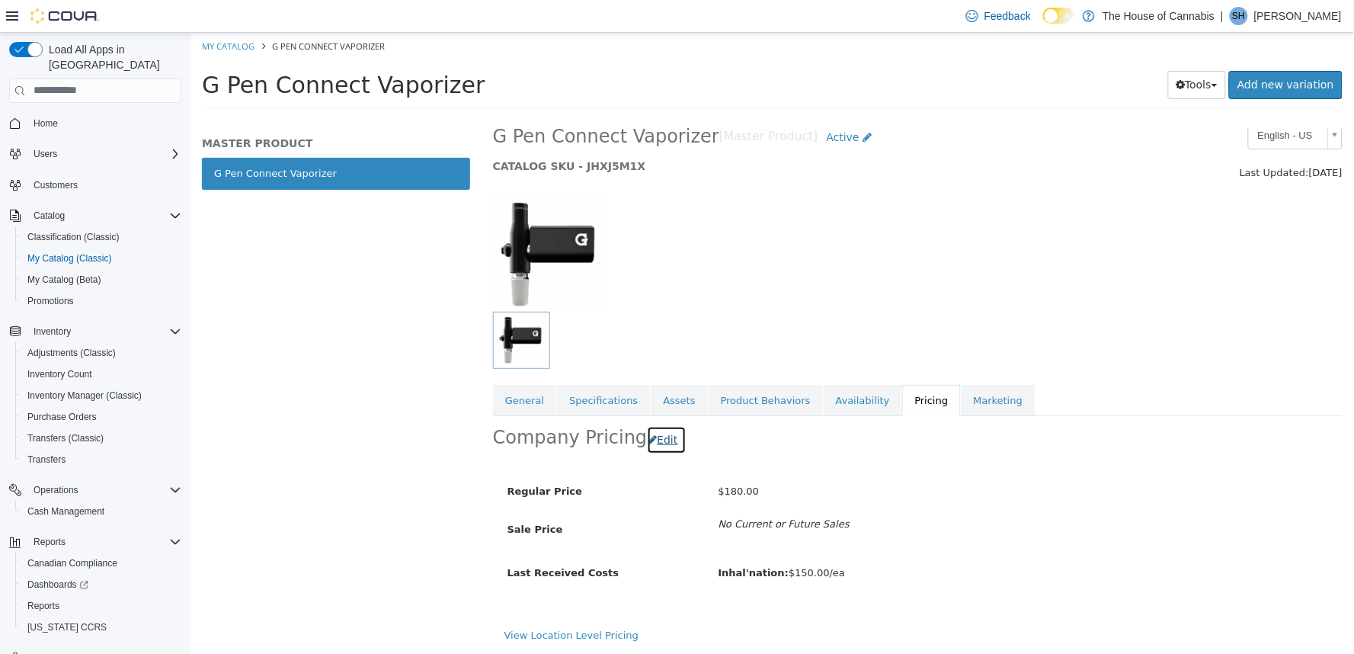
click at [648, 434] on button "Edit" at bounding box center [665, 439] width 39 height 28
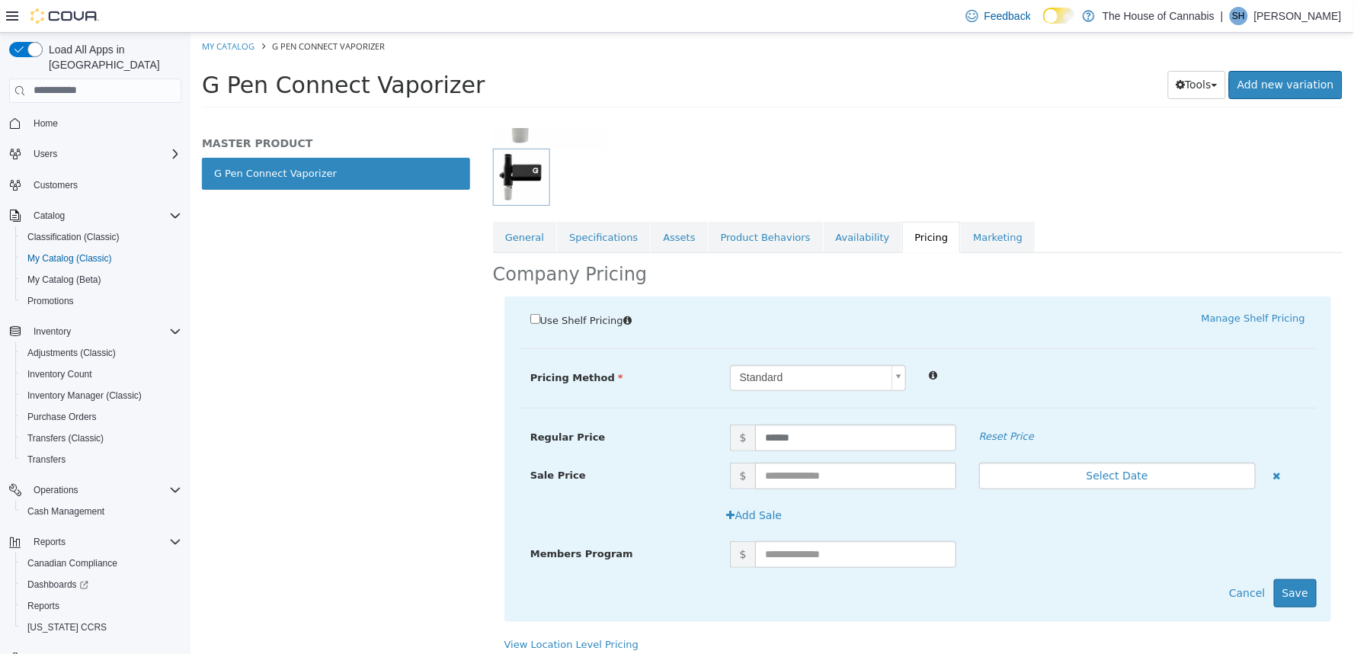
scroll to position [193, 0]
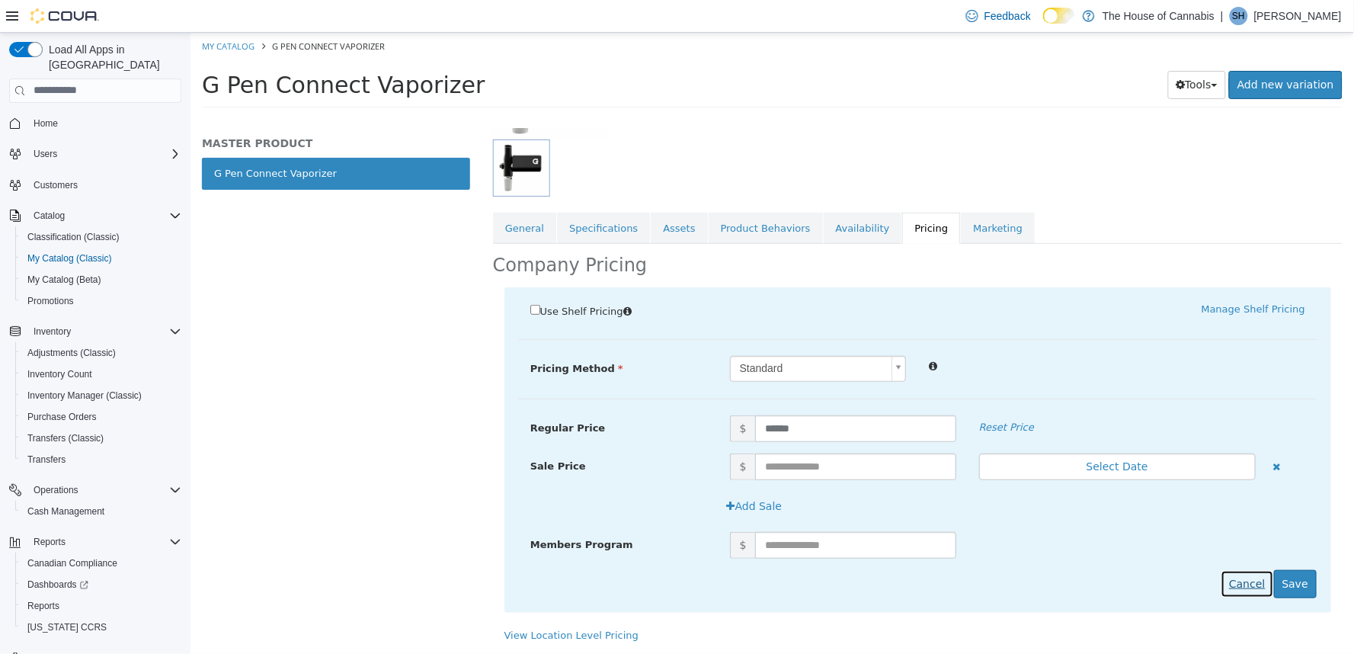
click at [1235, 576] on button "Cancel" at bounding box center [1246, 583] width 53 height 28
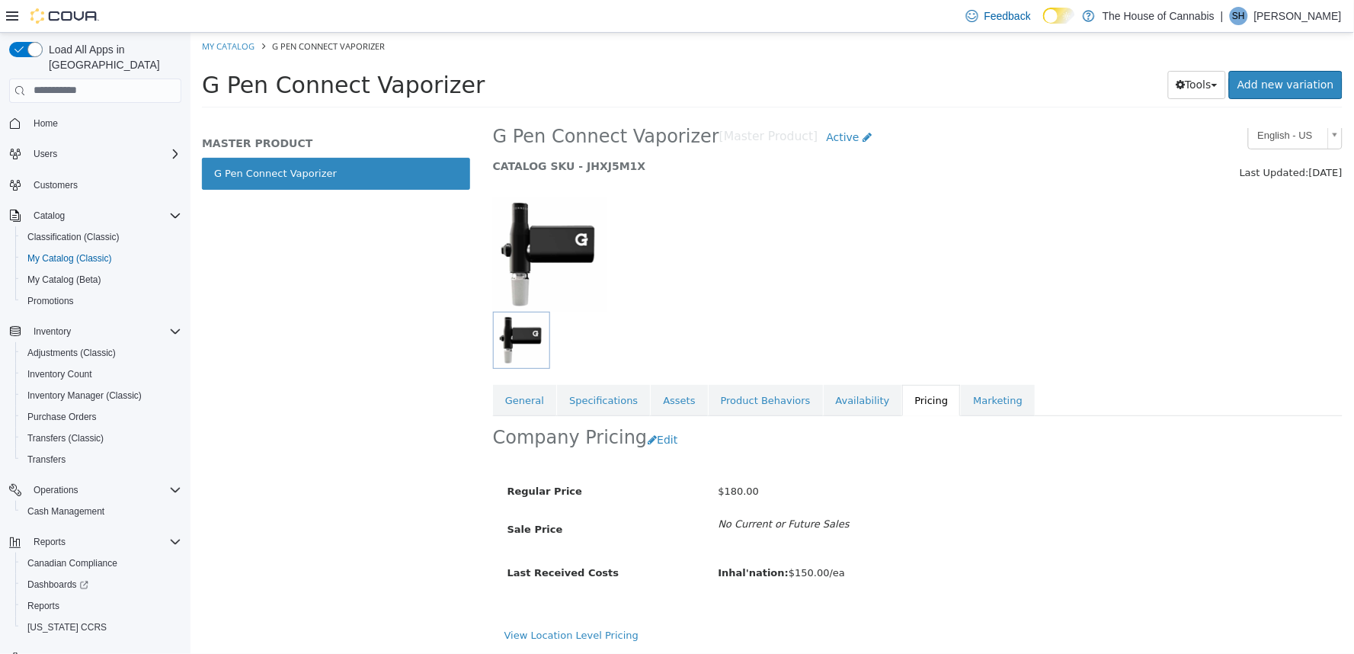
scroll to position [20, 0]
click at [610, 635] on link "View Location Level Pricing" at bounding box center [571, 634] width 134 height 11
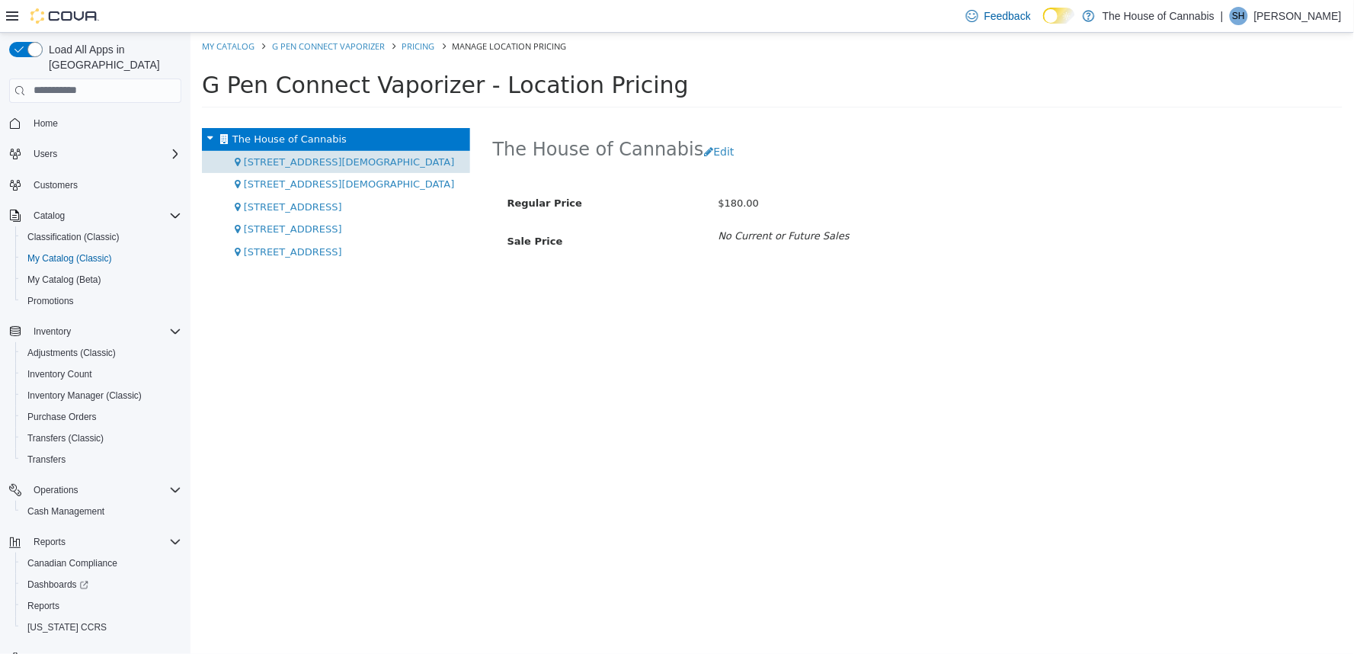
click at [327, 160] on span "1 Church St, Unit 9 Keswick" at bounding box center [348, 160] width 211 height 11
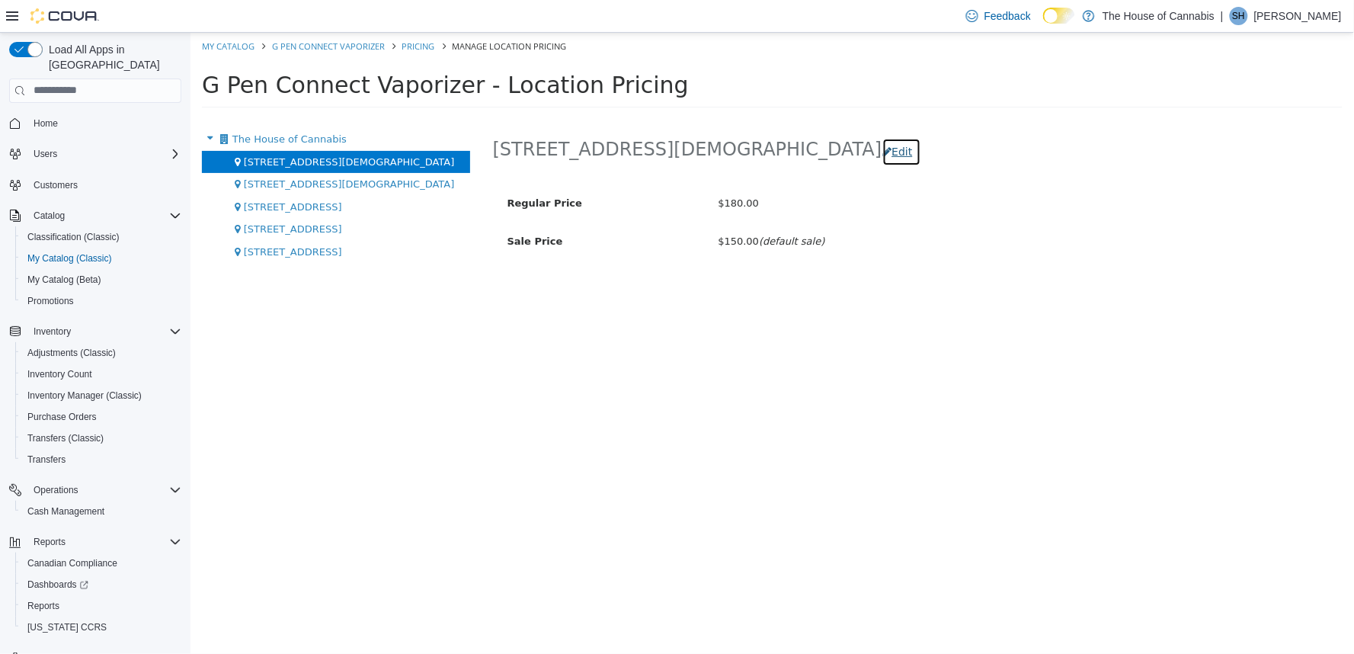
click at [882, 139] on button "Edit" at bounding box center [901, 151] width 39 height 28
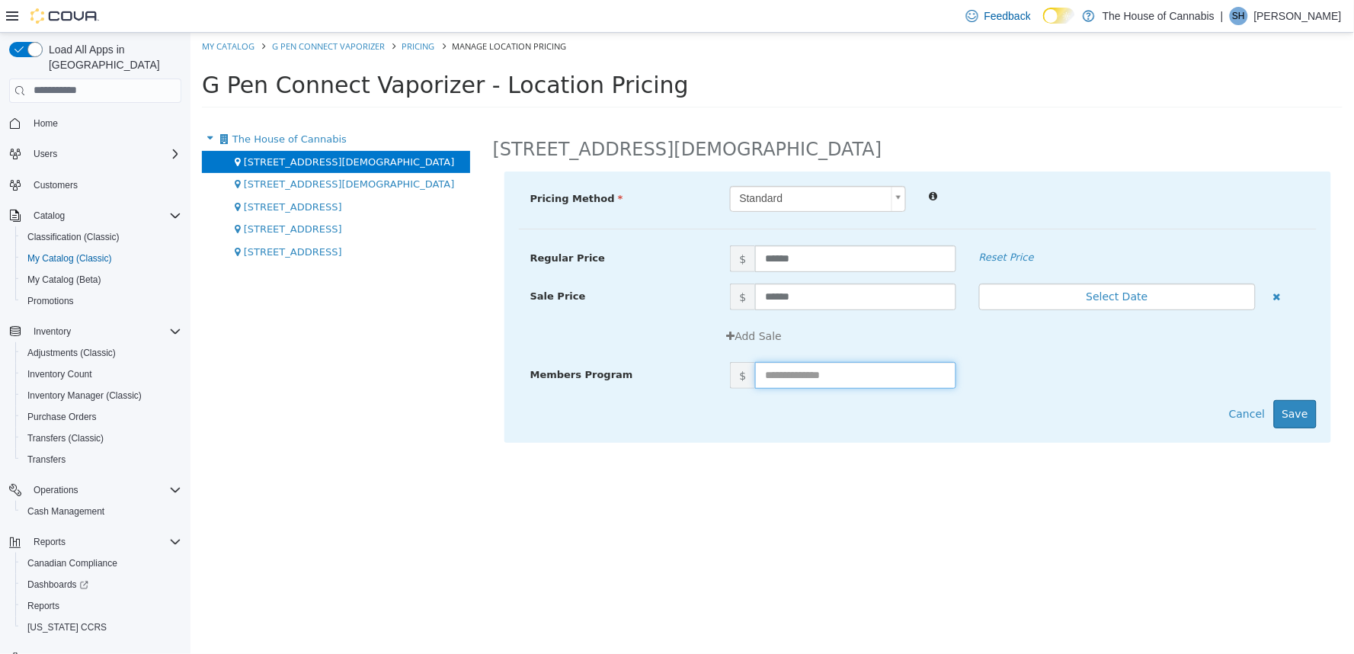
click at [796, 365] on input "text" at bounding box center [854, 374] width 200 height 27
click at [767, 342] on button "Add Sale" at bounding box center [754, 336] width 72 height 28
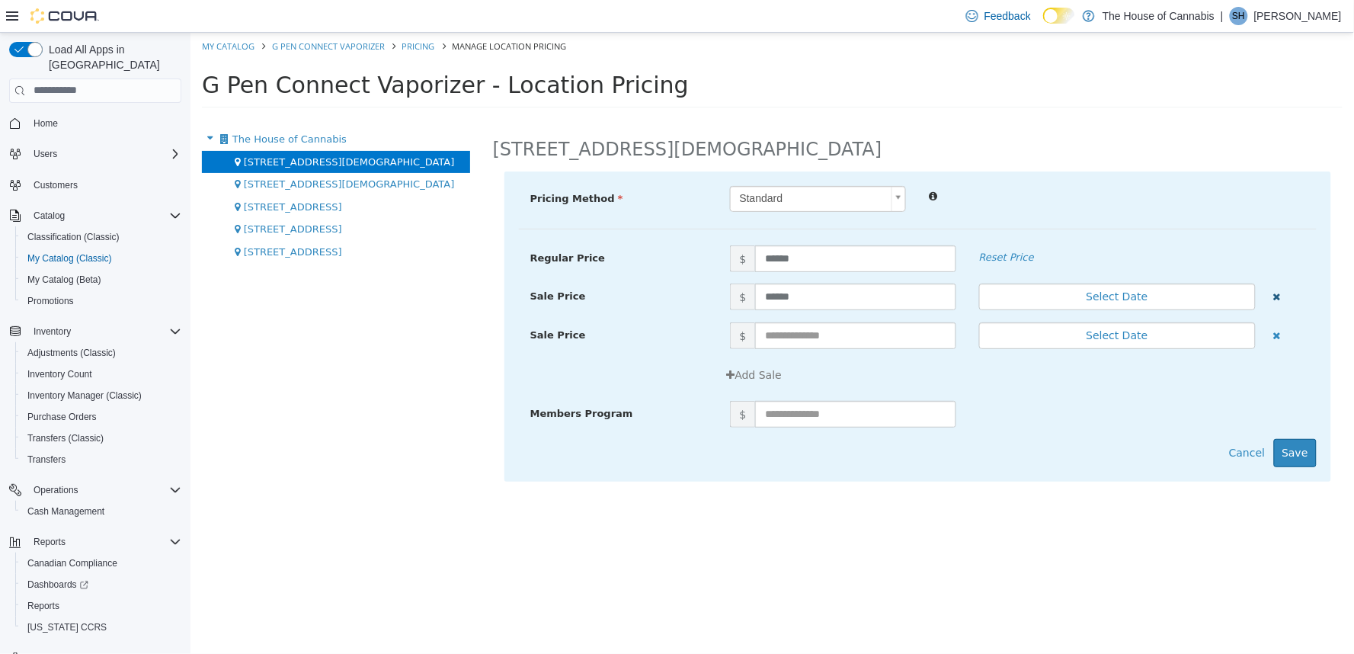
click at [1273, 293] on icon "button" at bounding box center [1277, 296] width 8 height 10
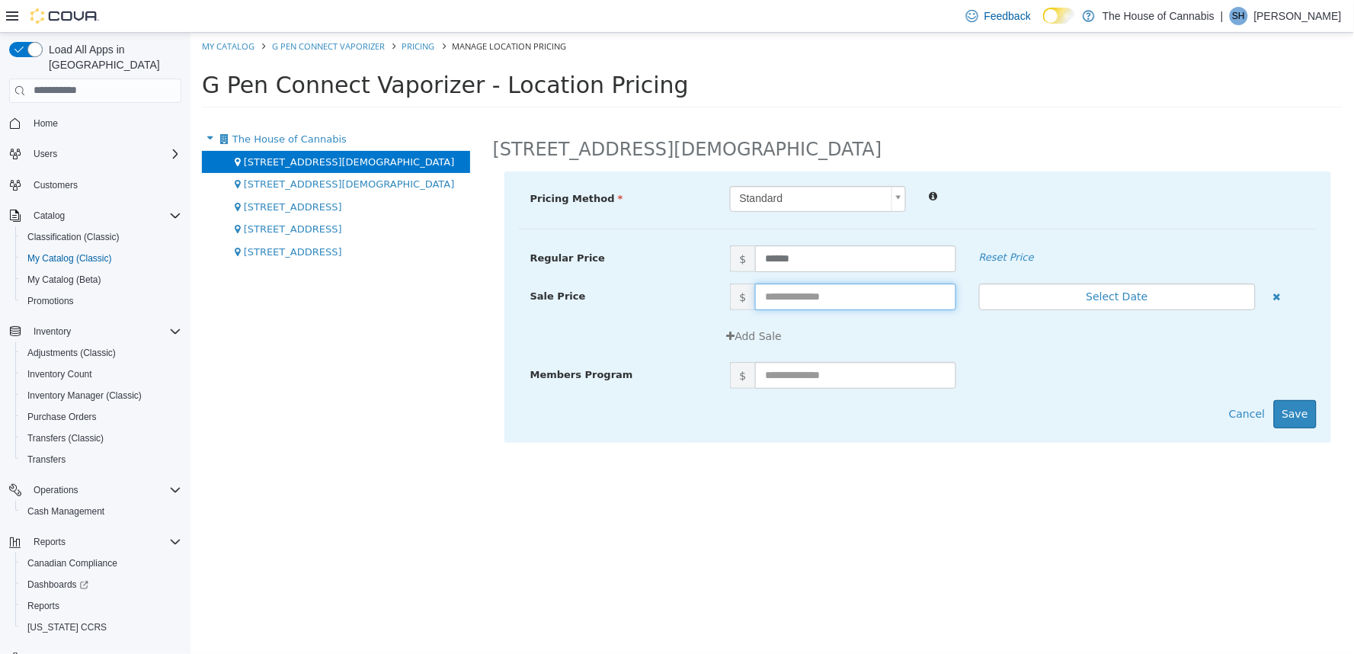
click at [885, 294] on input "text" at bounding box center [854, 296] width 200 height 27
type input "******"
click at [1312, 407] on button "Save" at bounding box center [1294, 413] width 43 height 28
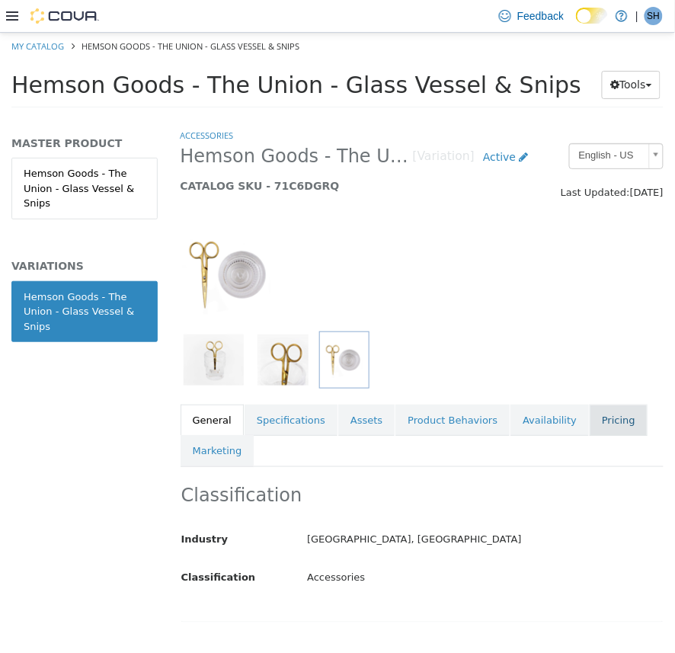
click at [590, 424] on link "Pricing" at bounding box center [619, 420] width 58 height 32
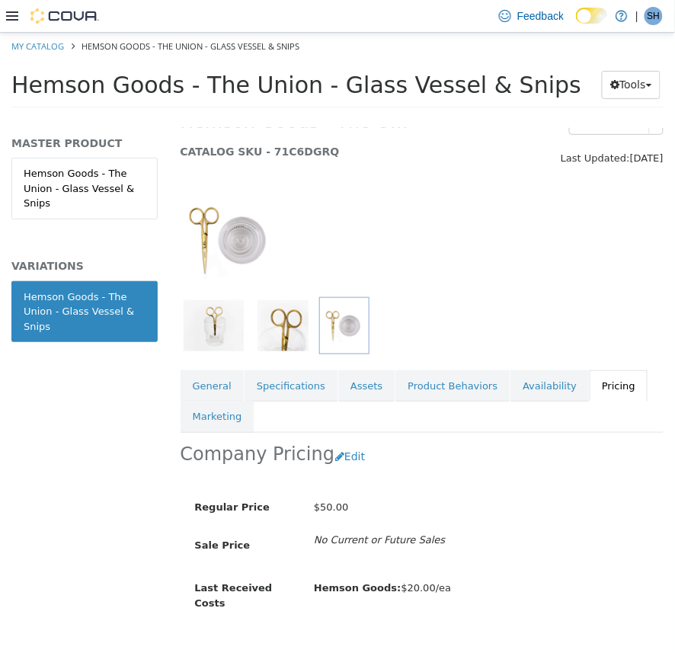
scroll to position [65, 0]
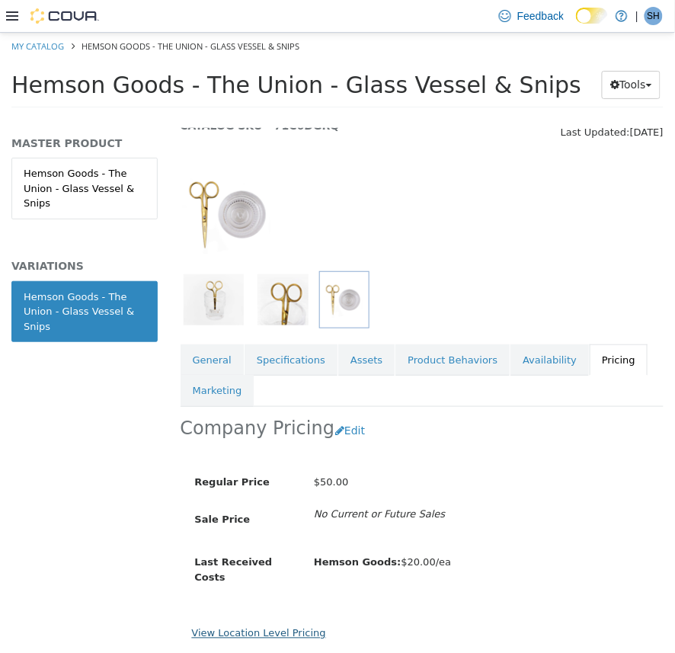
click at [276, 627] on link "View Location Level Pricing" at bounding box center [259, 632] width 134 height 11
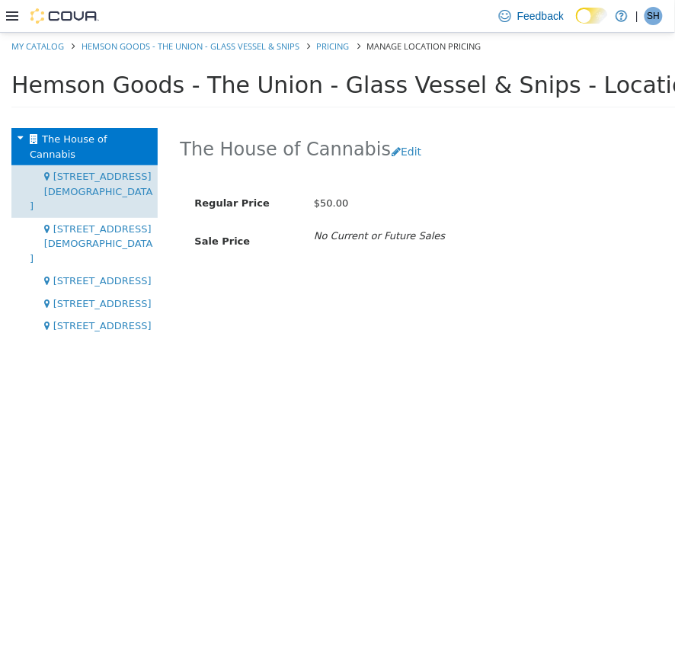
click at [118, 170] on span "[STREET_ADDRESS][DEMOGRAPHIC_DATA]" at bounding box center [91, 190] width 123 height 41
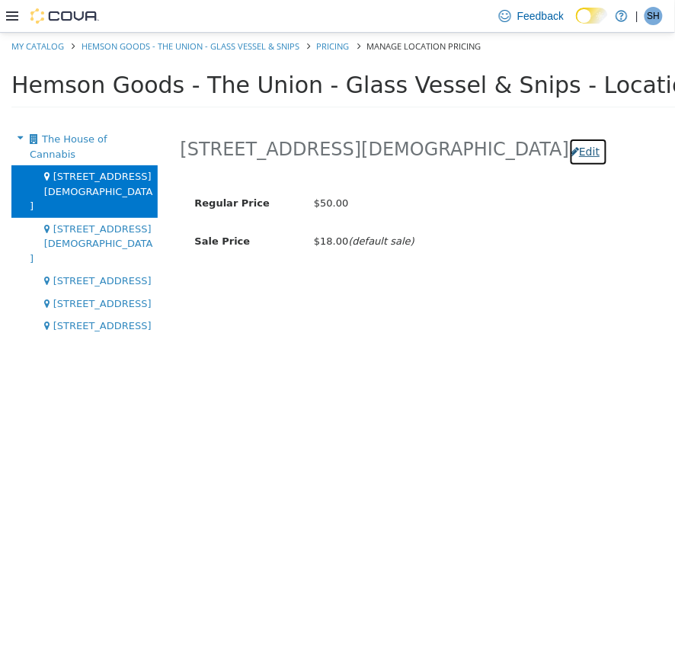
click at [569, 157] on button "Edit" at bounding box center [588, 151] width 39 height 28
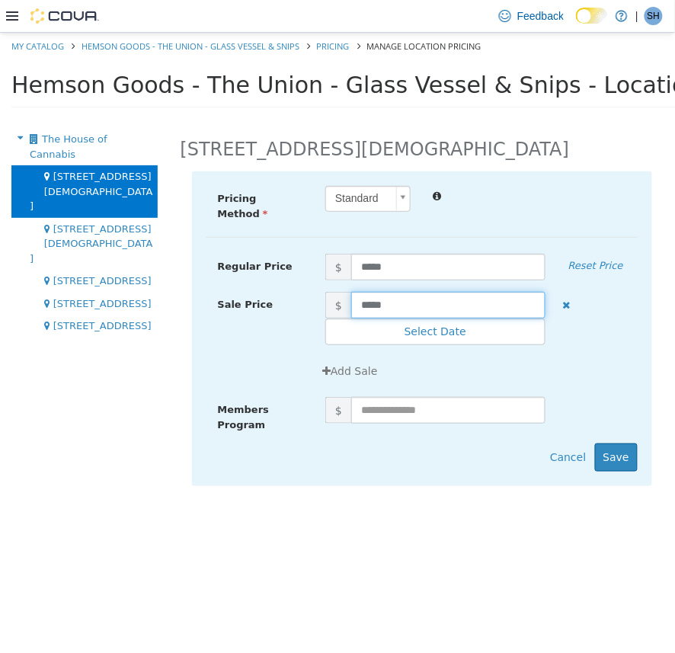
click at [371, 296] on input "*****" at bounding box center [448, 304] width 194 height 27
type input "*****"
click at [629, 454] on button "Save" at bounding box center [616, 457] width 43 height 28
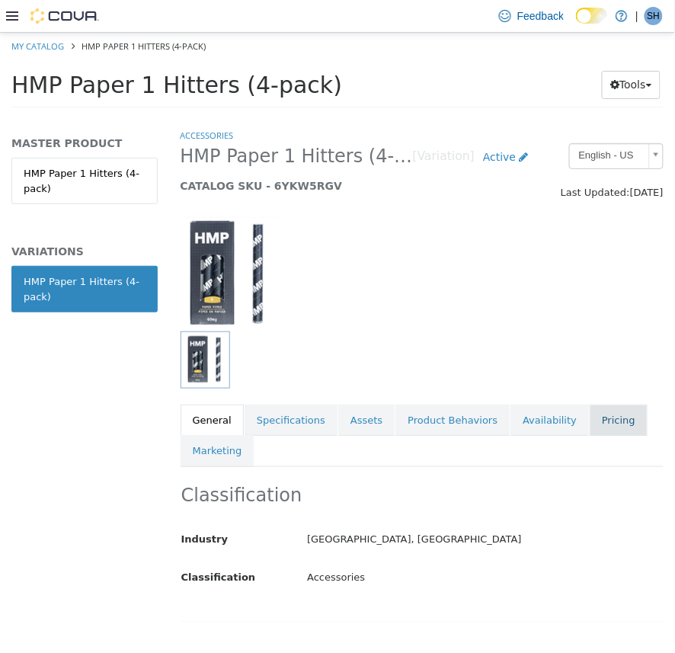
click at [597, 415] on link "Pricing" at bounding box center [619, 420] width 58 height 32
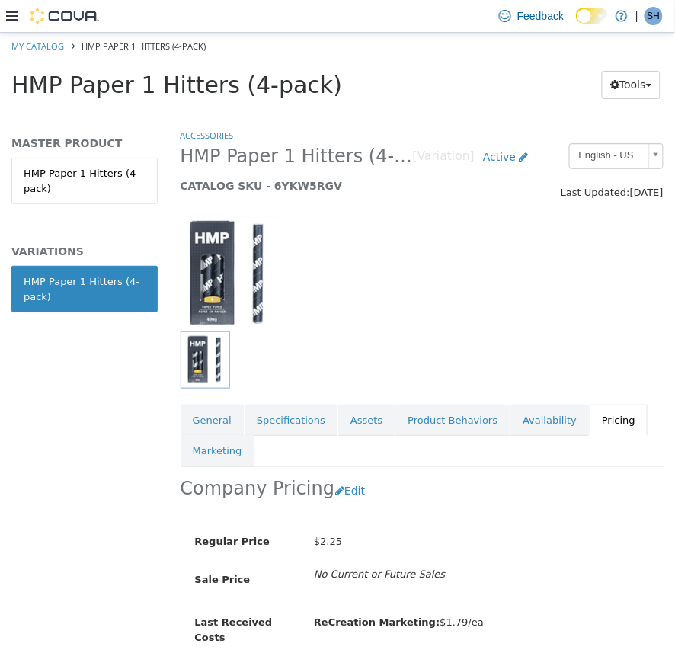
click at [382, 325] on div at bounding box center [422, 265] width 507 height 130
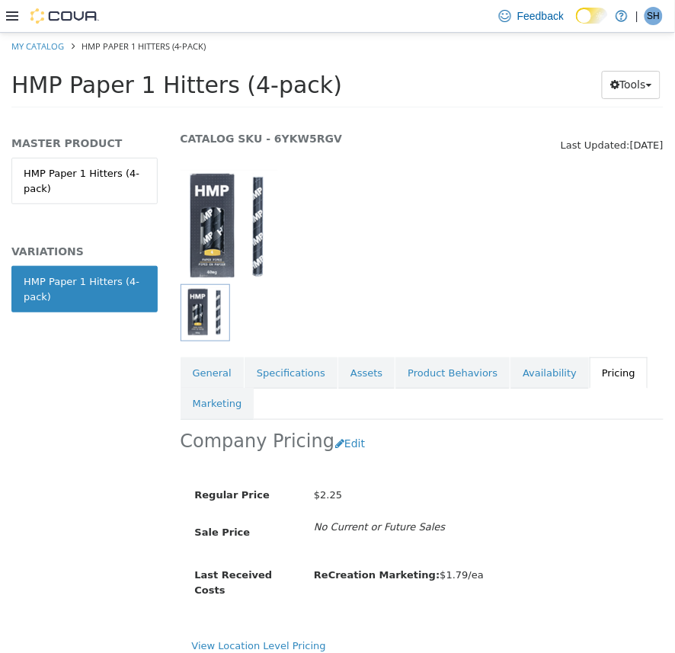
scroll to position [65, 0]
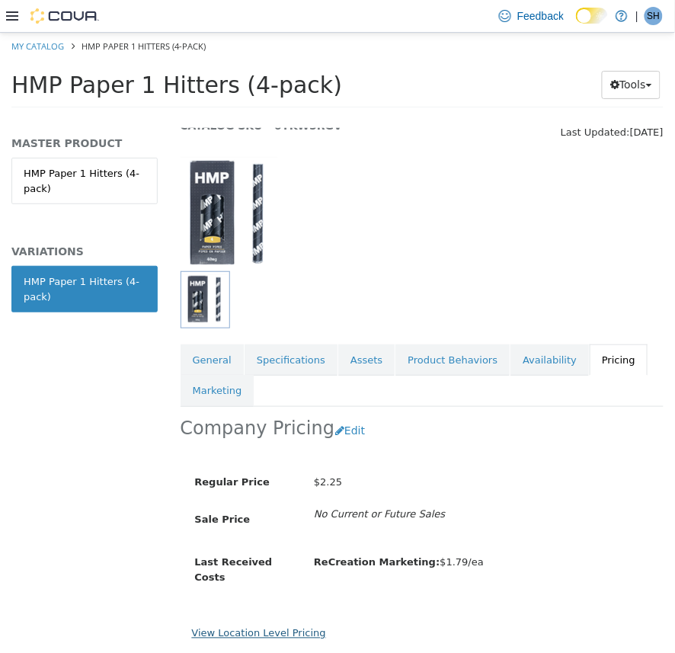
click at [282, 627] on link "View Location Level Pricing" at bounding box center [259, 632] width 134 height 11
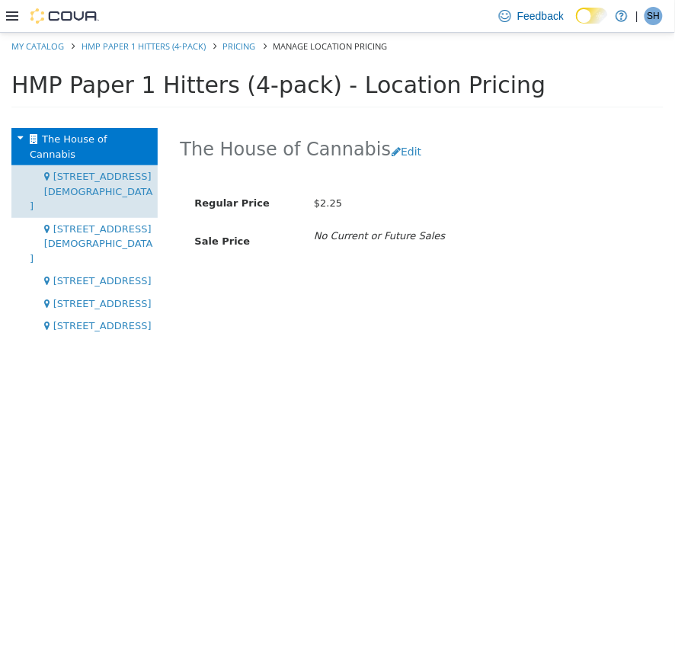
click at [109, 170] on span "[STREET_ADDRESS][DEMOGRAPHIC_DATA]" at bounding box center [91, 190] width 123 height 41
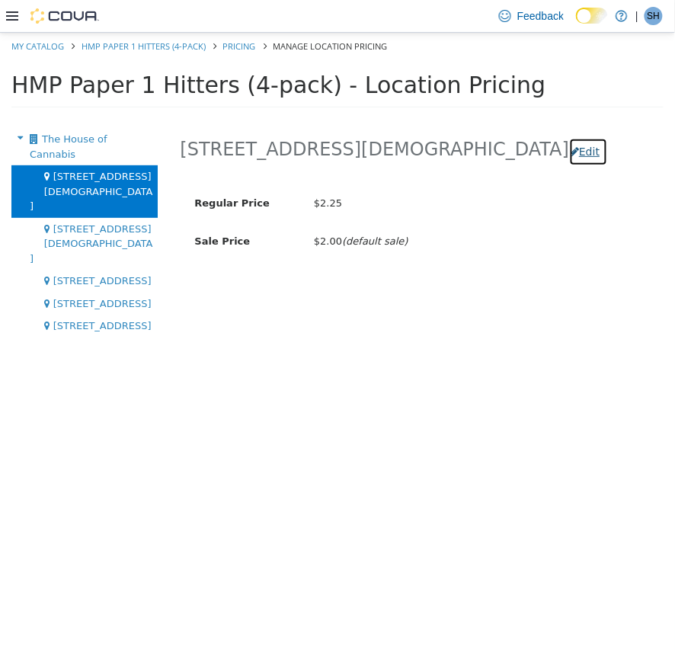
click at [569, 153] on button "Edit" at bounding box center [588, 151] width 39 height 28
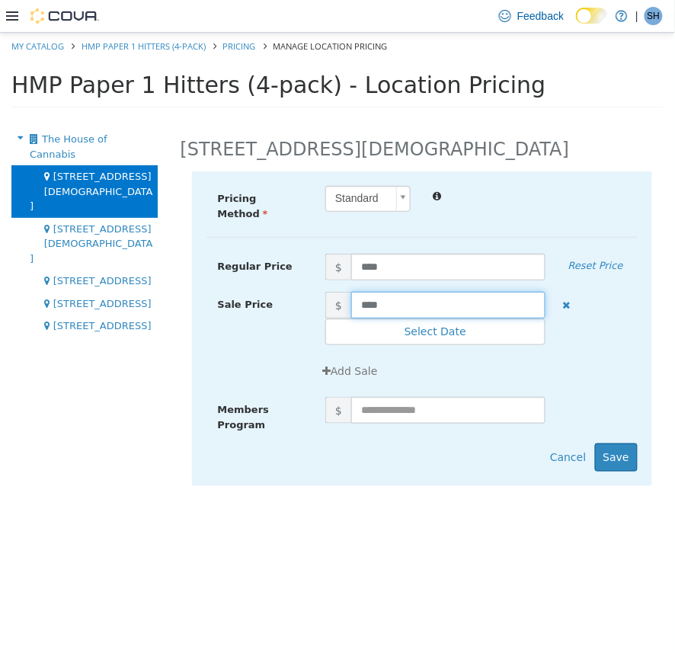
click at [364, 297] on input "****" at bounding box center [448, 304] width 194 height 27
type input "****"
click at [631, 449] on button "Save" at bounding box center [616, 457] width 43 height 28
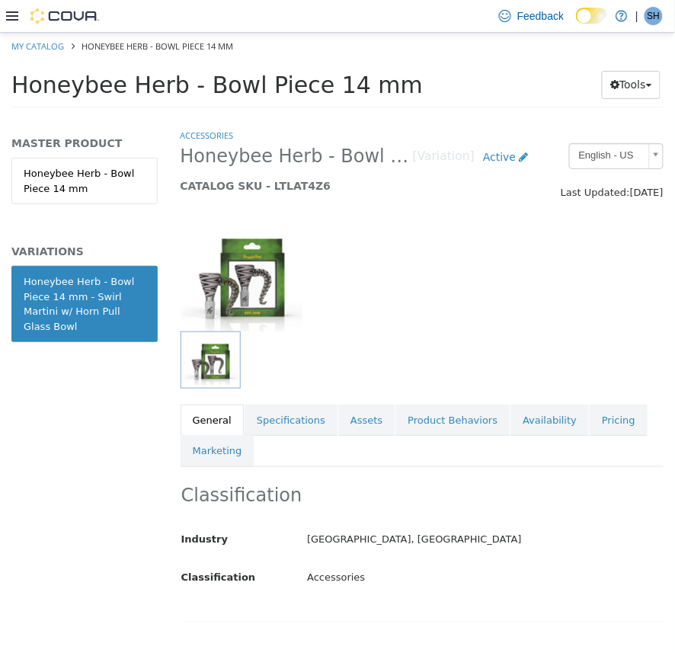
click at [67, 378] on div "MASTER PRODUCT Honeybee Herb - Bowl Piece 14 mm VARIATIONS Honeybee Herb - Bowl…" at bounding box center [84, 389] width 169 height 525
click at [590, 423] on link "Pricing" at bounding box center [619, 420] width 58 height 32
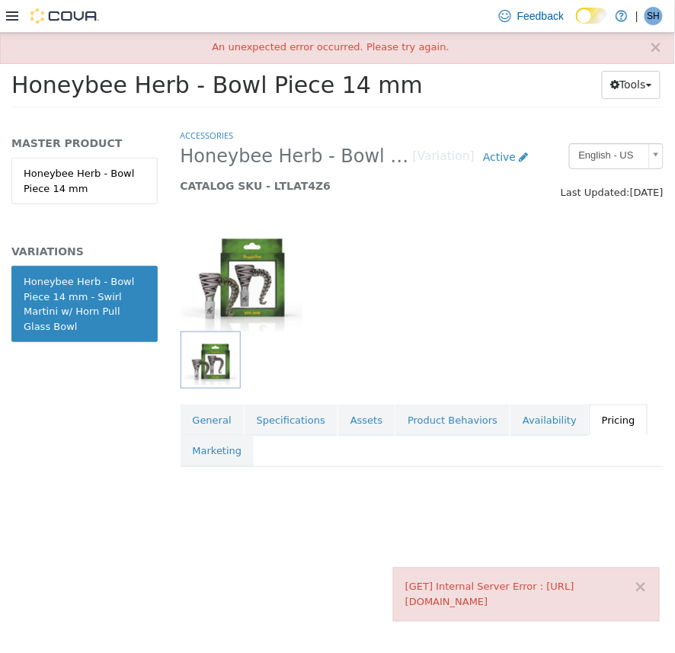
click at [363, 334] on div at bounding box center [423, 359] width 484 height 57
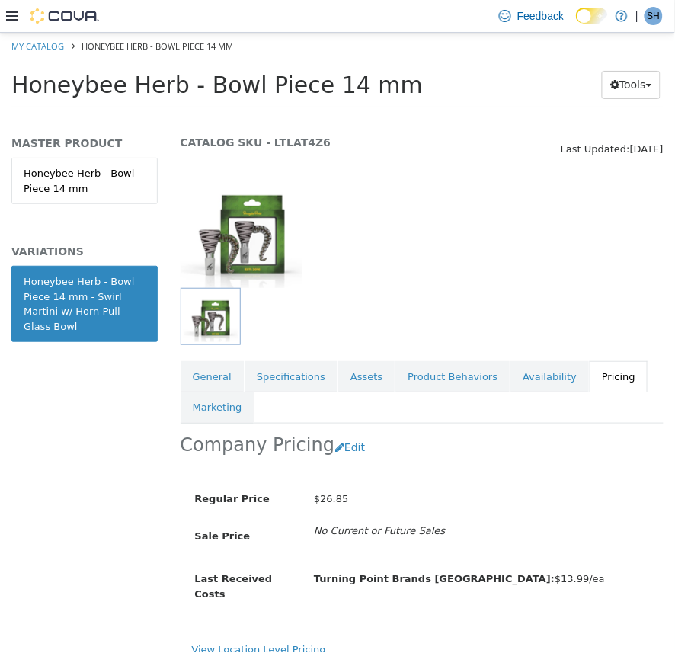
scroll to position [65, 0]
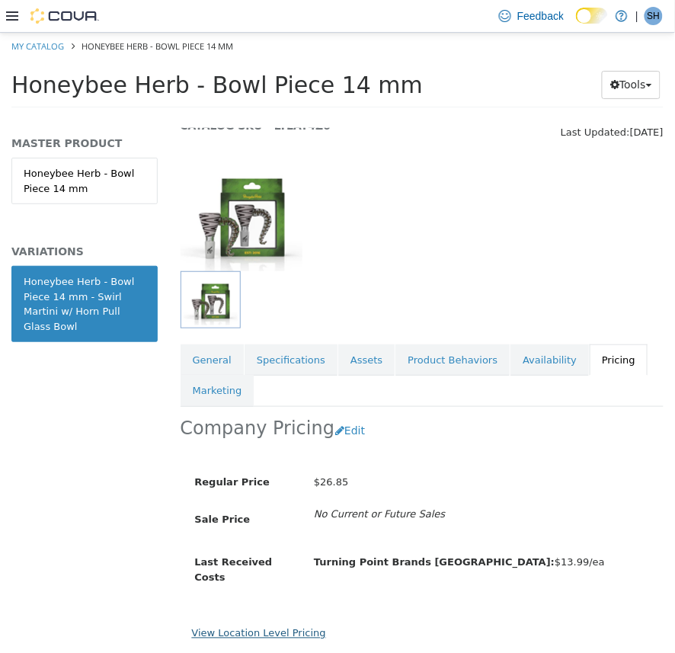
click at [287, 627] on link "View Location Level Pricing" at bounding box center [259, 632] width 134 height 11
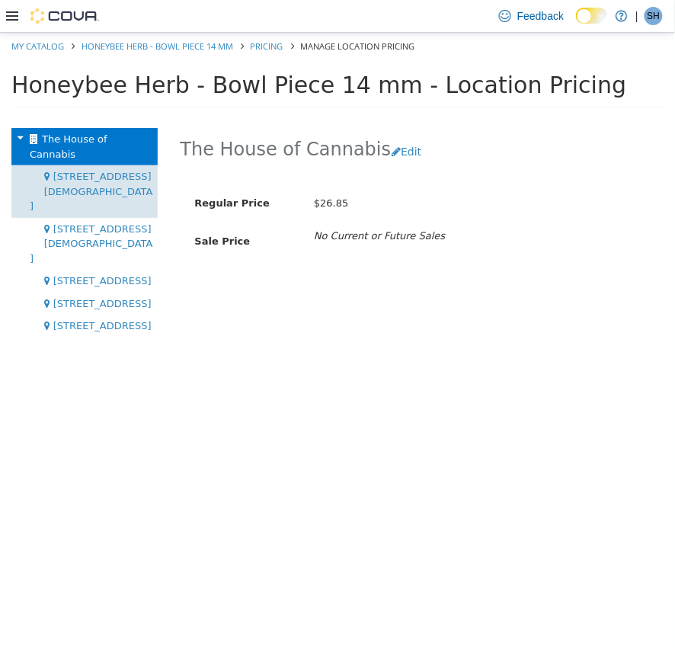
click at [125, 169] on div "1 Church St, Unit 9 Keswick" at bounding box center [84, 191] width 146 height 53
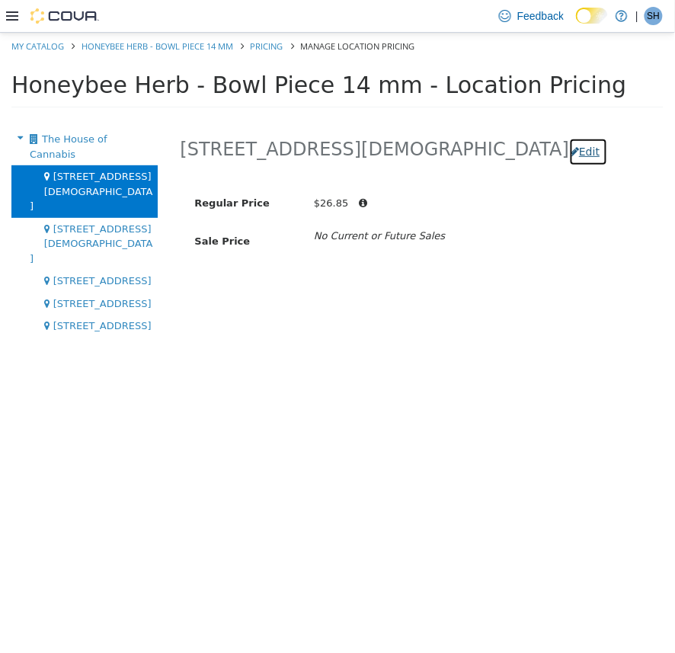
click at [569, 149] on button "Edit" at bounding box center [588, 151] width 39 height 28
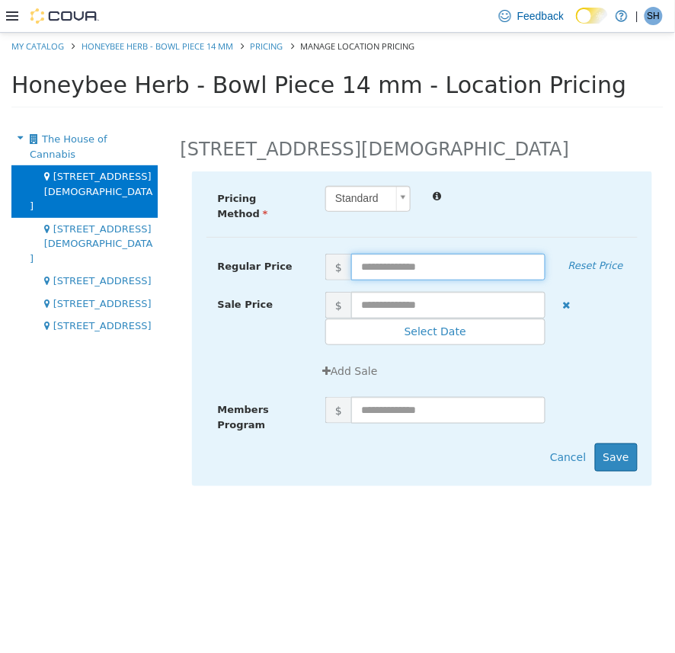
click at [379, 258] on input "text" at bounding box center [448, 266] width 194 height 27
type input "*"
type input "*****"
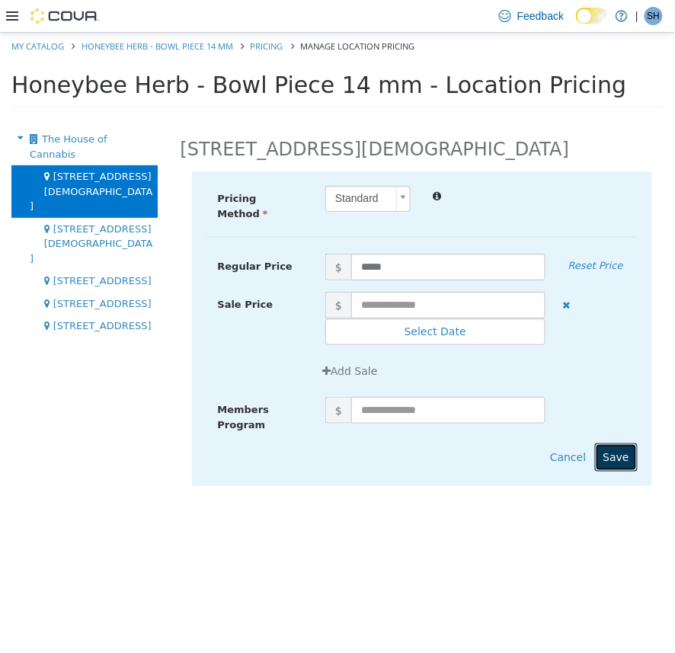
click at [618, 451] on button "Save" at bounding box center [616, 457] width 43 height 28
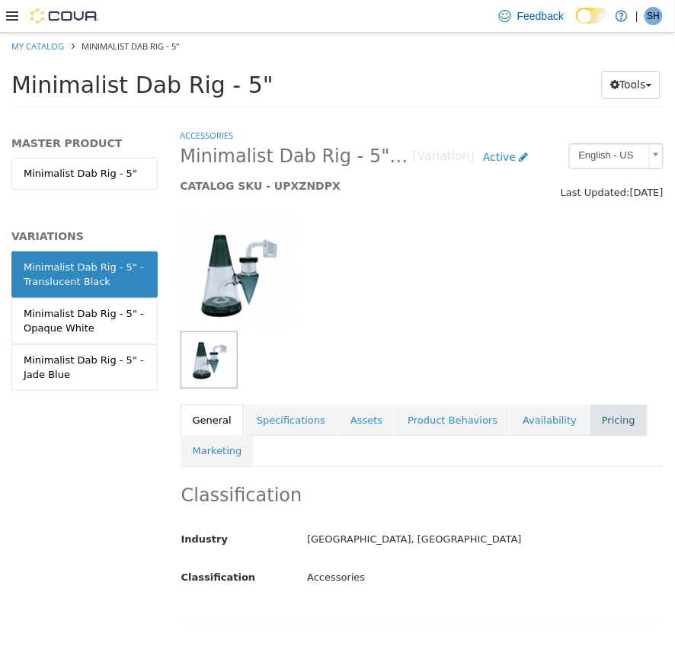
click at [591, 427] on link "Pricing" at bounding box center [619, 420] width 58 height 32
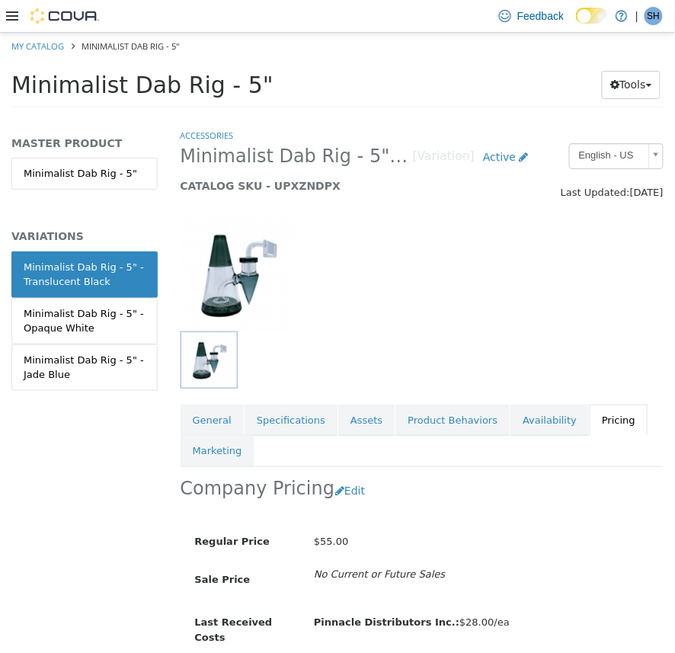
click at [447, 344] on div at bounding box center [423, 359] width 484 height 57
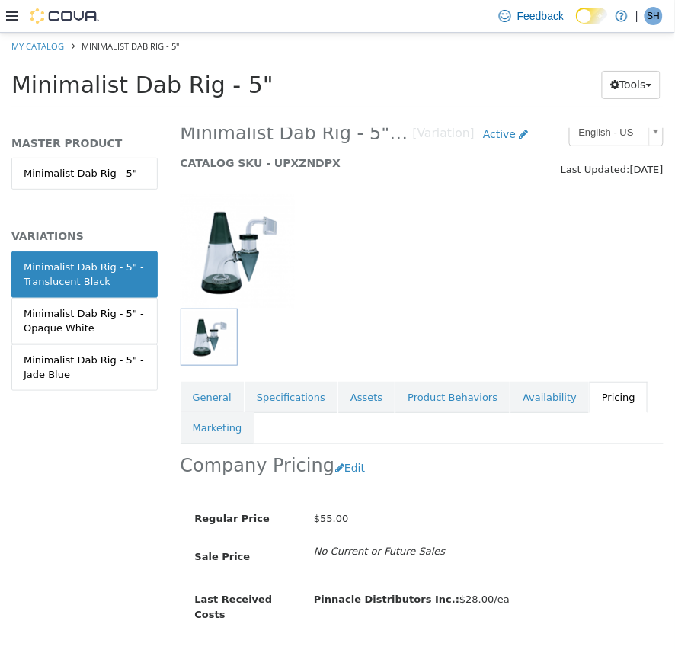
scroll to position [65, 0]
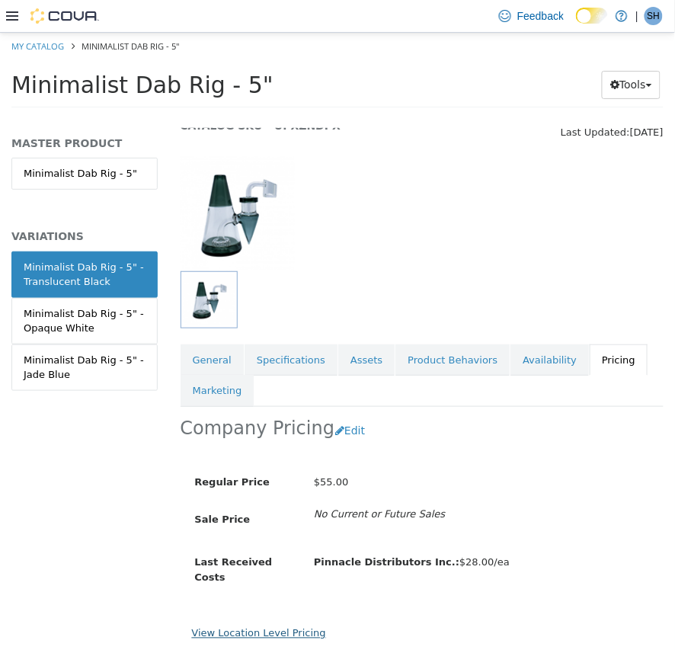
click at [296, 627] on link "View Location Level Pricing" at bounding box center [259, 632] width 134 height 11
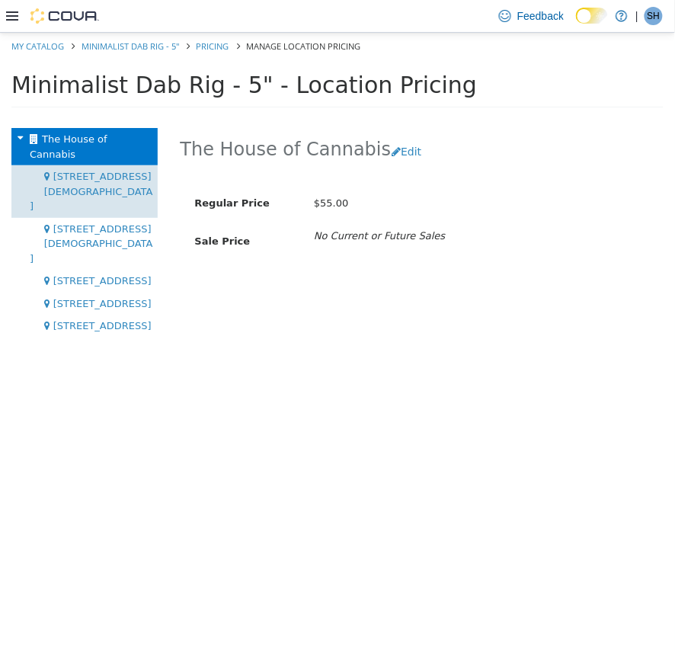
click at [122, 170] on span "[STREET_ADDRESS][DEMOGRAPHIC_DATA]" at bounding box center [91, 190] width 123 height 41
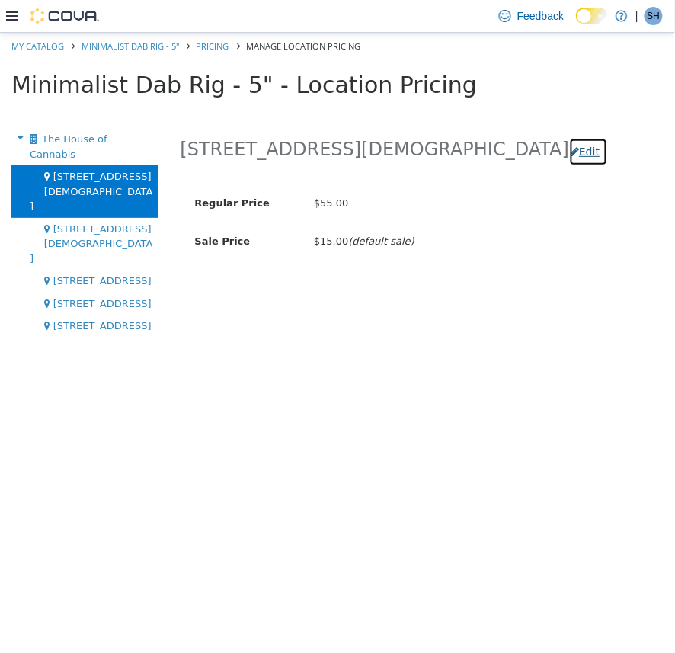
click at [569, 152] on button "Edit" at bounding box center [588, 151] width 39 height 28
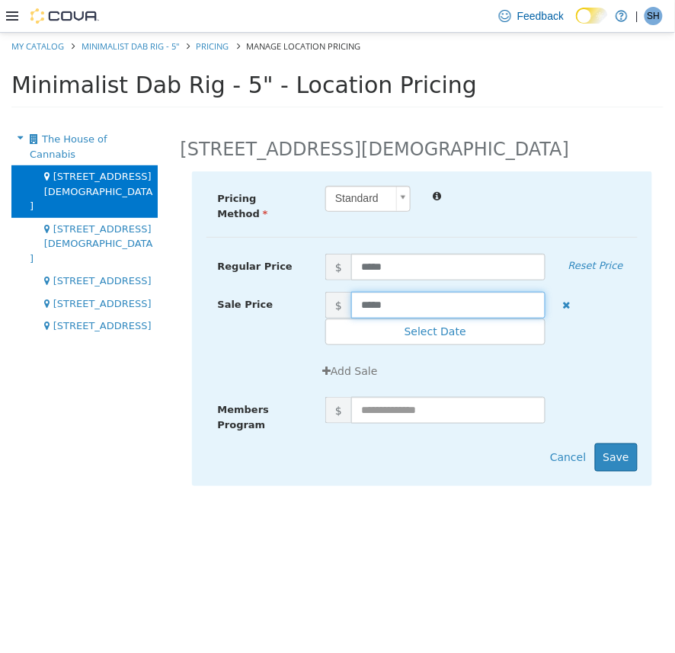
click at [368, 291] on input "*****" at bounding box center [448, 304] width 194 height 27
type input "*****"
click at [617, 443] on button "Save" at bounding box center [616, 457] width 43 height 28
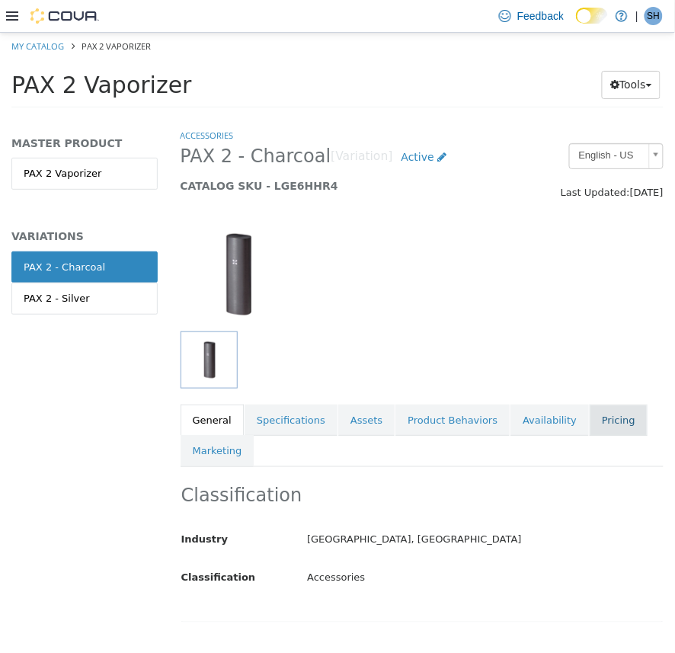
click at [590, 426] on link "Pricing" at bounding box center [619, 420] width 58 height 32
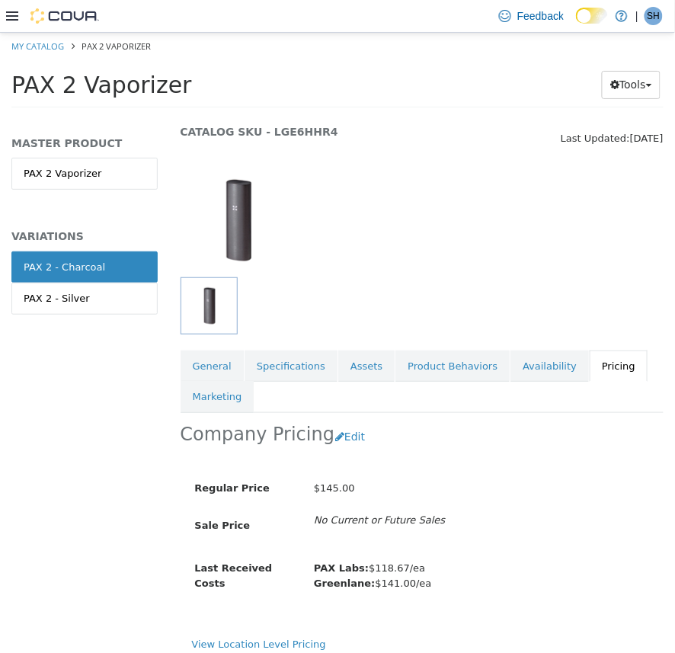
scroll to position [78, 0]
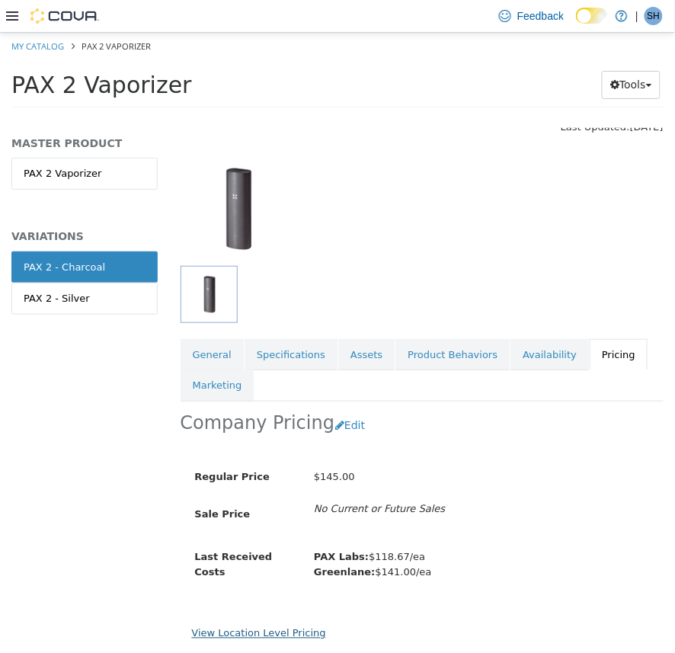
click at [283, 627] on link "View Location Level Pricing" at bounding box center [259, 632] width 134 height 11
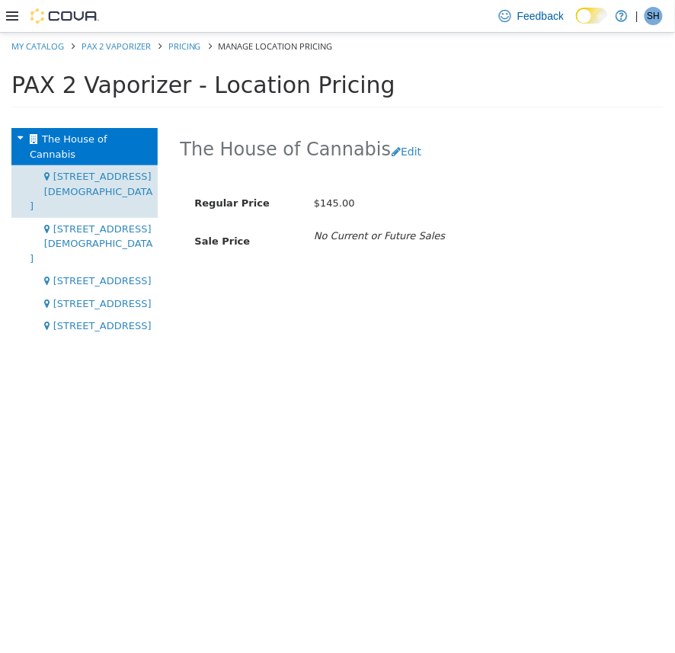
click at [69, 170] on span "[STREET_ADDRESS][DEMOGRAPHIC_DATA]" at bounding box center [91, 190] width 123 height 41
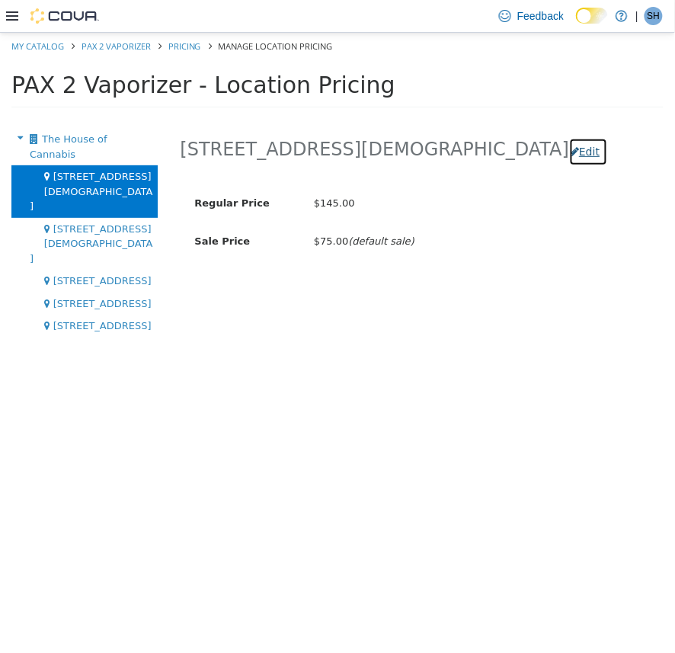
click at [569, 155] on button "Edit" at bounding box center [588, 151] width 39 height 28
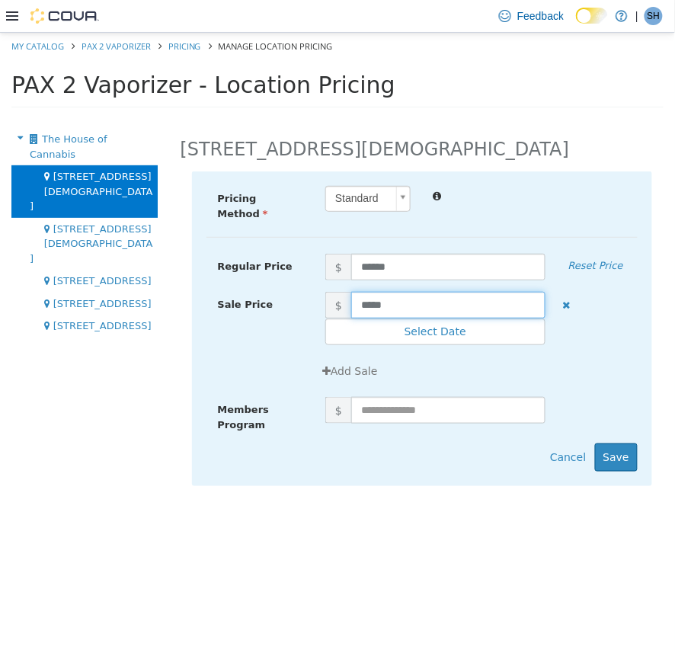
click at [368, 294] on input "*****" at bounding box center [448, 304] width 194 height 27
type input "*****"
click at [621, 443] on button "Save" at bounding box center [616, 457] width 43 height 28
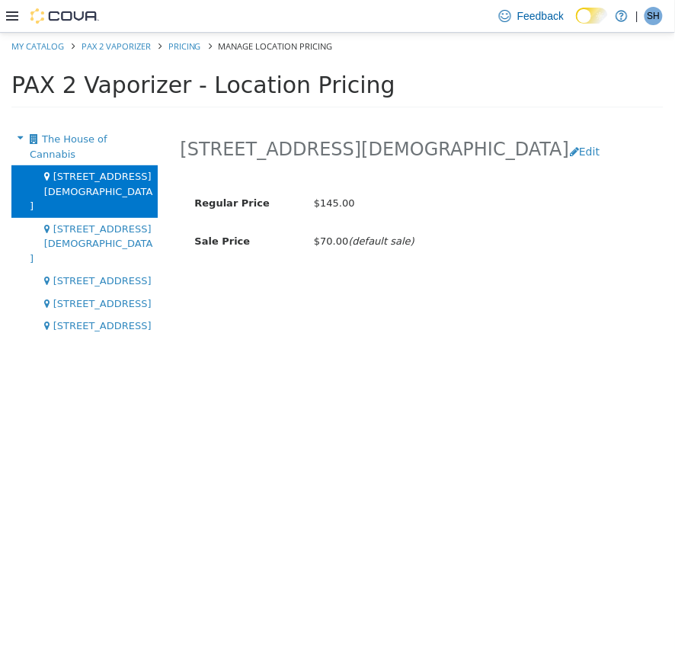
click at [123, 347] on div "The House of Cannabis 1 Church St, Unit 9 Keswick 181 King St W, Kitchener 244 …" at bounding box center [84, 389] width 169 height 525
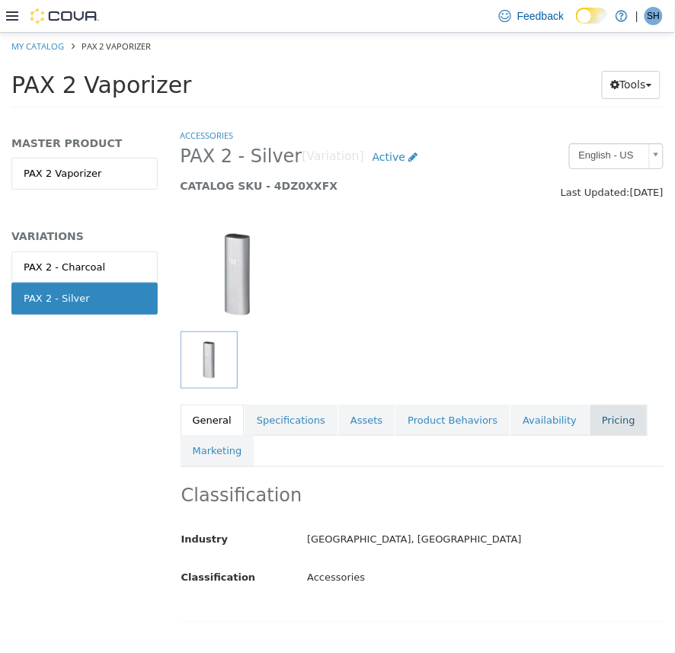
click at [590, 414] on link "Pricing" at bounding box center [619, 420] width 58 height 32
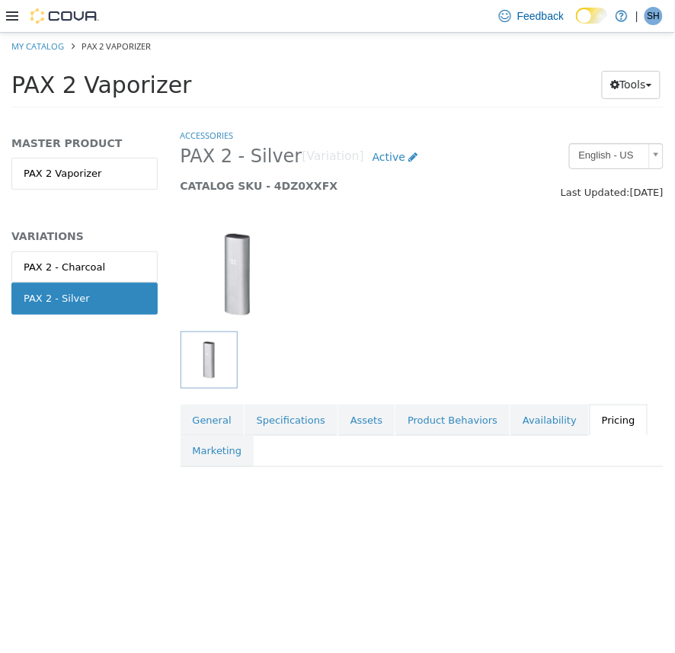
click at [382, 286] on div at bounding box center [422, 265] width 507 height 130
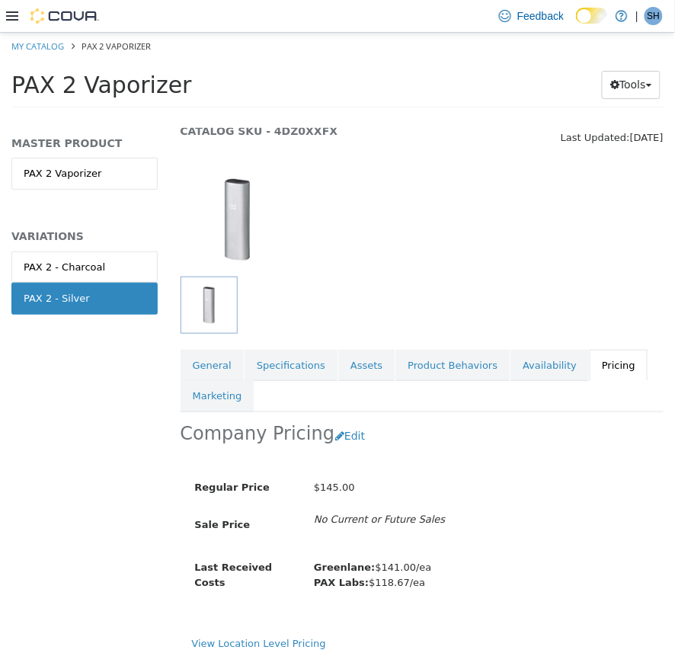
scroll to position [78, 0]
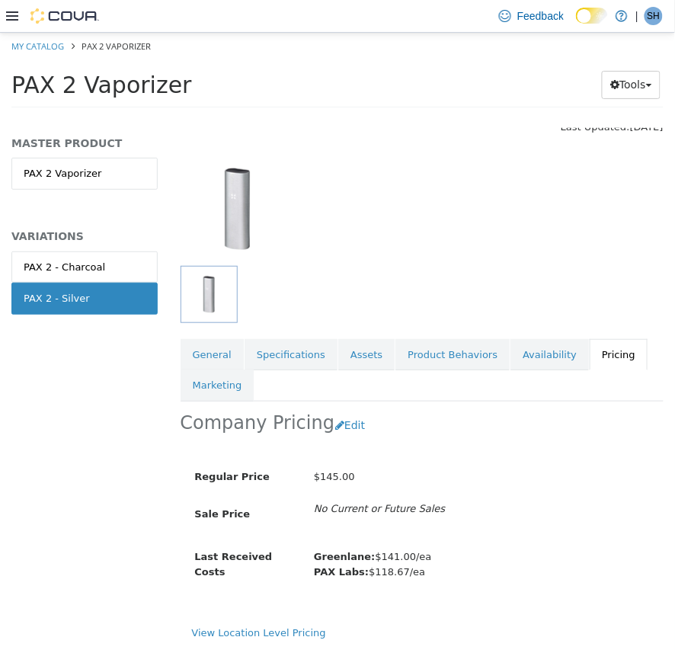
click at [284, 627] on div "View Location Level Pricing" at bounding box center [422, 633] width 461 height 15
click at [280, 627] on link "View Location Level Pricing" at bounding box center [259, 632] width 134 height 11
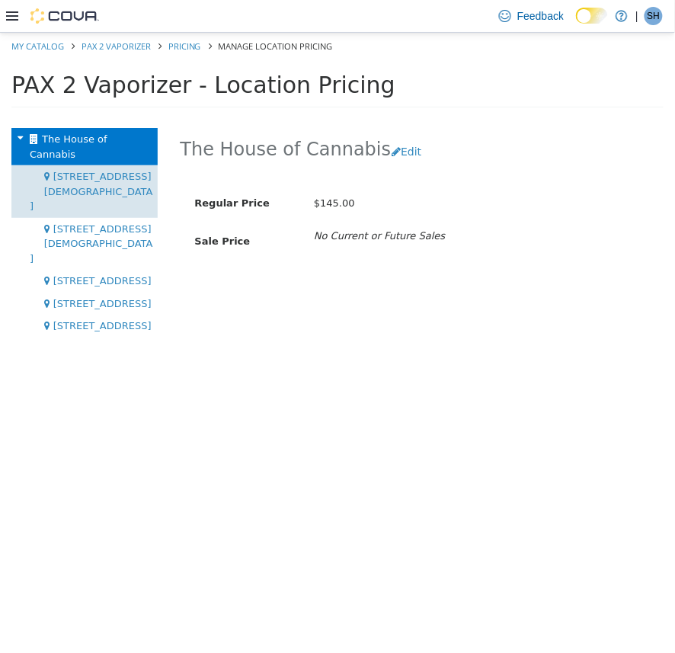
click at [117, 170] on span "[STREET_ADDRESS][DEMOGRAPHIC_DATA]" at bounding box center [91, 190] width 123 height 41
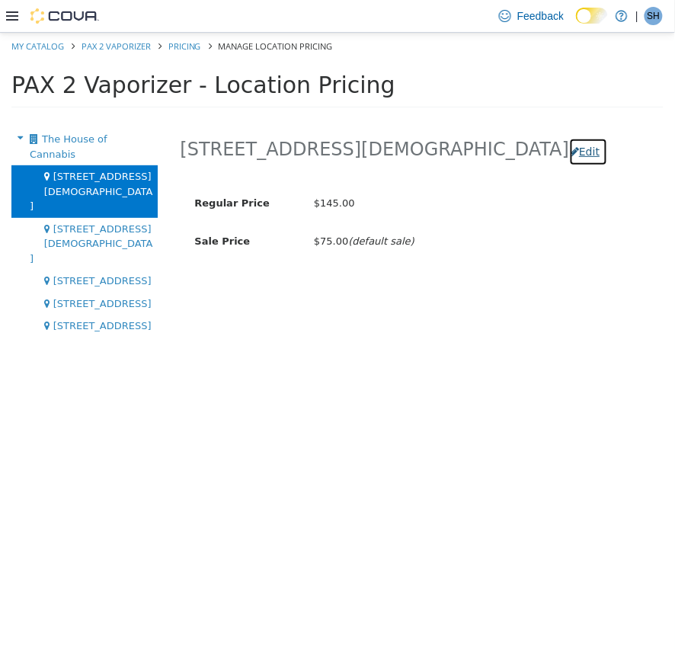
click at [569, 158] on button "Edit" at bounding box center [588, 151] width 39 height 28
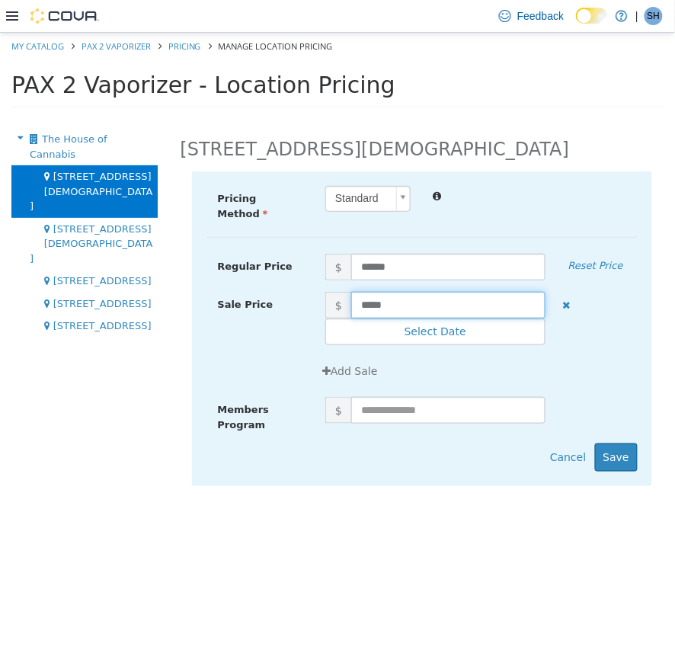
click at [371, 291] on input "*****" at bounding box center [448, 304] width 194 height 27
type input "*****"
click at [619, 443] on button "Save" at bounding box center [616, 457] width 43 height 28
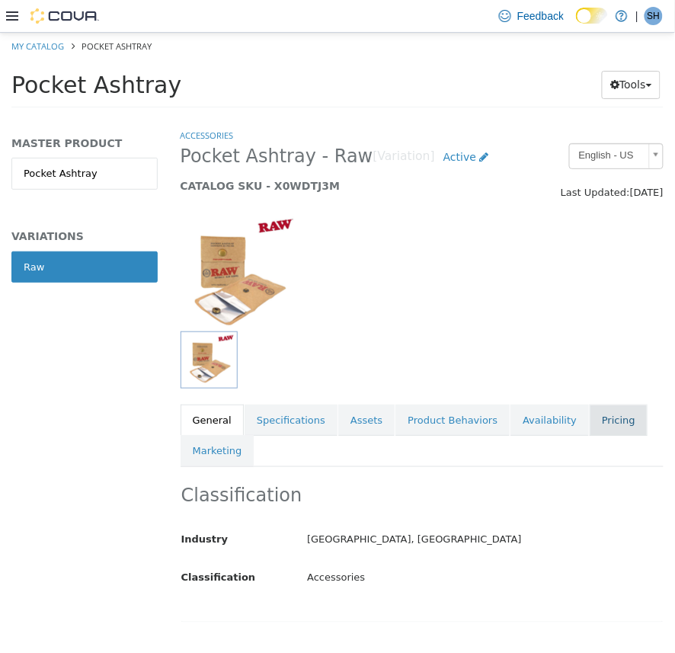
click at [599, 427] on link "Pricing" at bounding box center [619, 420] width 58 height 32
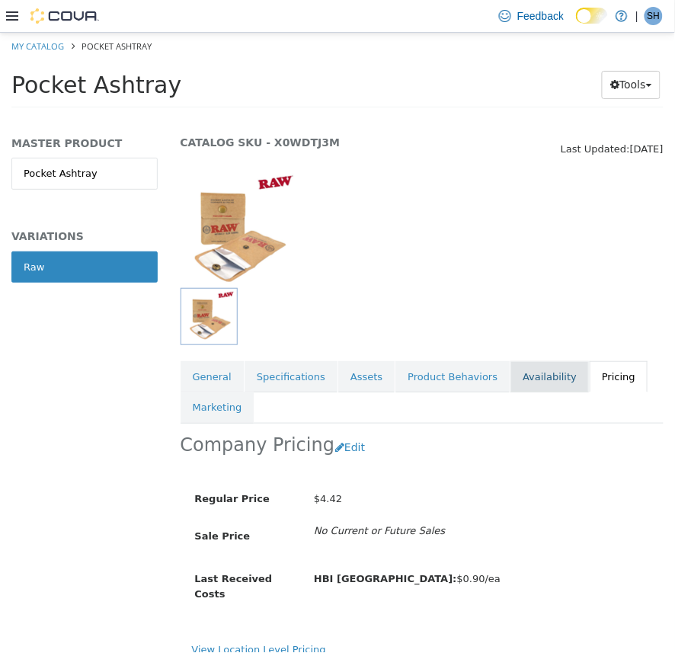
scroll to position [65, 0]
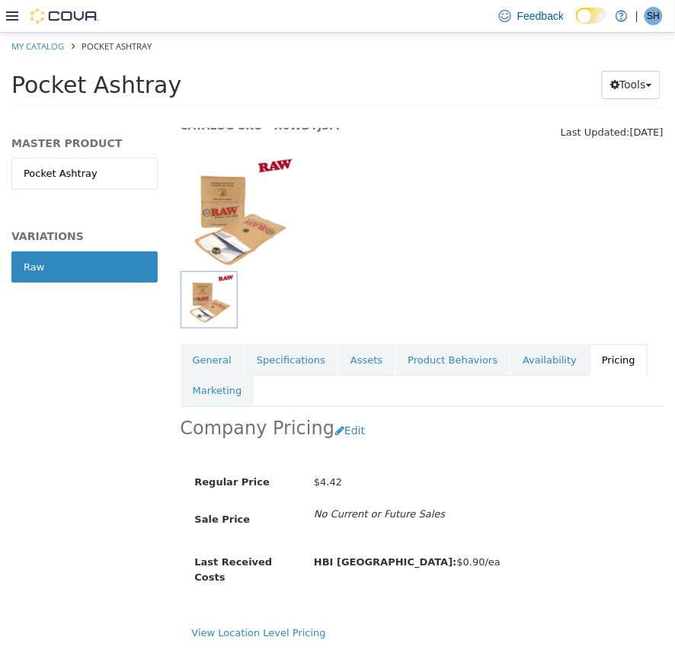
click at [241, 628] on div "View Location Level Pricing" at bounding box center [422, 633] width 461 height 15
click at [245, 627] on link "View Location Level Pricing" at bounding box center [259, 632] width 134 height 11
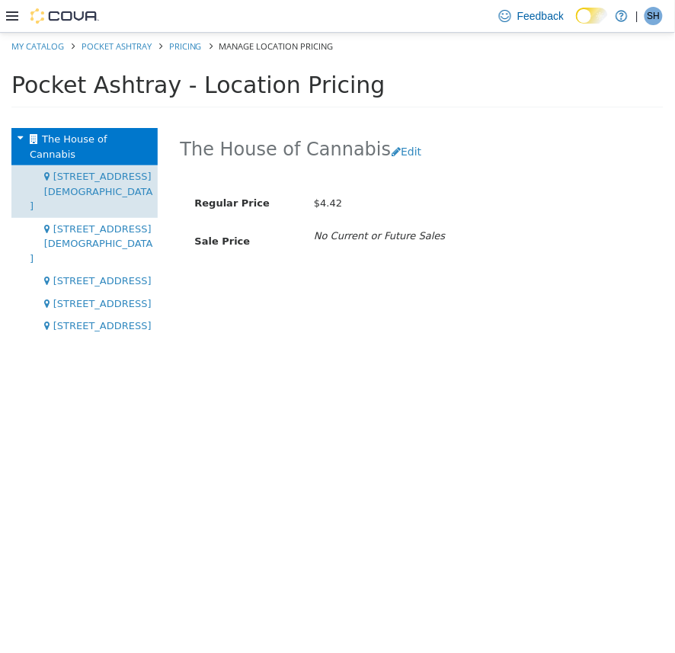
click at [120, 170] on span "[STREET_ADDRESS][DEMOGRAPHIC_DATA]" at bounding box center [91, 190] width 123 height 41
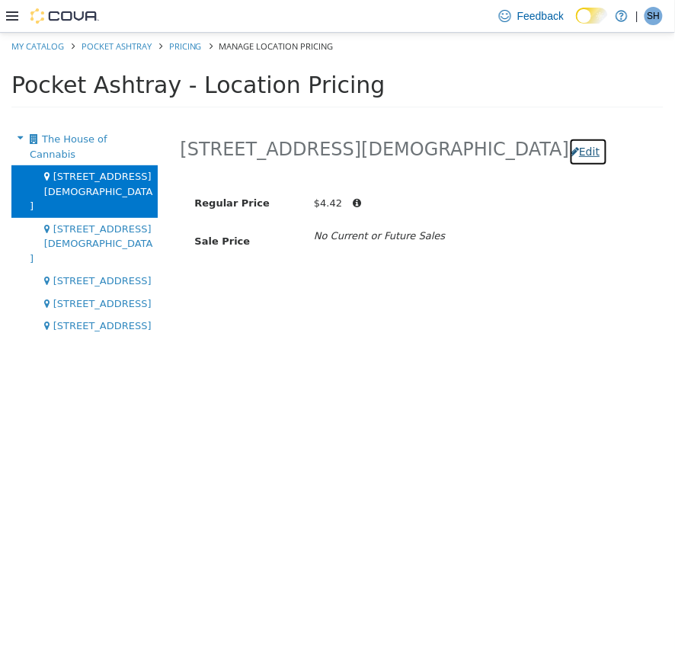
click at [569, 155] on button "Edit" at bounding box center [588, 151] width 39 height 28
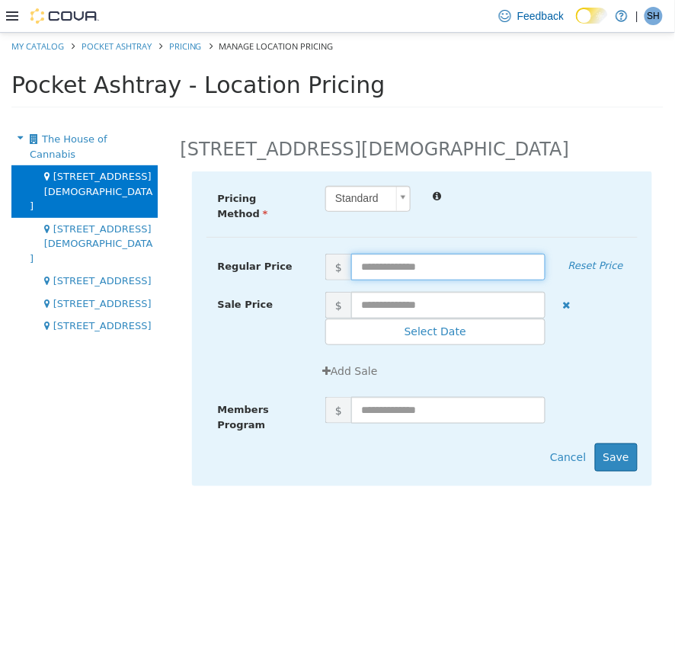
click at [387, 258] on input "text" at bounding box center [448, 266] width 194 height 27
type input "****"
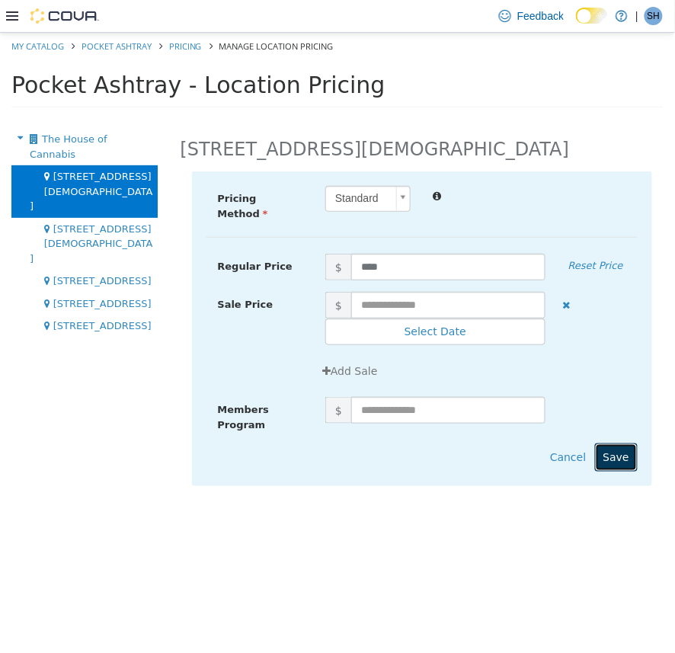
click at [615, 443] on button "Save" at bounding box center [616, 457] width 43 height 28
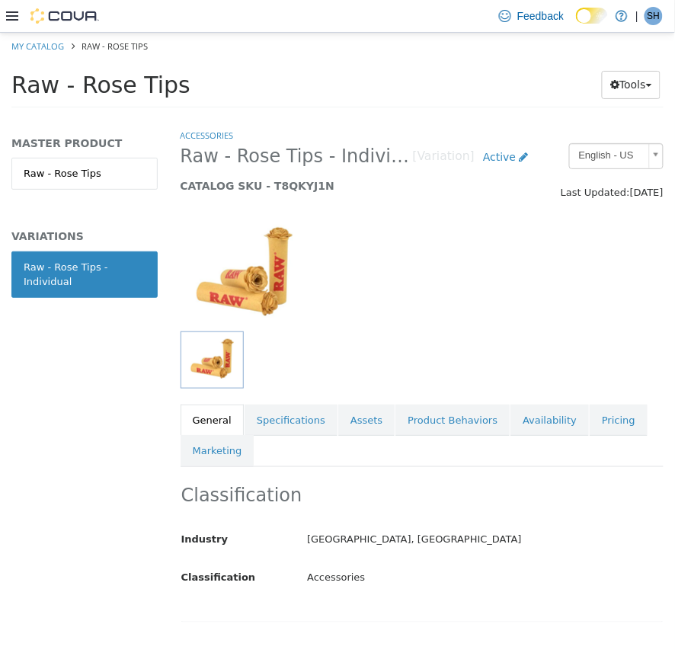
drag, startPoint x: 596, startPoint y: 419, endPoint x: 555, endPoint y: 377, distance: 58.7
click at [595, 419] on link "Pricing" at bounding box center [619, 420] width 58 height 32
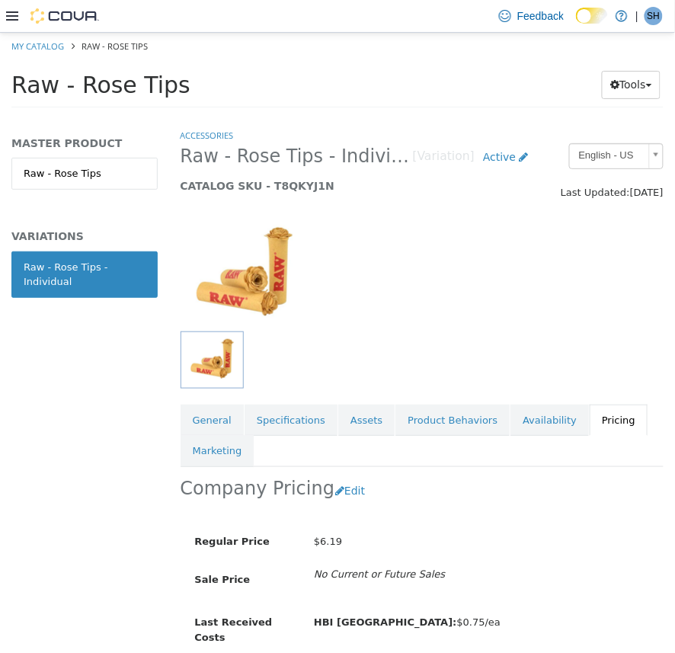
click at [443, 294] on div at bounding box center [422, 265] width 507 height 130
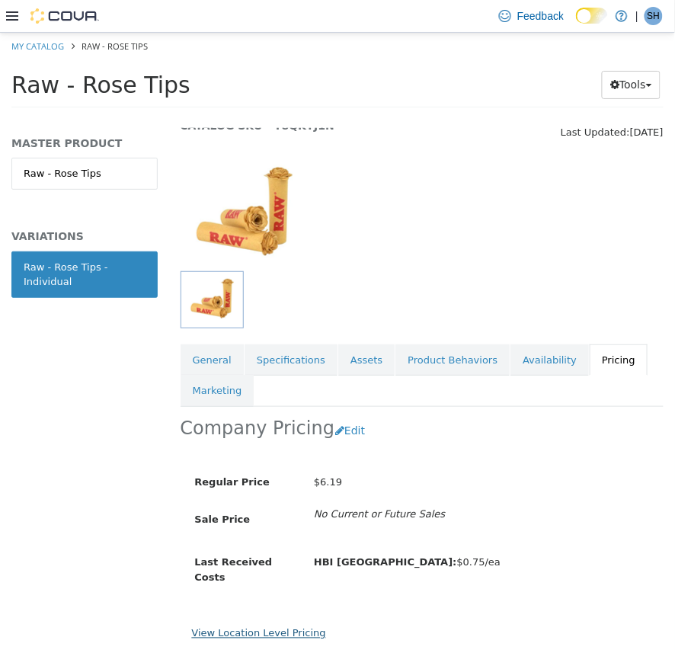
click at [270, 627] on link "View Location Level Pricing" at bounding box center [259, 632] width 134 height 11
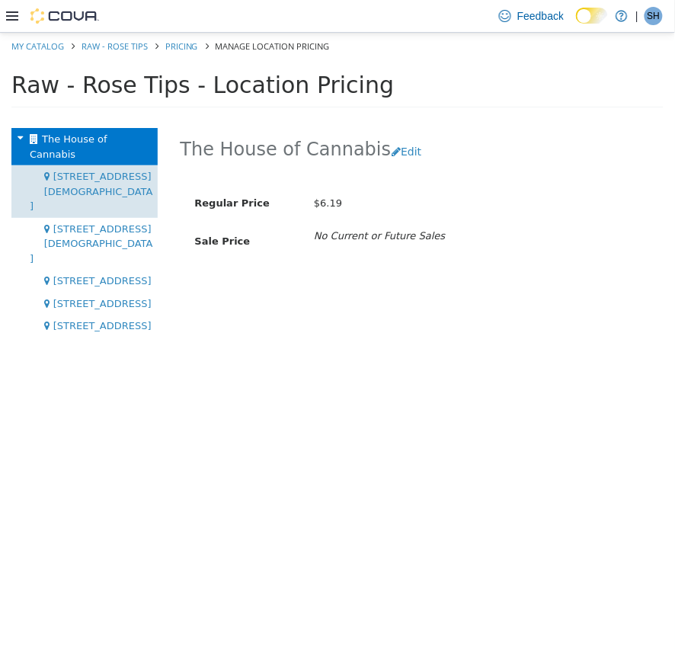
click at [101, 170] on span "[STREET_ADDRESS][DEMOGRAPHIC_DATA]" at bounding box center [91, 190] width 123 height 41
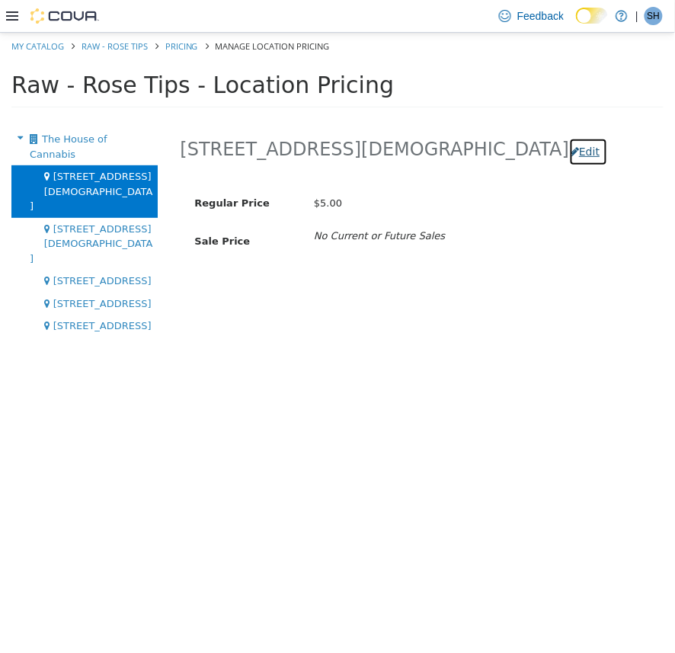
click at [569, 153] on button "Edit" at bounding box center [588, 151] width 39 height 28
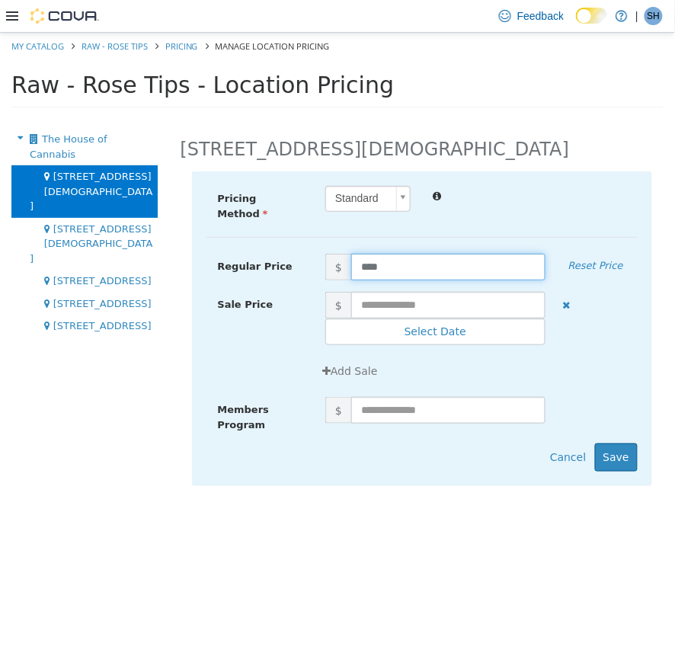
click at [363, 259] on input "****" at bounding box center [448, 266] width 194 height 27
type input "****"
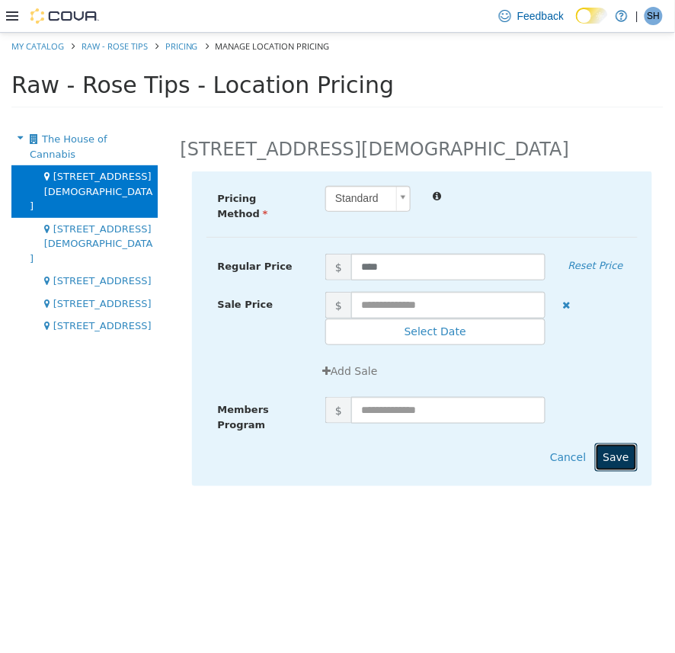
click at [620, 446] on button "Save" at bounding box center [616, 457] width 43 height 28
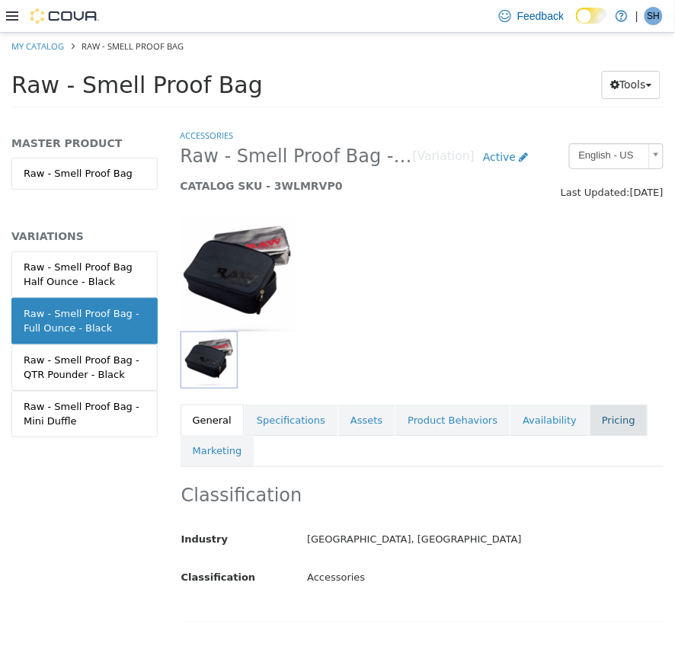
click at [590, 419] on link "Pricing" at bounding box center [619, 420] width 58 height 32
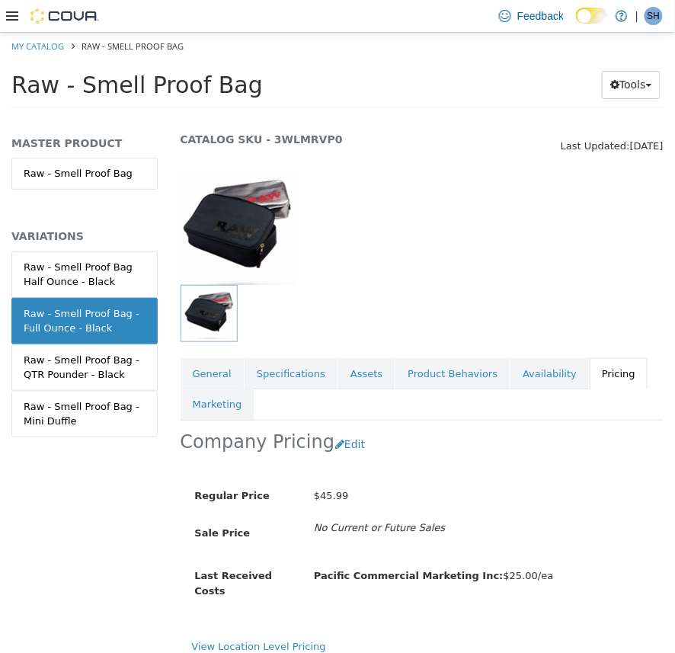
scroll to position [65, 0]
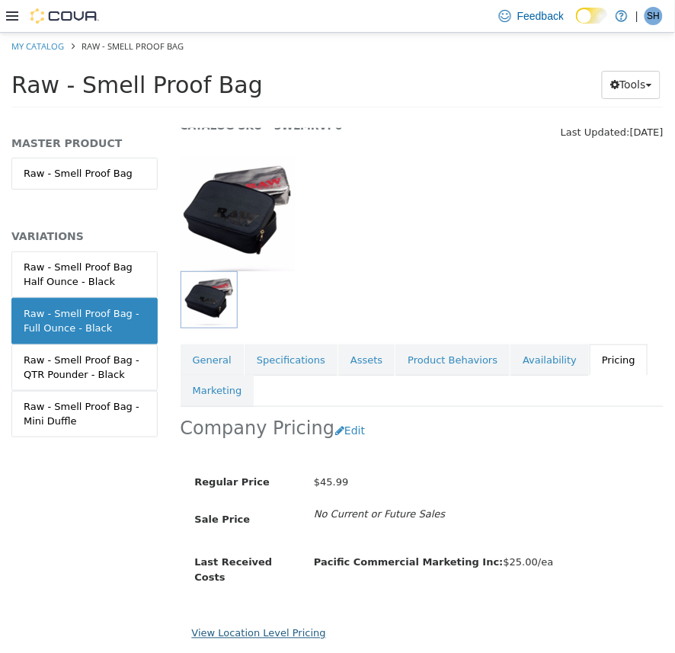
click at [306, 627] on link "View Location Level Pricing" at bounding box center [259, 632] width 134 height 11
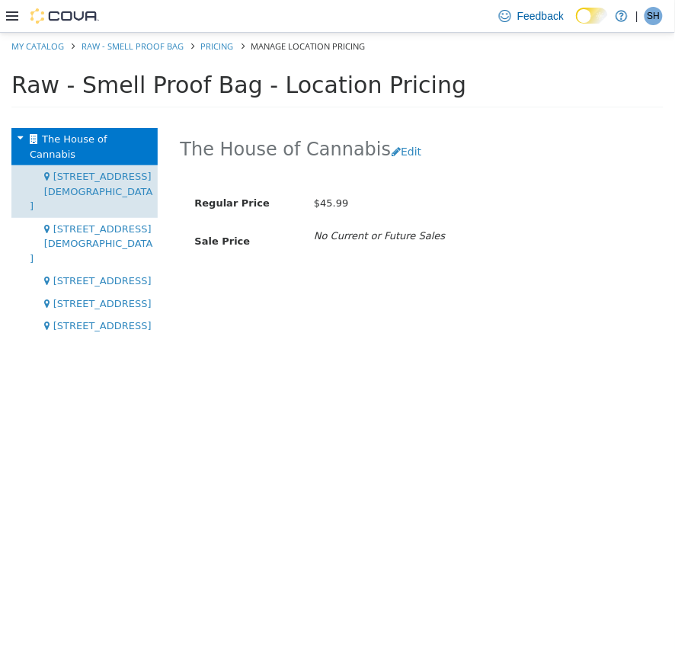
click at [69, 170] on span "[STREET_ADDRESS][DEMOGRAPHIC_DATA]" at bounding box center [91, 190] width 123 height 41
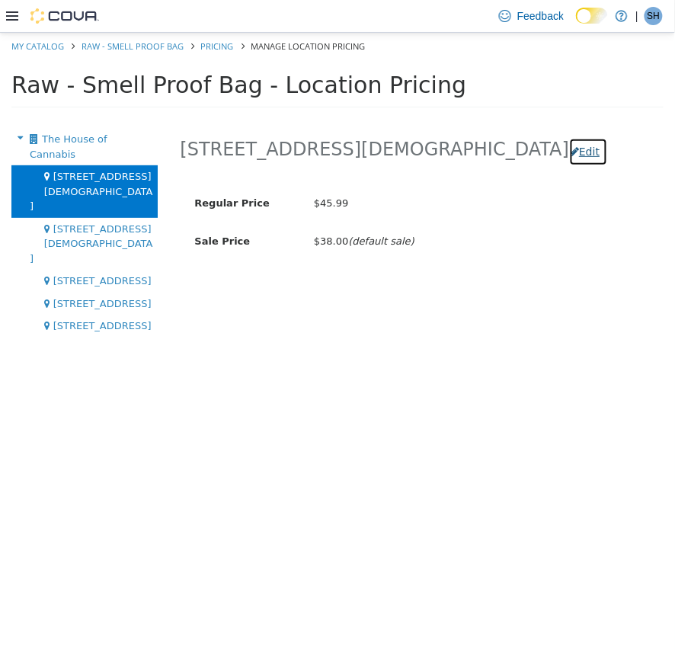
click at [569, 153] on button "Edit" at bounding box center [588, 151] width 39 height 28
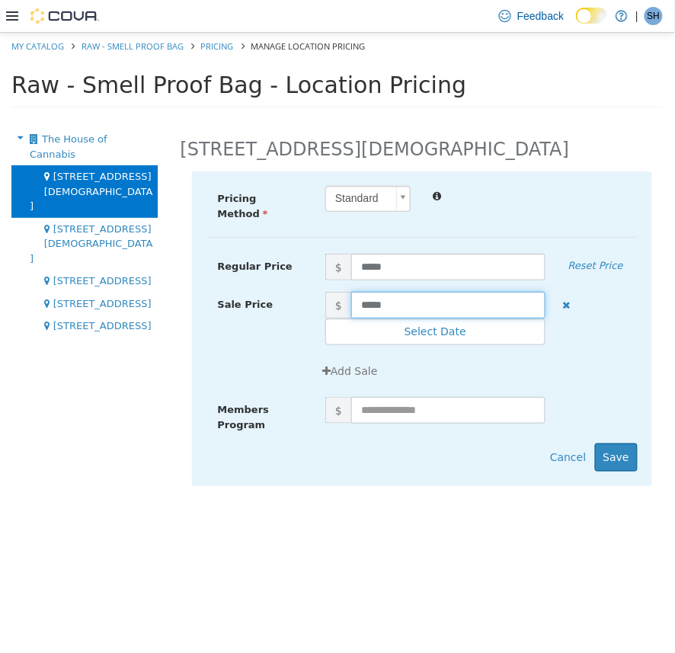
click at [370, 299] on input "*****" at bounding box center [448, 304] width 194 height 27
type input "*****"
click at [623, 447] on button "Save" at bounding box center [616, 457] width 43 height 28
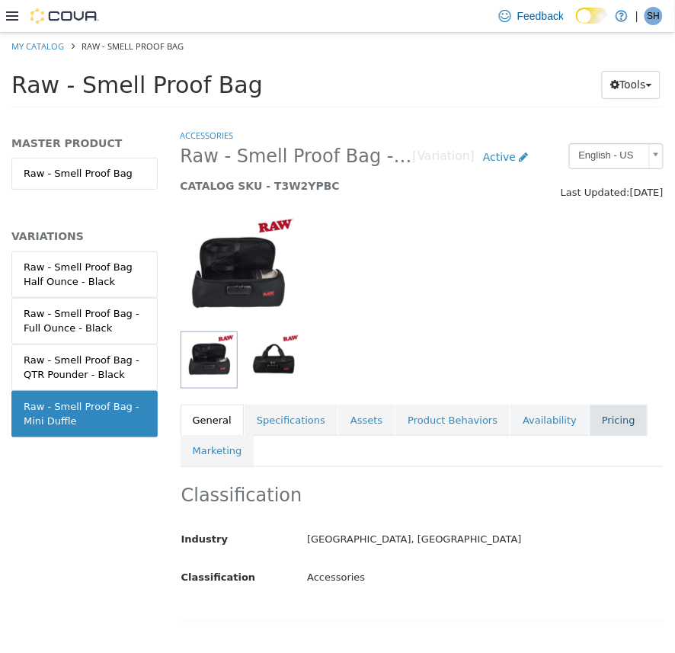
click at [590, 416] on link "Pricing" at bounding box center [619, 420] width 58 height 32
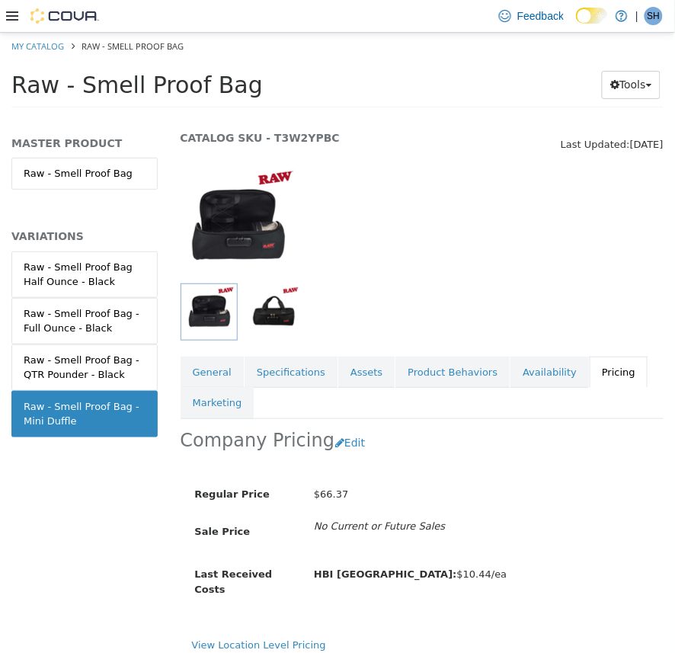
scroll to position [65, 0]
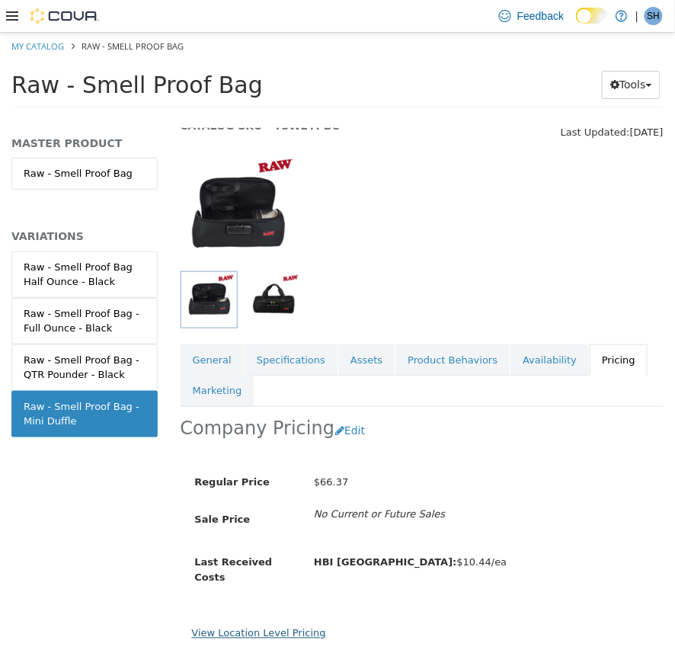
click at [303, 627] on link "View Location Level Pricing" at bounding box center [259, 632] width 134 height 11
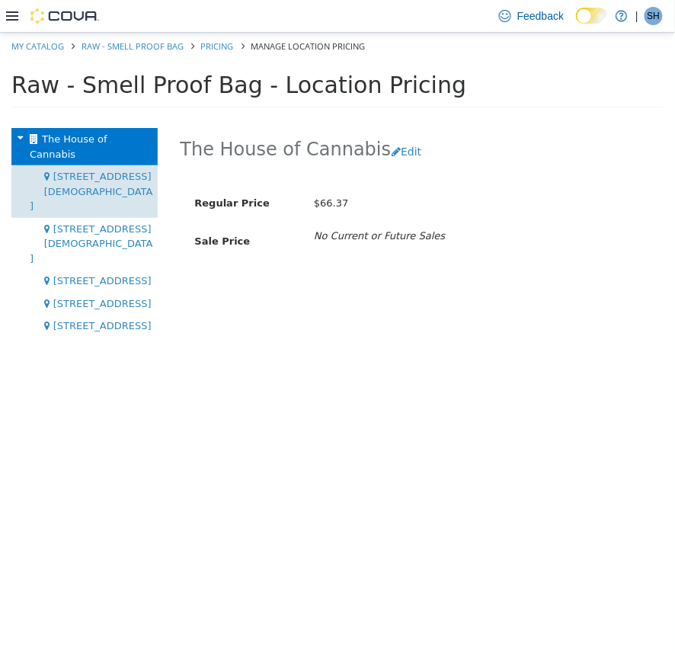
click at [141, 165] on div "[STREET_ADDRESS][DEMOGRAPHIC_DATA]" at bounding box center [84, 191] width 146 height 53
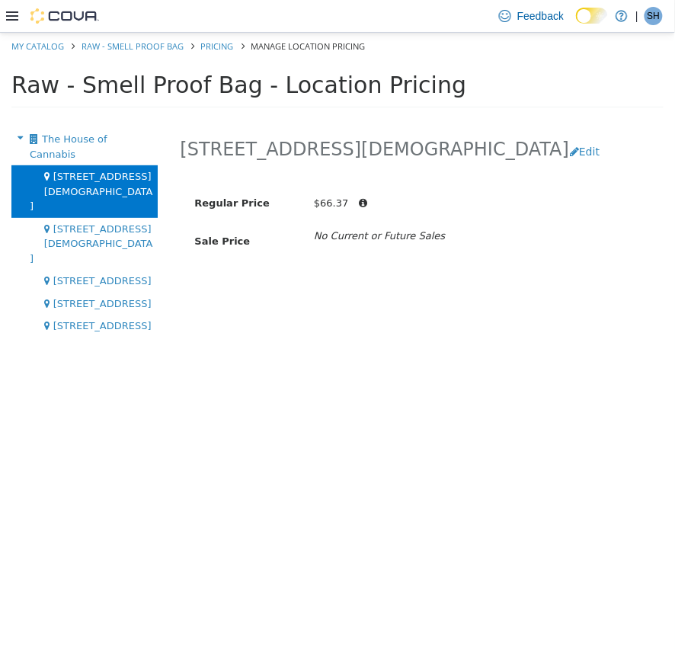
drag, startPoint x: 392, startPoint y: 153, endPoint x: 400, endPoint y: 155, distance: 8.0
click at [398, 155] on h2 "[STREET_ADDRESS][DEMOGRAPHIC_DATA]" at bounding box center [375, 149] width 389 height 24
click at [569, 155] on button "Edit" at bounding box center [588, 151] width 39 height 28
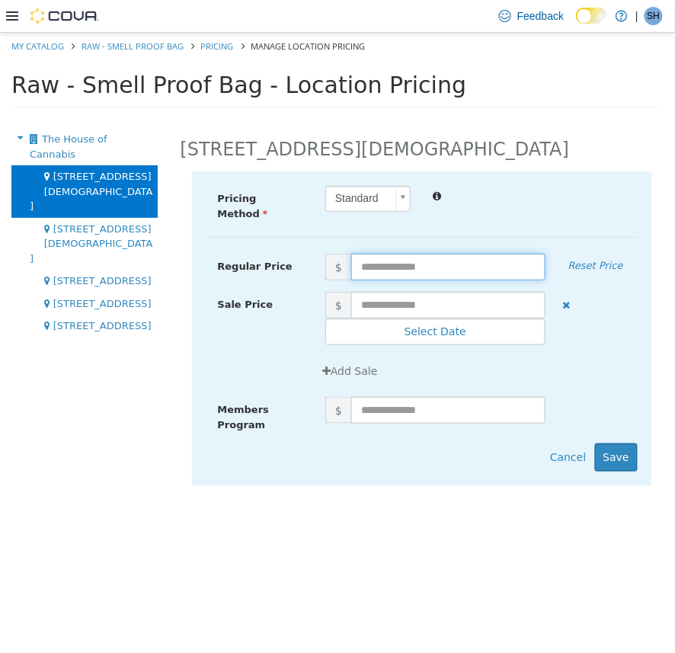
click at [399, 269] on input "text" at bounding box center [448, 266] width 194 height 27
type input "**"
click at [482, 169] on div "[STREET_ADDRESS][DEMOGRAPHIC_DATA] Keswick Pricing Method Standard * Regular Pr…" at bounding box center [422, 389] width 507 height 525
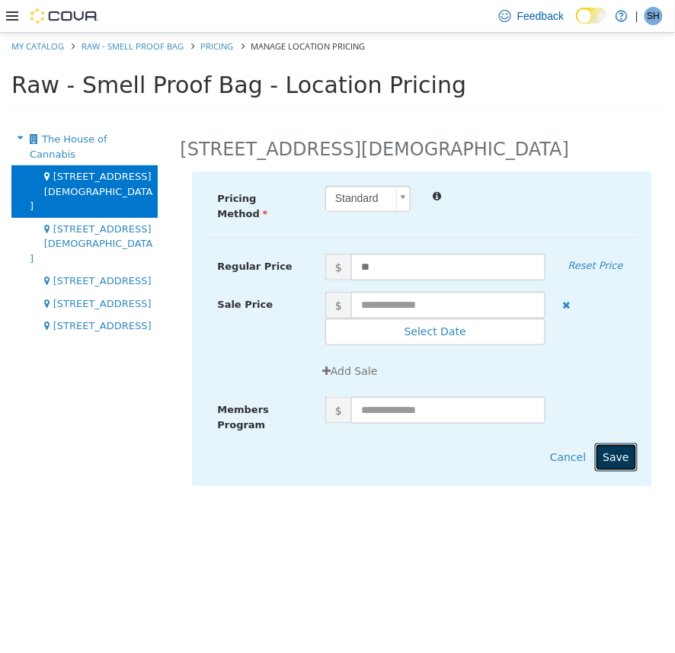
click at [621, 443] on button "Save" at bounding box center [616, 457] width 43 height 28
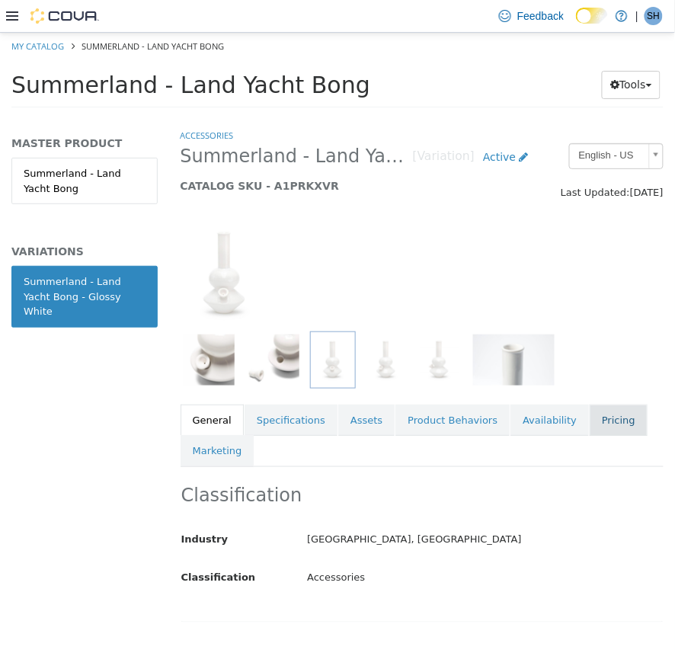
click at [590, 420] on link "Pricing" at bounding box center [619, 420] width 58 height 32
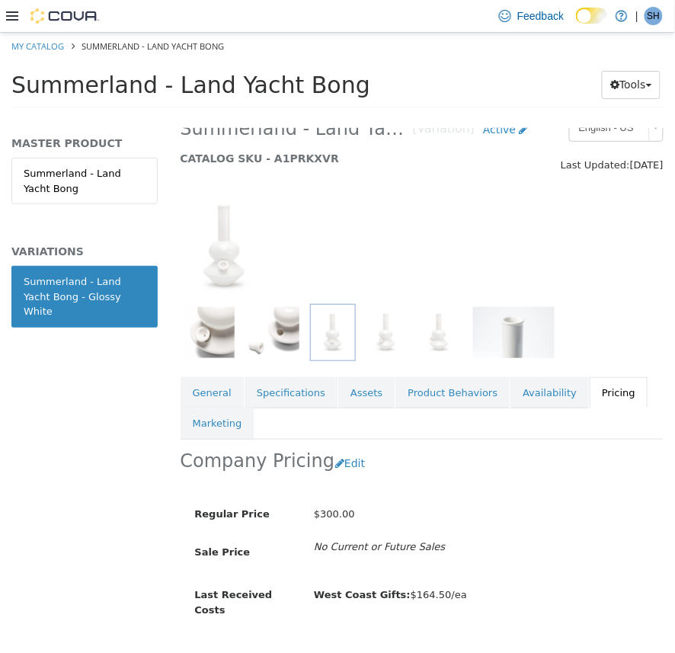
scroll to position [65, 0]
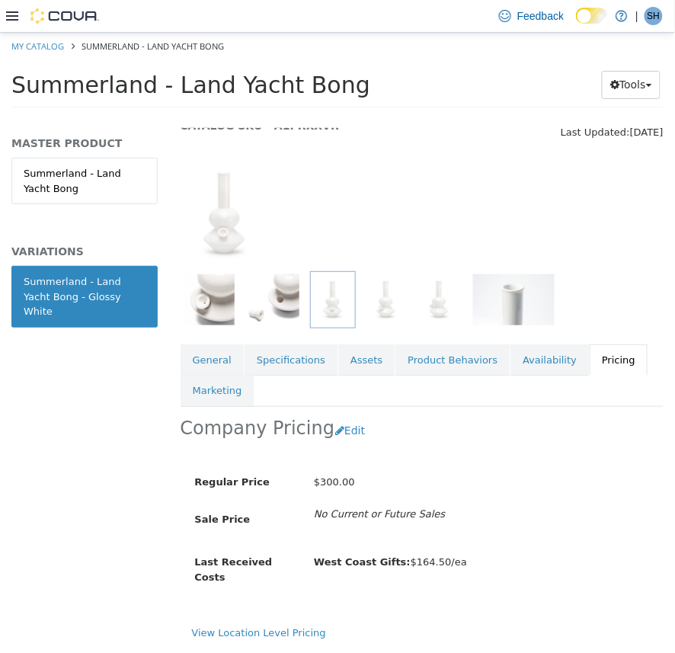
click at [257, 627] on div "View Location Level Pricing" at bounding box center [422, 633] width 461 height 15
click at [261, 627] on link "View Location Level Pricing" at bounding box center [259, 632] width 134 height 11
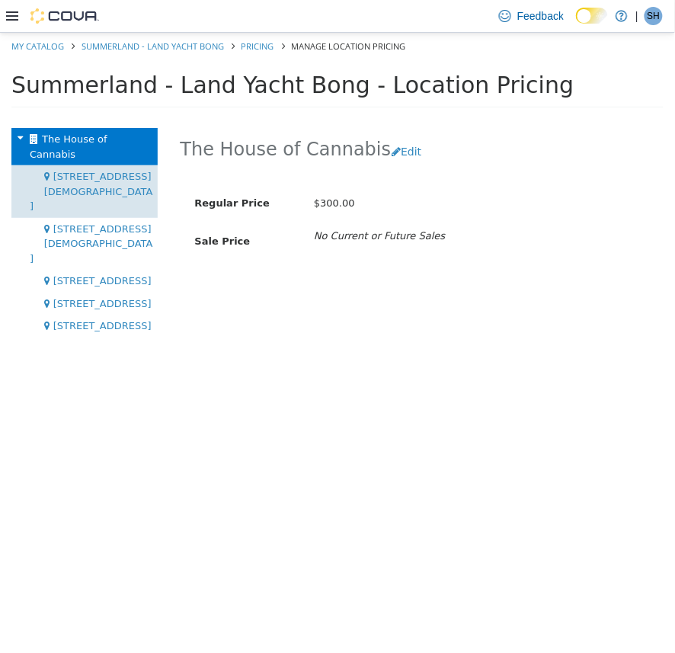
click at [79, 170] on span "[STREET_ADDRESS][DEMOGRAPHIC_DATA]" at bounding box center [91, 190] width 123 height 41
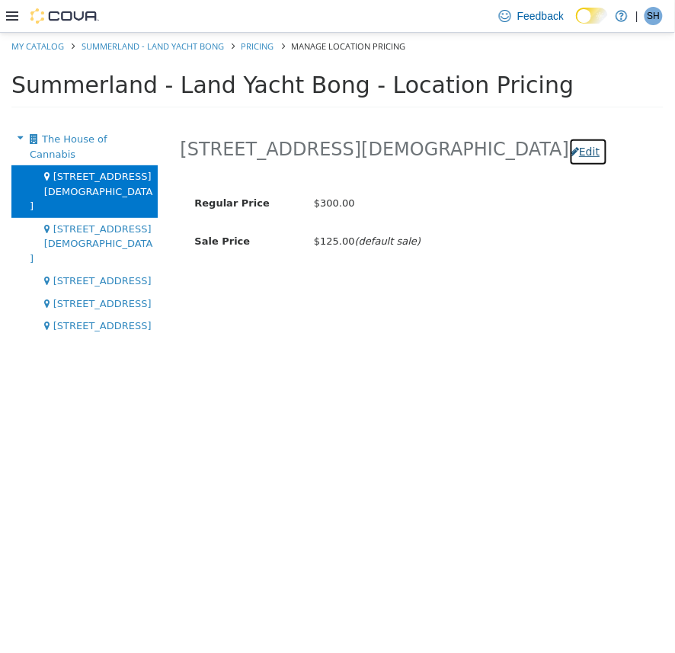
click at [569, 149] on button "Edit" at bounding box center [588, 151] width 39 height 28
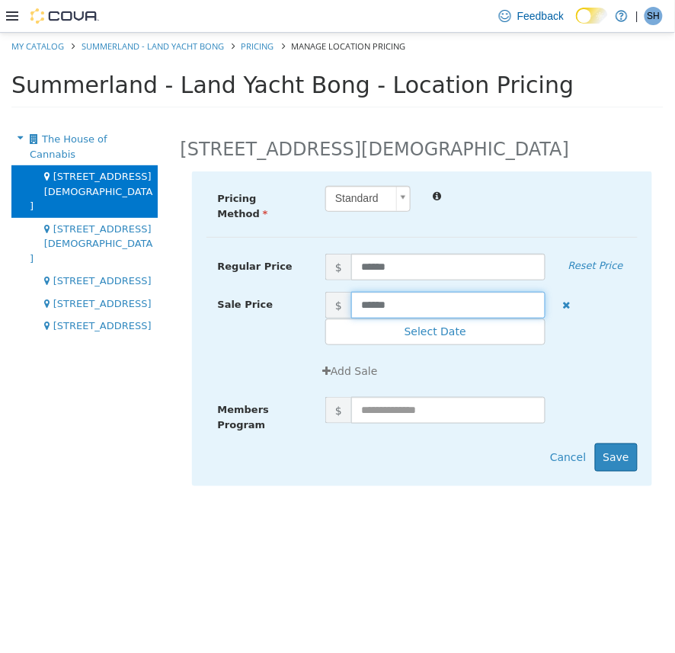
click at [377, 298] on input "******" at bounding box center [448, 304] width 194 height 27
type input "******"
click at [628, 453] on button "Save" at bounding box center [616, 457] width 43 height 28
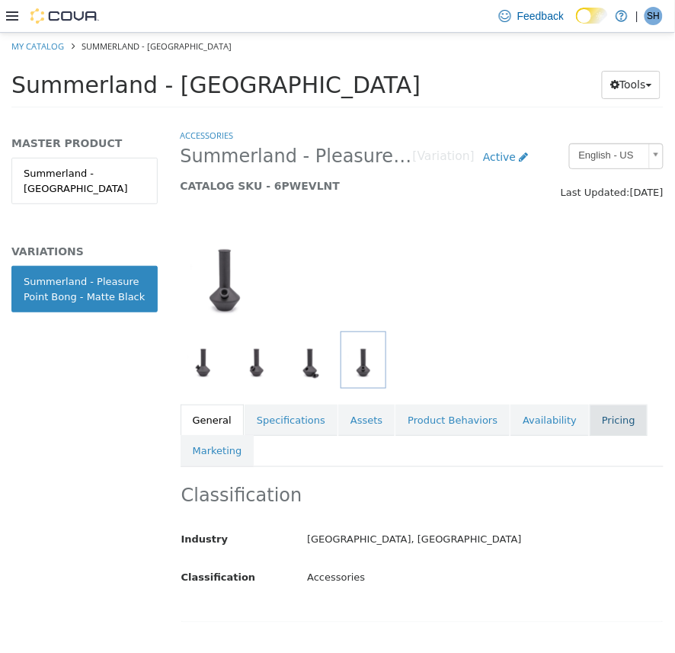
click at [590, 420] on link "Pricing" at bounding box center [619, 420] width 58 height 32
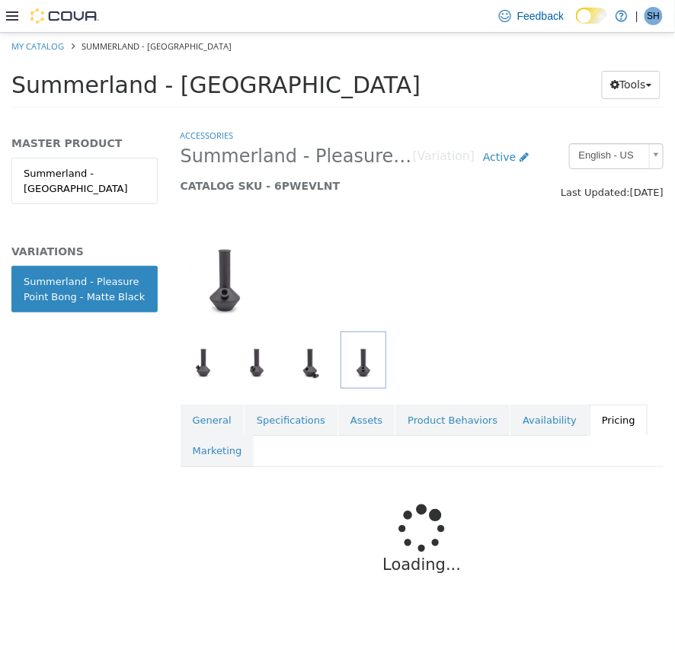
click at [514, 360] on div at bounding box center [423, 359] width 484 height 57
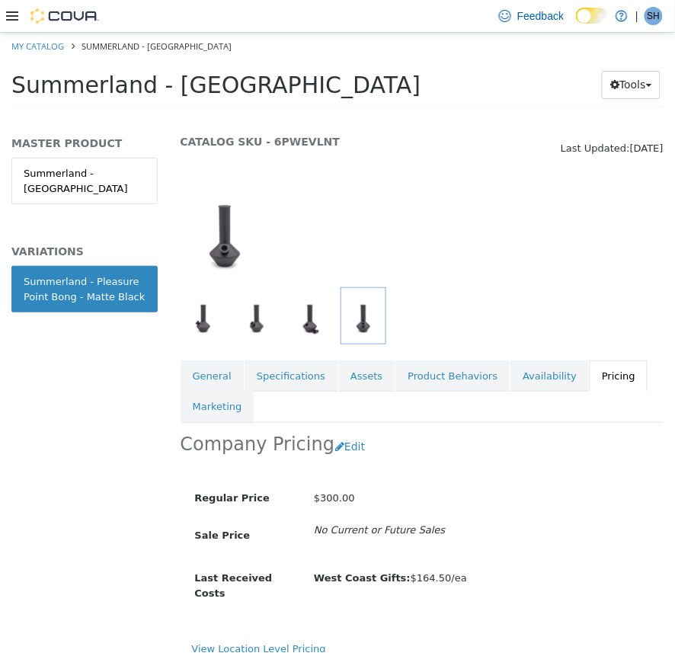
scroll to position [65, 0]
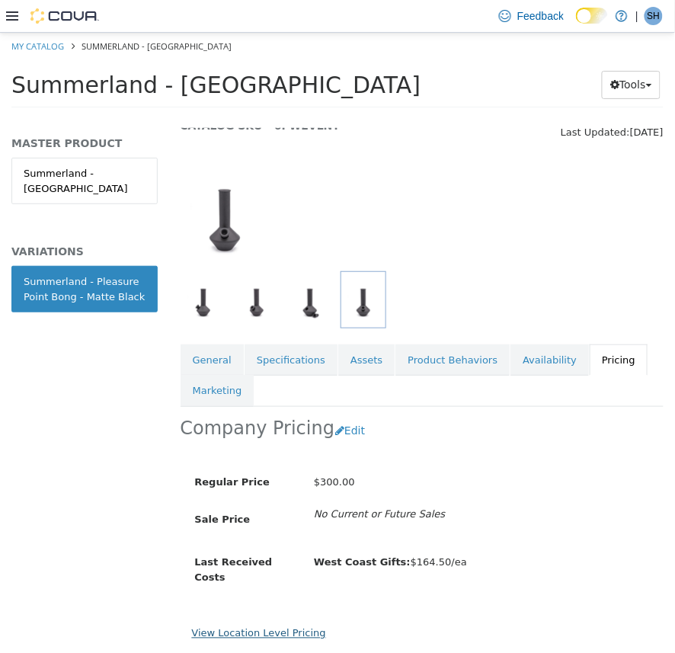
click at [278, 627] on link "View Location Level Pricing" at bounding box center [259, 632] width 134 height 11
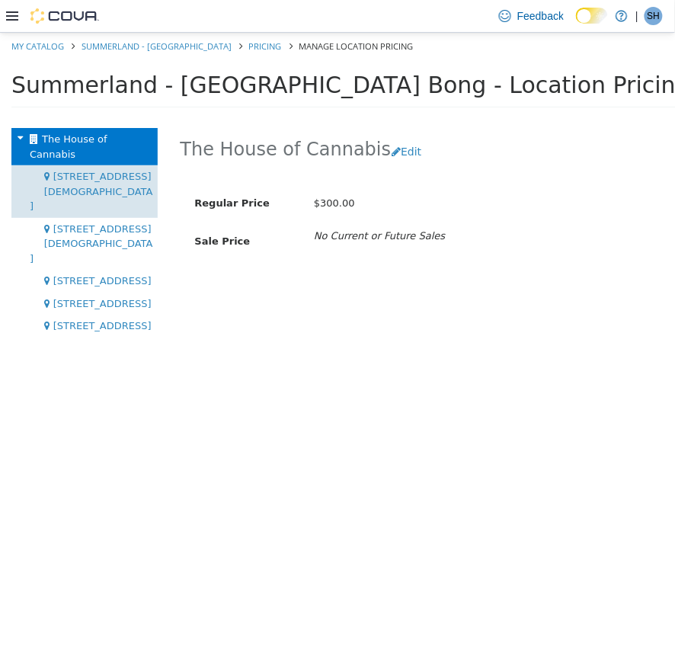
click at [82, 170] on span "[STREET_ADDRESS][DEMOGRAPHIC_DATA]" at bounding box center [91, 190] width 123 height 41
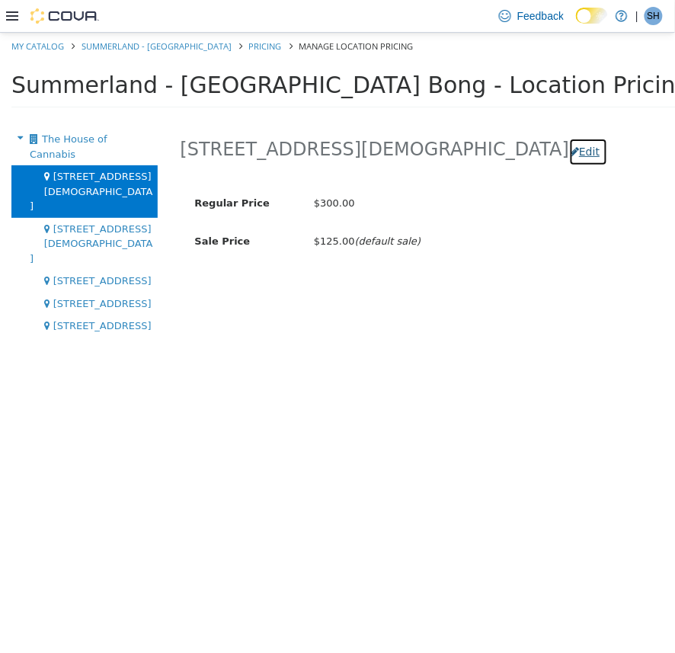
click at [569, 155] on button "Edit" at bounding box center [588, 151] width 39 height 28
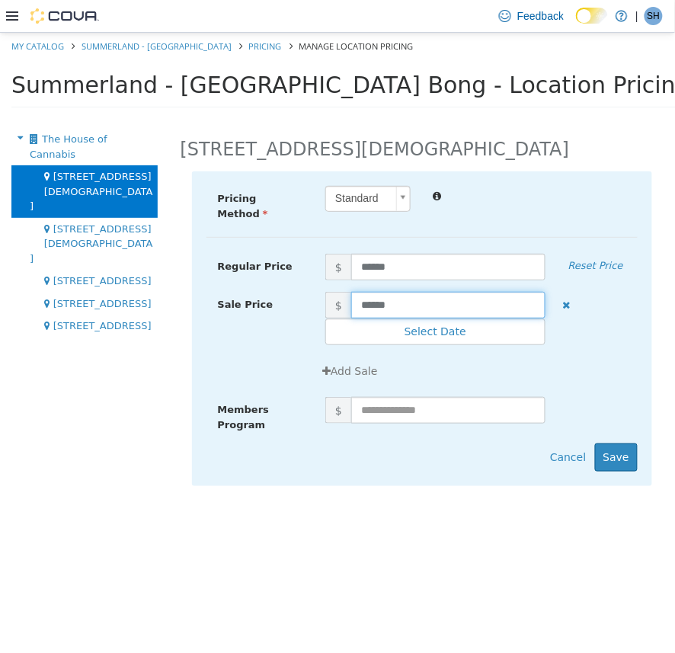
click at [376, 299] on input "******" at bounding box center [448, 304] width 194 height 27
type input "******"
click at [627, 461] on button "Save" at bounding box center [616, 457] width 43 height 28
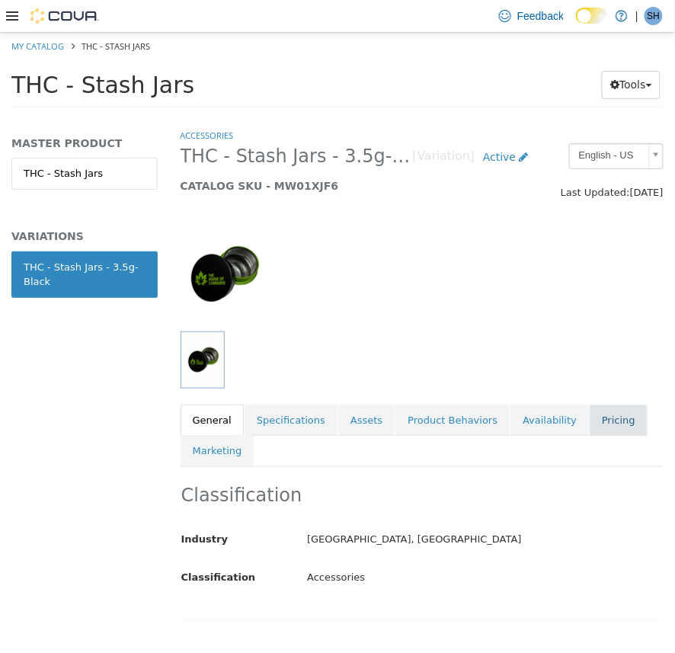
click at [590, 424] on link "Pricing" at bounding box center [619, 420] width 58 height 32
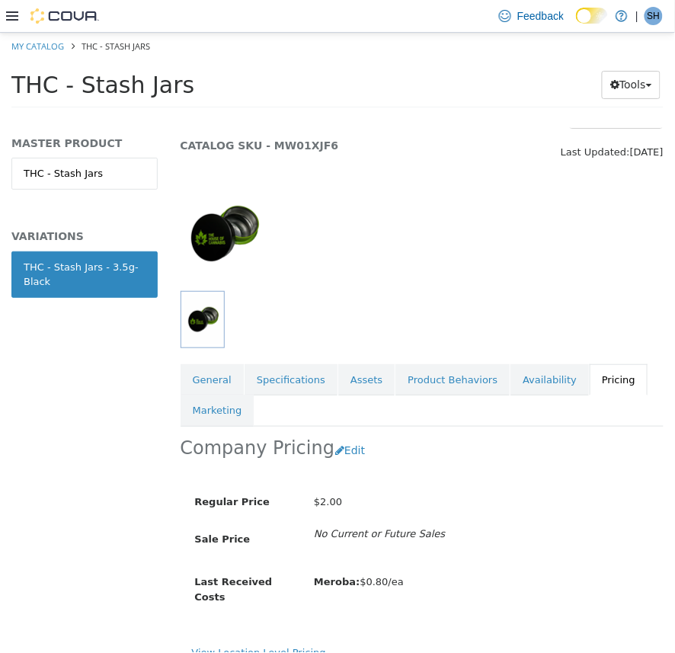
scroll to position [65, 0]
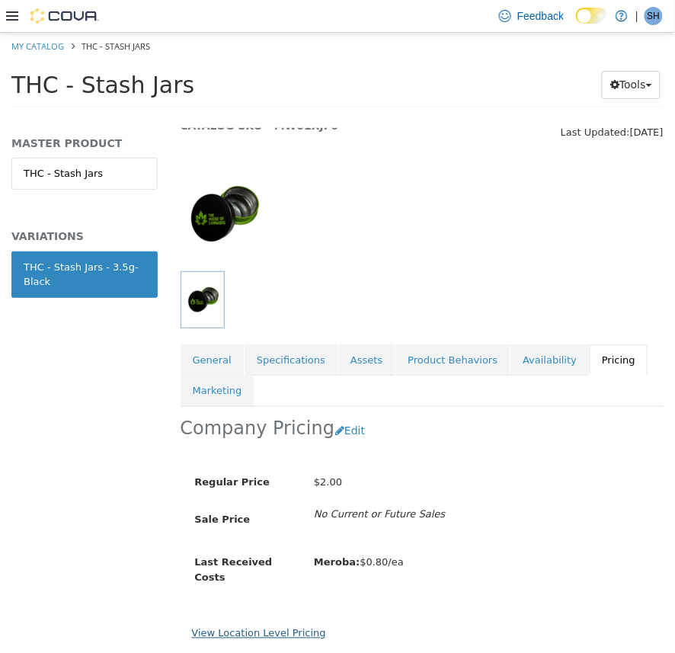
click at [262, 627] on link "View Location Level Pricing" at bounding box center [259, 632] width 134 height 11
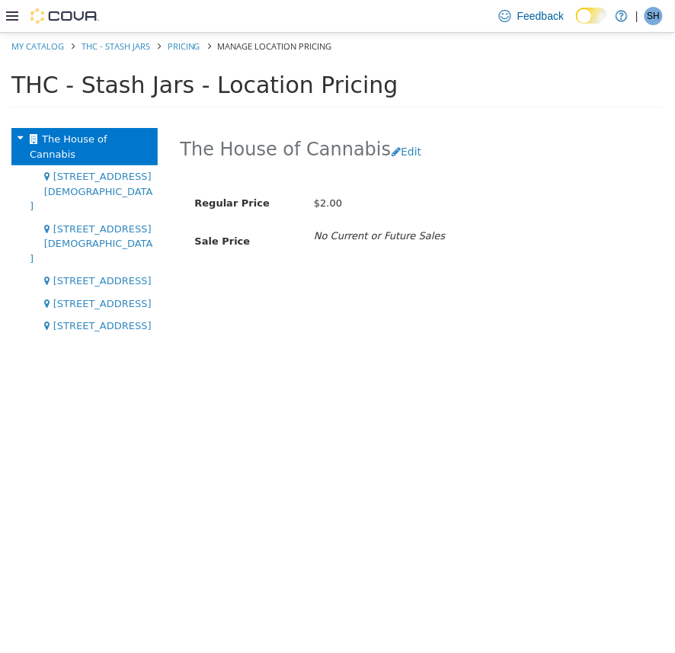
click at [101, 170] on span "[STREET_ADDRESS][DEMOGRAPHIC_DATA]" at bounding box center [91, 190] width 123 height 41
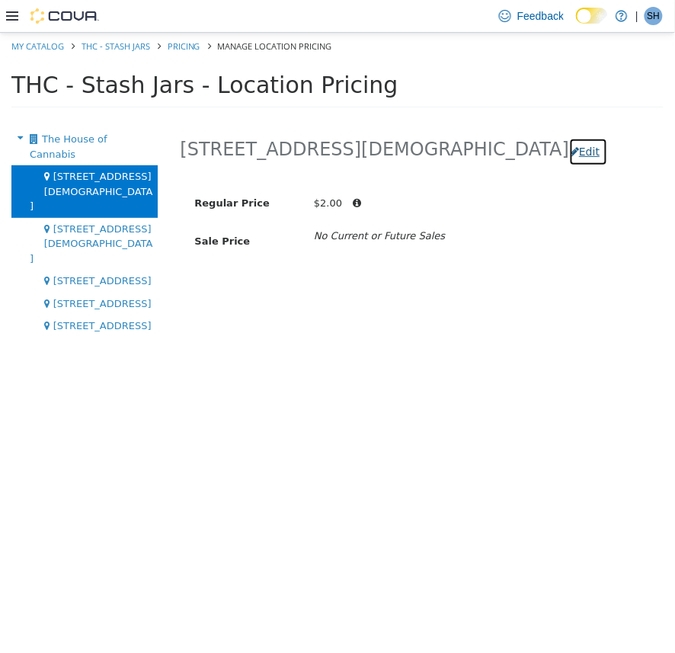
click at [569, 147] on button "Edit" at bounding box center [588, 151] width 39 height 28
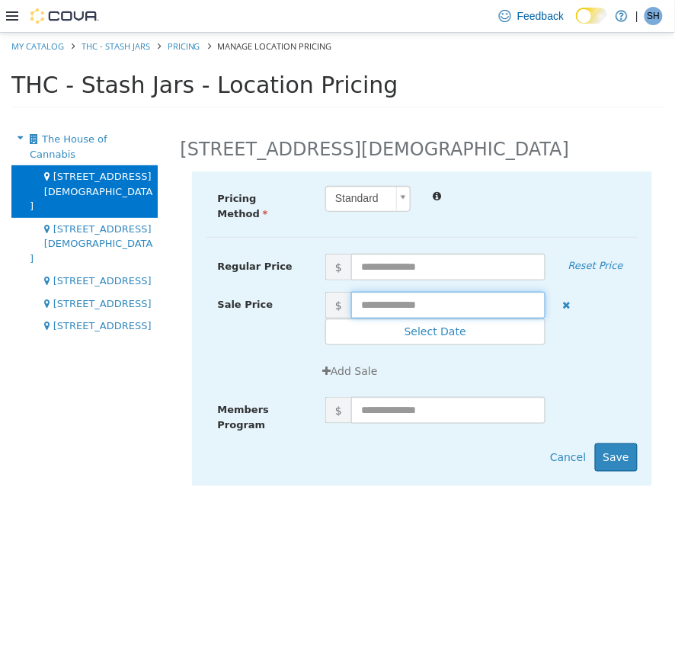
click at [378, 291] on input "text" at bounding box center [448, 304] width 194 height 27
type input "****"
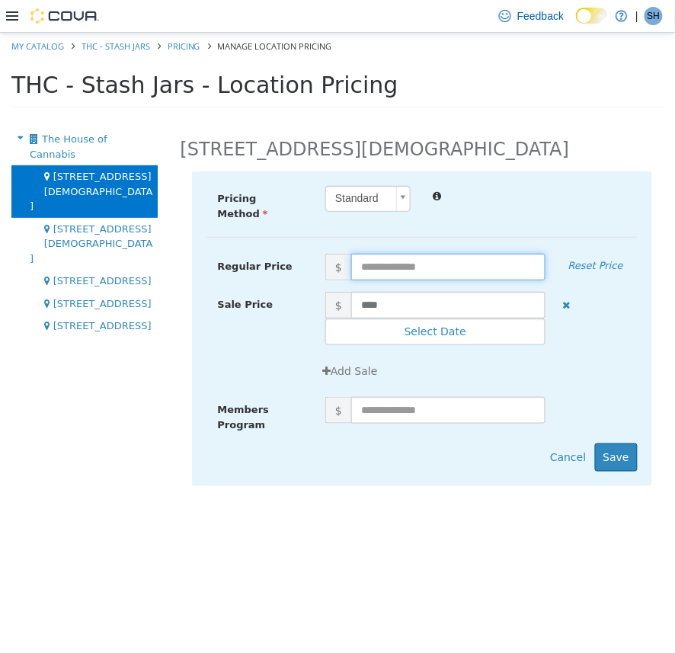
click at [373, 253] on input "text" at bounding box center [448, 266] width 194 height 27
type input "****"
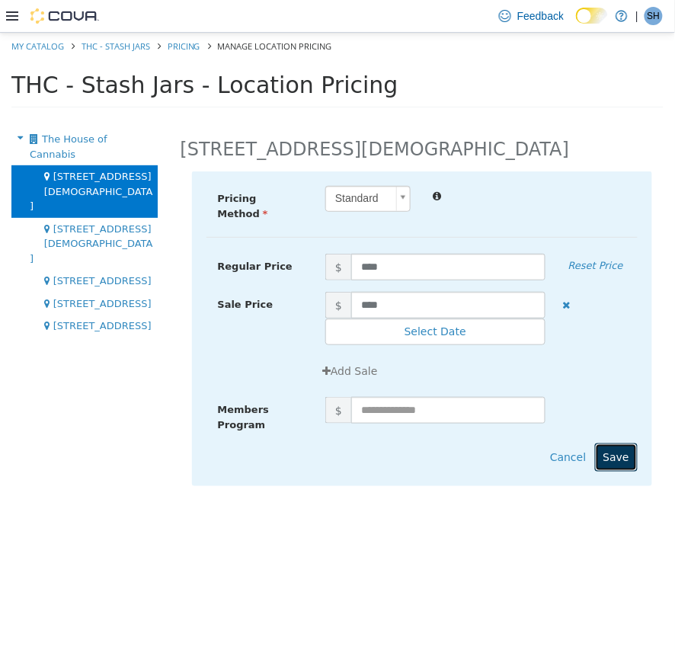
click at [613, 454] on button "Save" at bounding box center [616, 457] width 43 height 28
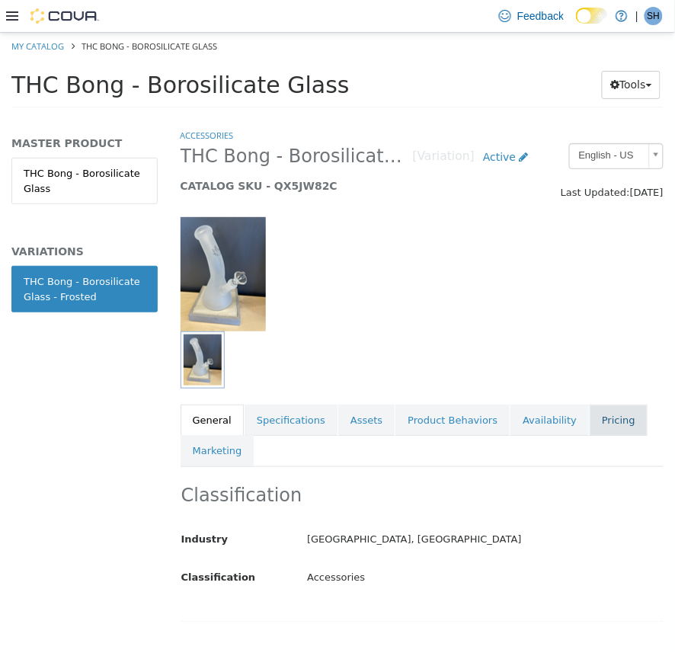
click at [590, 424] on link "Pricing" at bounding box center [619, 420] width 58 height 32
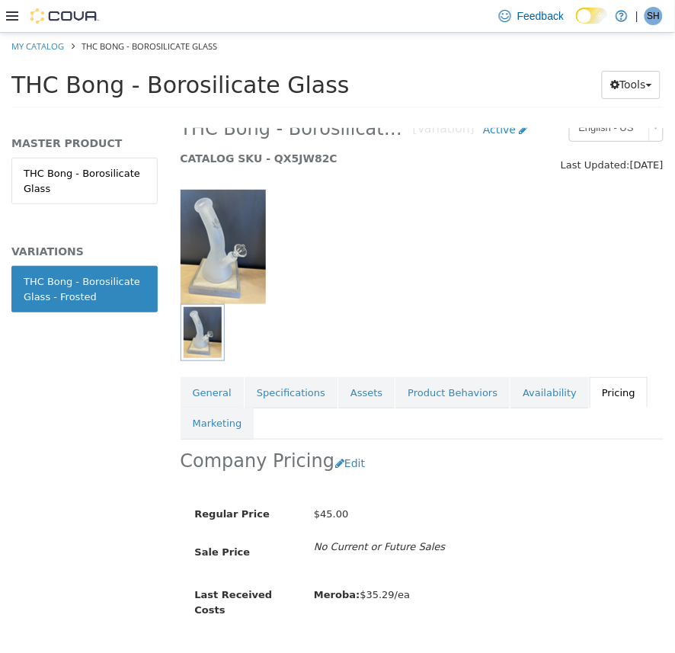
scroll to position [65, 0]
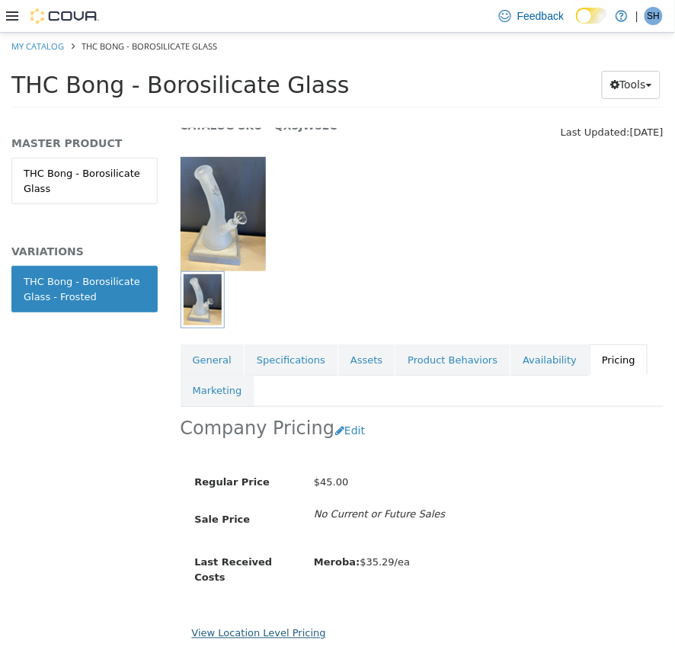
click at [280, 627] on link "View Location Level Pricing" at bounding box center [259, 632] width 134 height 11
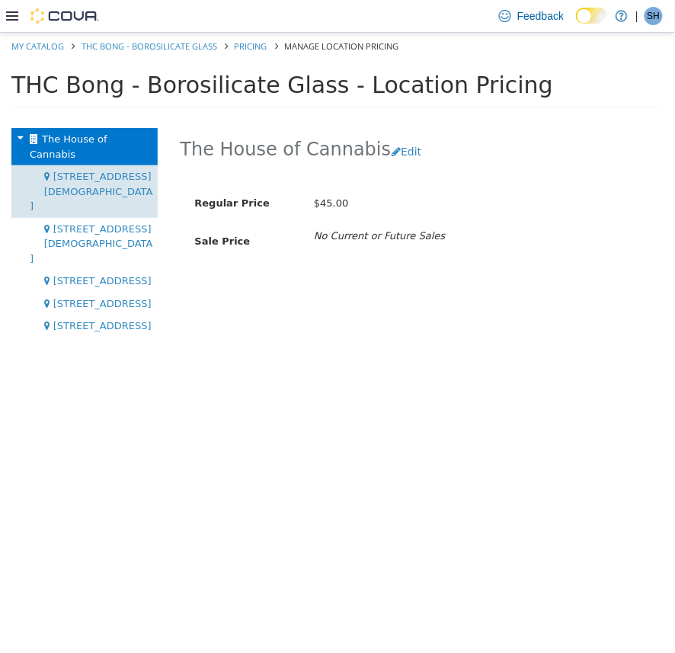
click at [88, 176] on div "[STREET_ADDRESS][DEMOGRAPHIC_DATA]" at bounding box center [84, 191] width 146 height 53
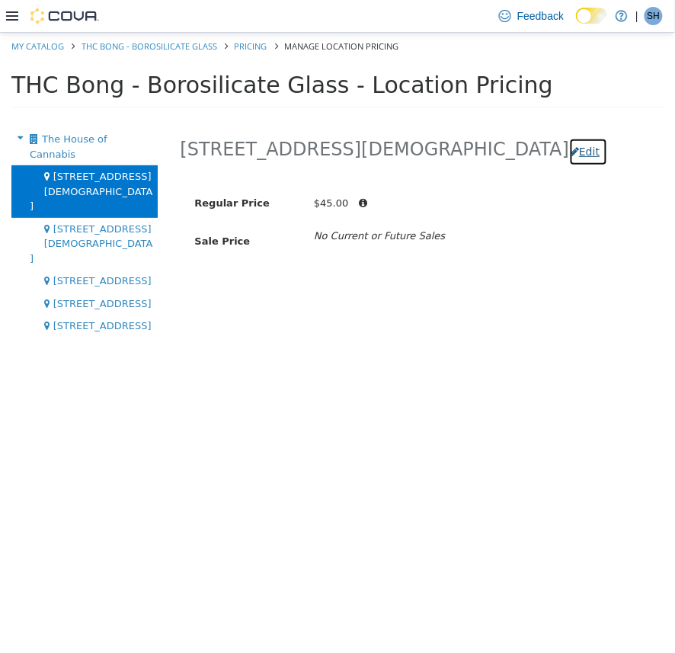
click at [569, 145] on button "Edit" at bounding box center [588, 151] width 39 height 28
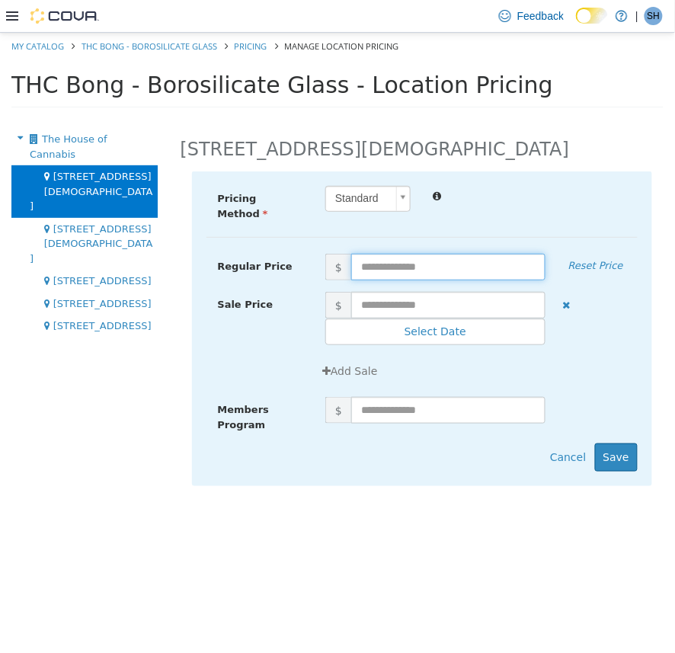
click at [405, 256] on input "text" at bounding box center [448, 266] width 194 height 27
type input "**"
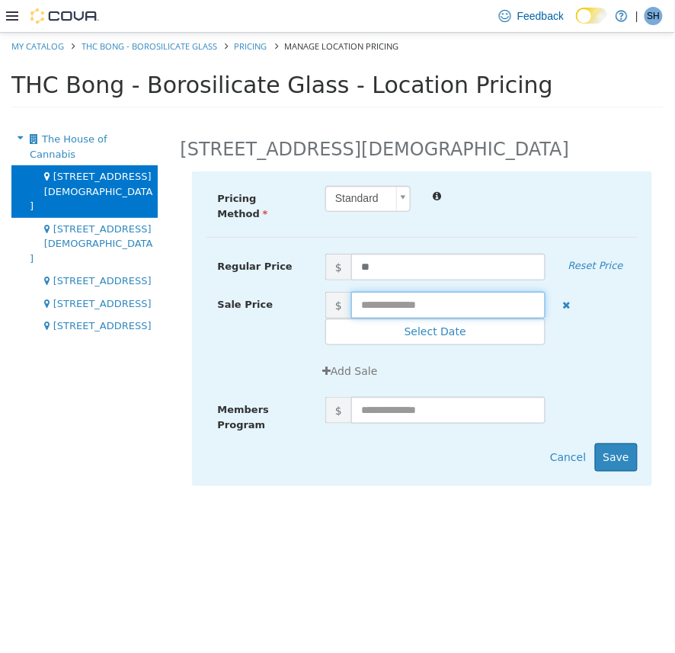
click at [382, 305] on input "text" at bounding box center [448, 304] width 194 height 27
type input "**"
click at [626, 451] on button "Save" at bounding box center [616, 457] width 43 height 28
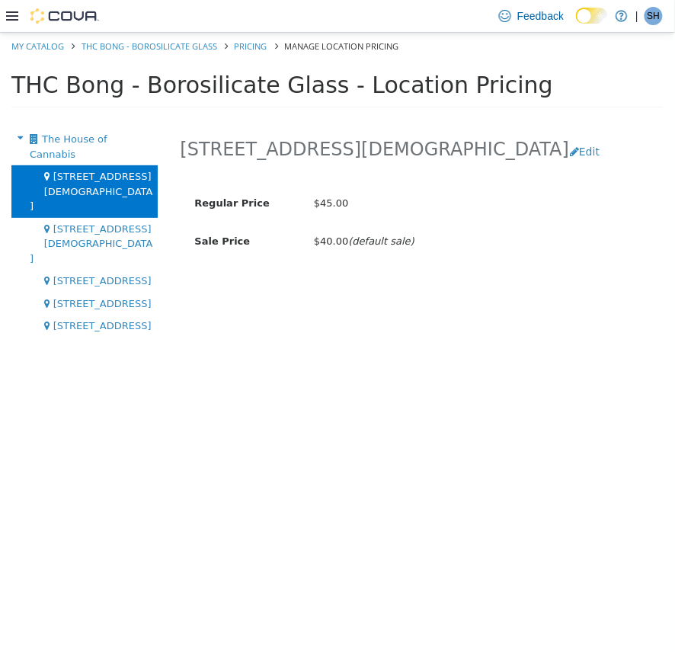
drag, startPoint x: 443, startPoint y: 56, endPoint x: 433, endPoint y: 63, distance: 12.7
click at [443, 56] on ol "My Catalog THC Bong - Borosilicate Glass Pricing Manage Location Pricing" at bounding box center [337, 45] width 675 height 27
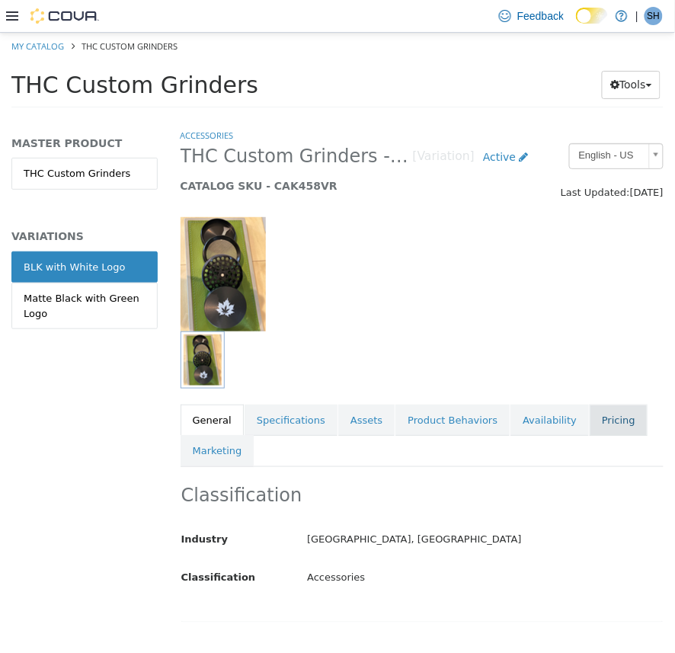
click at [590, 426] on link "Pricing" at bounding box center [619, 420] width 58 height 32
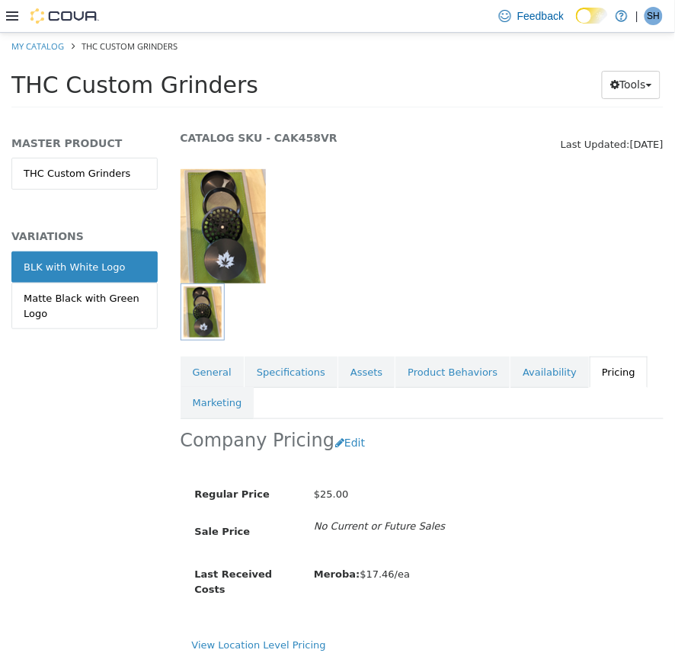
scroll to position [65, 0]
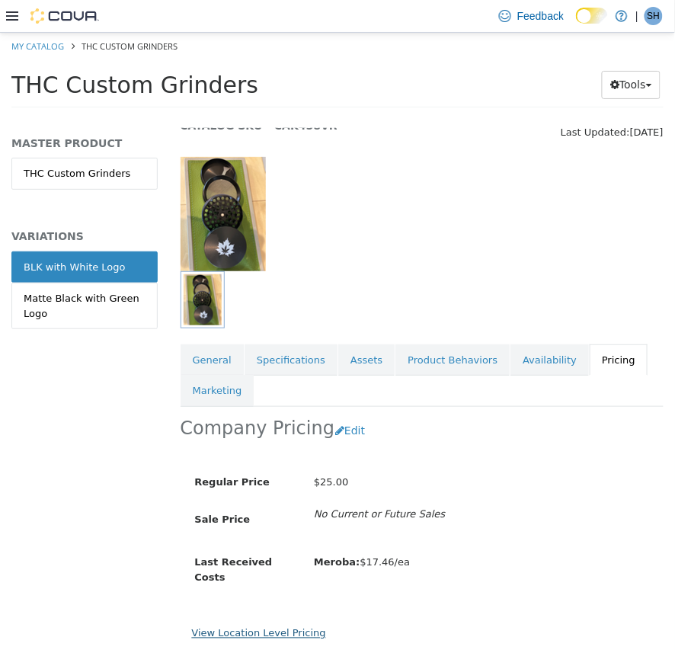
click at [258, 628] on div "View Location Level Pricing" at bounding box center [422, 633] width 461 height 15
click at [275, 627] on link "View Location Level Pricing" at bounding box center [259, 632] width 134 height 11
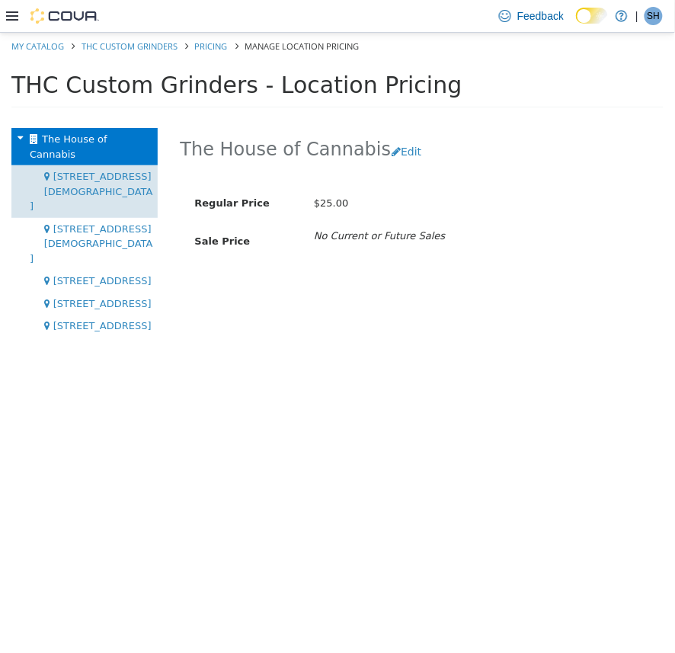
click at [113, 172] on div "[STREET_ADDRESS][DEMOGRAPHIC_DATA]" at bounding box center [84, 191] width 146 height 53
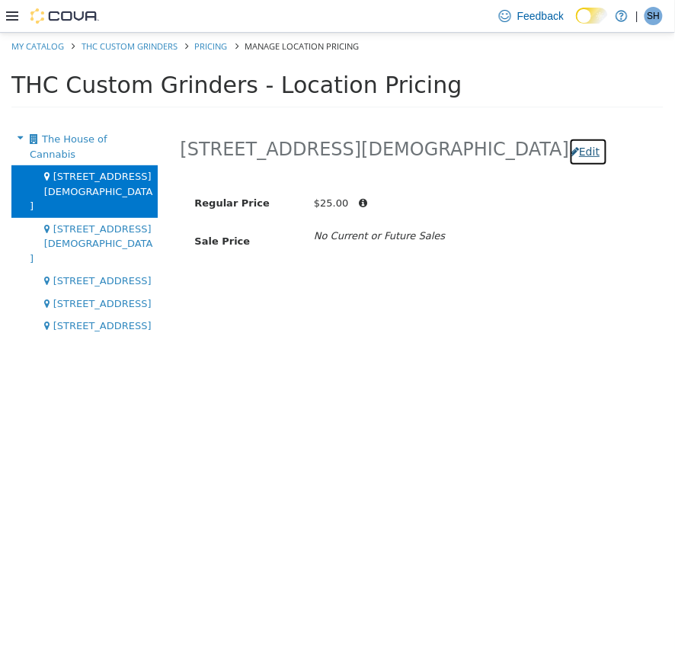
click at [569, 146] on button "Edit" at bounding box center [588, 151] width 39 height 28
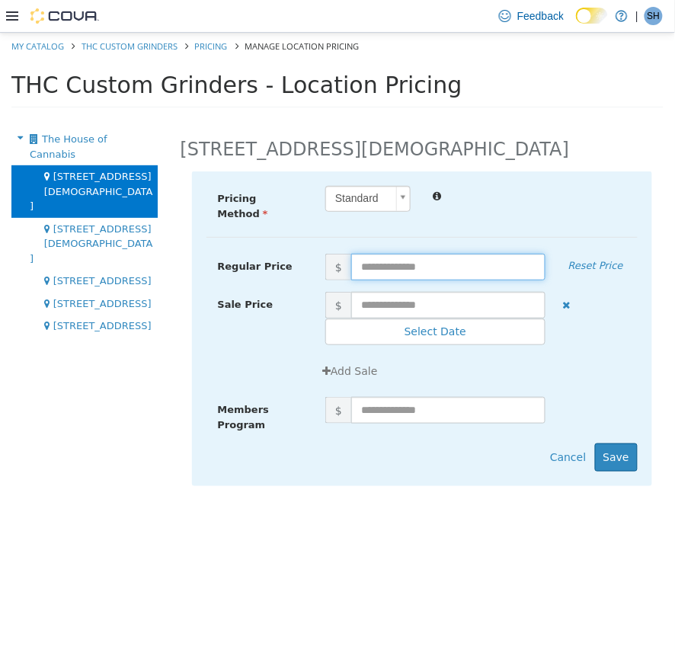
click at [398, 255] on input "text" at bounding box center [448, 266] width 194 height 27
type input "**"
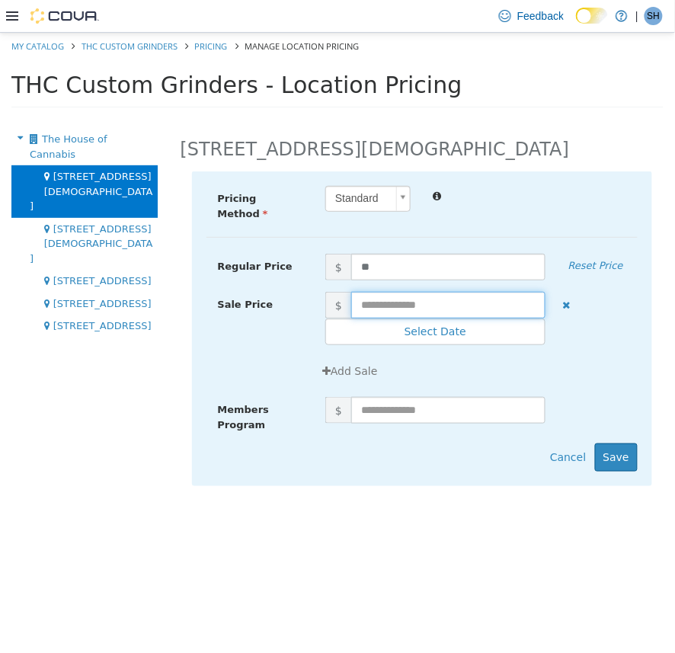
click at [401, 297] on input "text" at bounding box center [448, 304] width 194 height 27
type input "**"
click at [629, 450] on button "Save" at bounding box center [616, 457] width 43 height 28
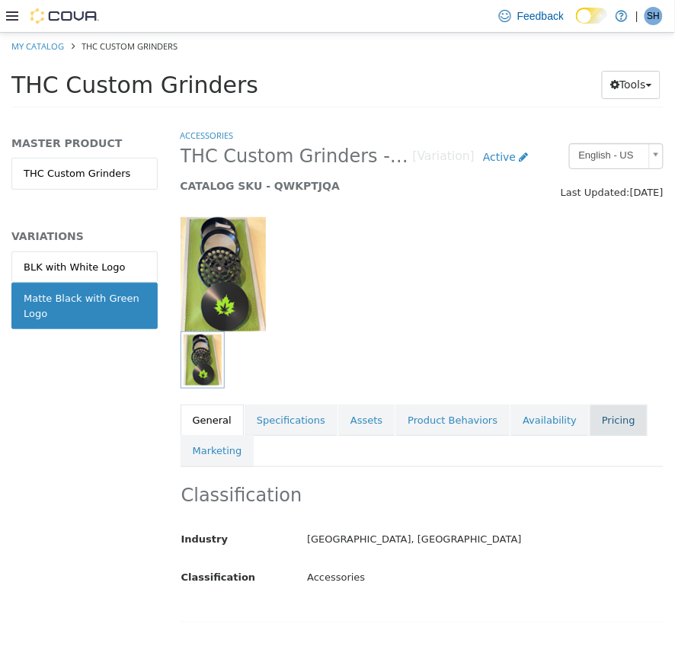
click at [590, 415] on link "Pricing" at bounding box center [619, 420] width 58 height 32
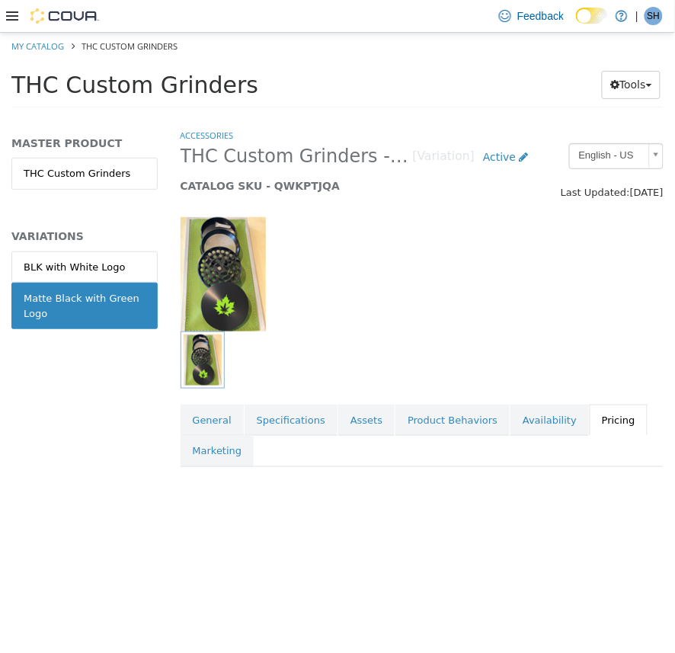
click at [443, 336] on div at bounding box center [423, 359] width 484 height 57
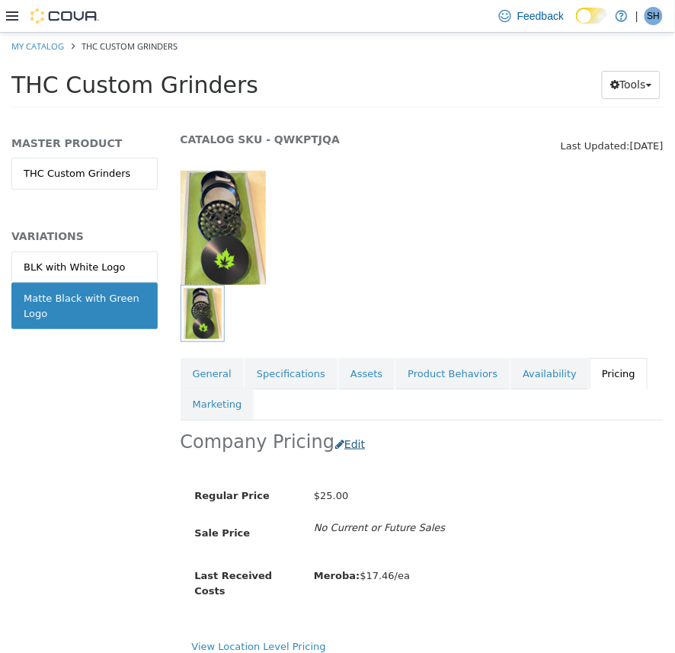
scroll to position [65, 0]
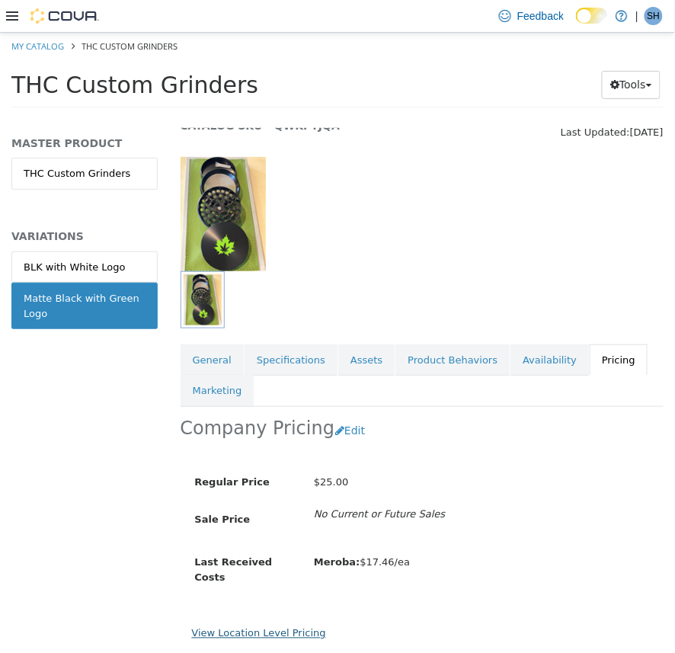
click at [305, 627] on link "View Location Level Pricing" at bounding box center [259, 632] width 134 height 11
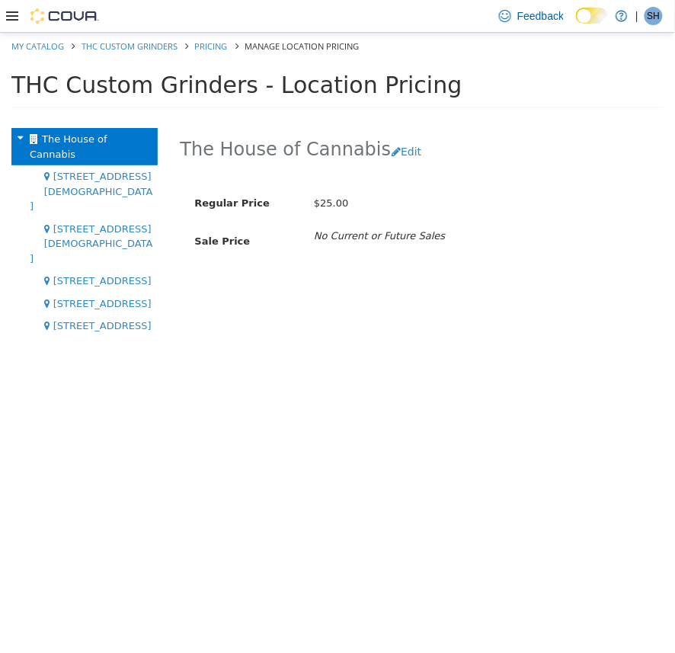
click at [136, 165] on div "[STREET_ADDRESS][DEMOGRAPHIC_DATA]" at bounding box center [84, 191] width 146 height 53
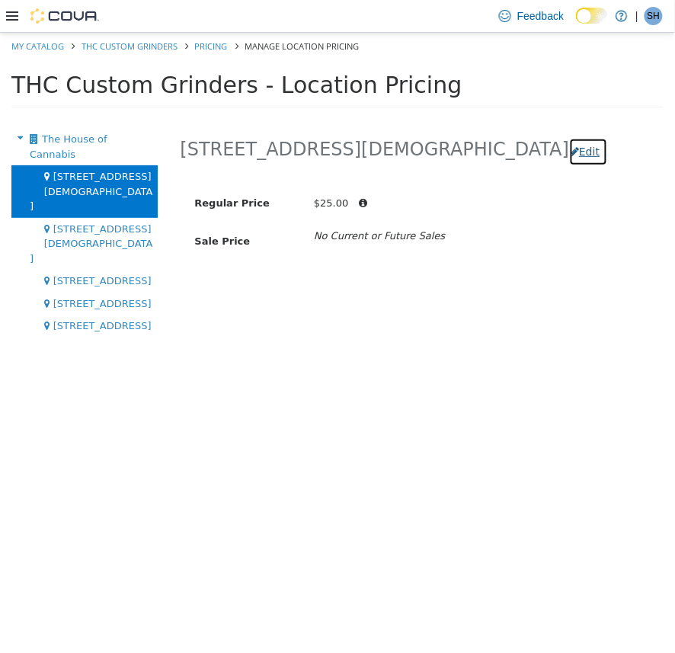
click at [569, 149] on button "Edit" at bounding box center [588, 151] width 39 height 28
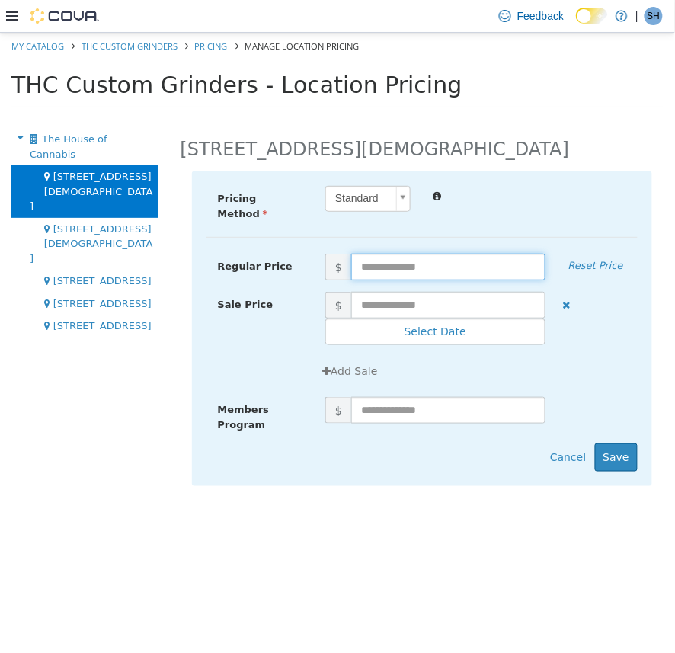
click at [379, 264] on input "text" at bounding box center [448, 266] width 194 height 27
type input "**"
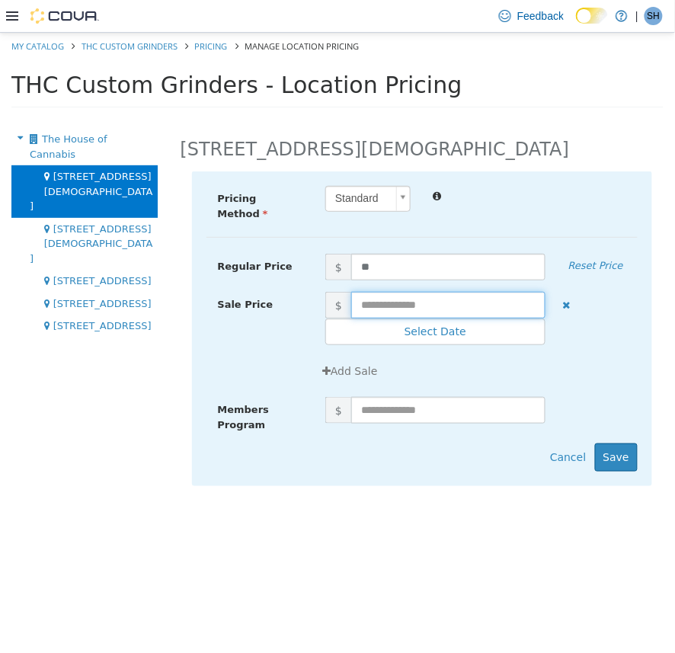
click at [373, 296] on input "text" at bounding box center [448, 304] width 194 height 27
type input "**"
click at [597, 364] on div "Add Sale" at bounding box center [476, 371] width 324 height 28
click at [626, 449] on button "Save" at bounding box center [616, 457] width 43 height 28
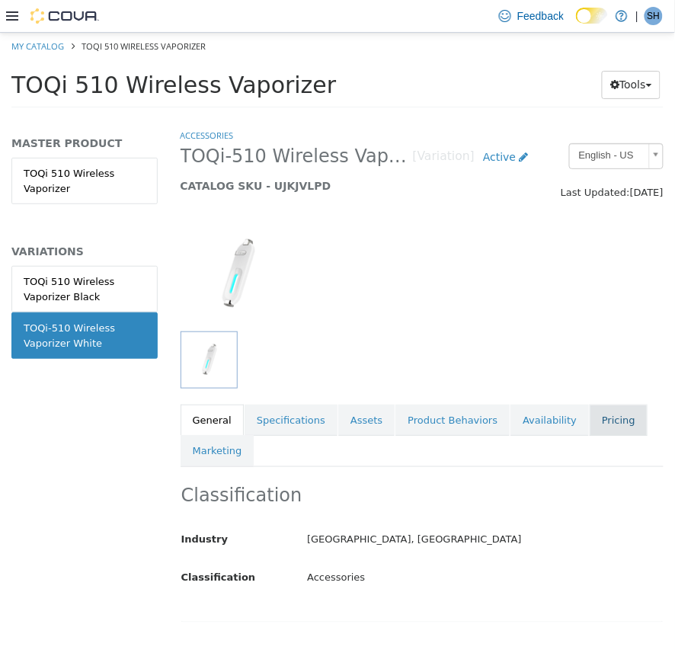
click at [590, 407] on link "Pricing" at bounding box center [619, 420] width 58 height 32
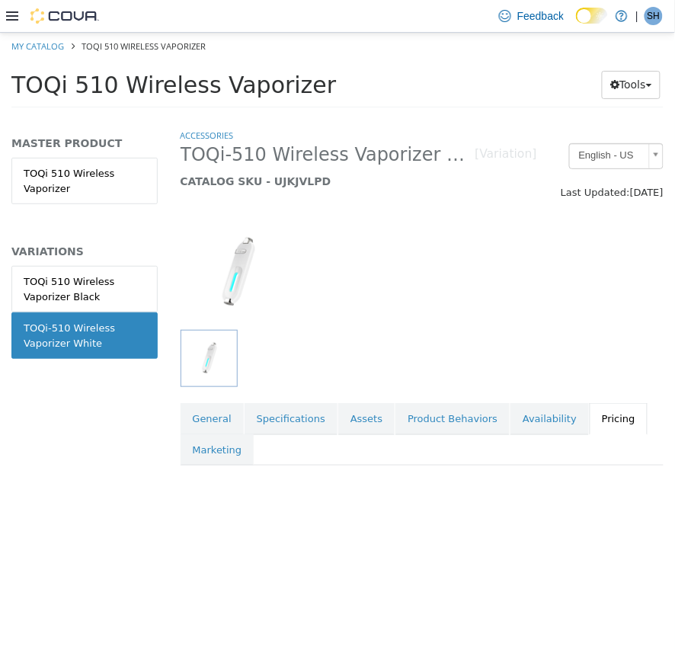
click at [490, 313] on div at bounding box center [422, 264] width 507 height 130
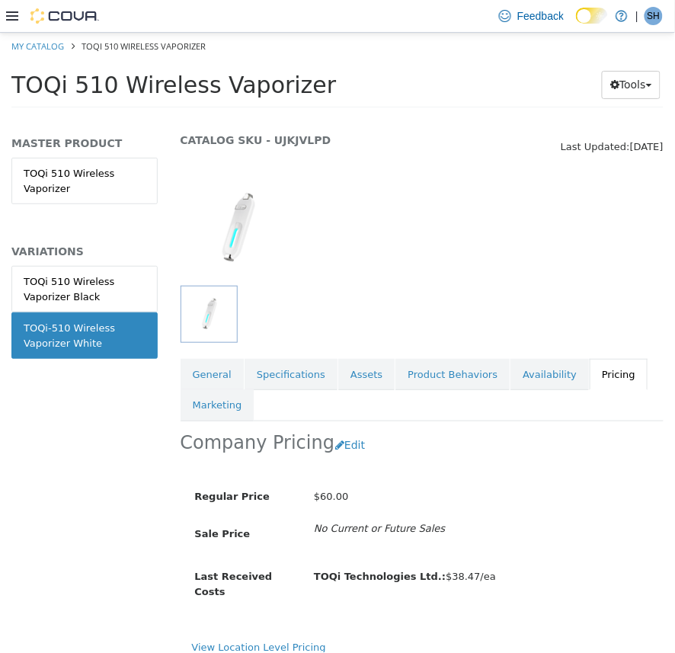
scroll to position [65, 0]
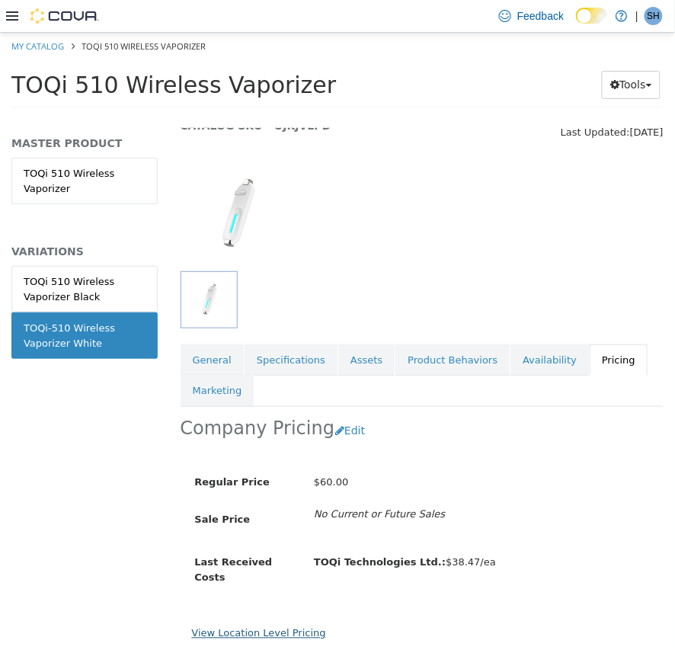
click at [244, 627] on link "View Location Level Pricing" at bounding box center [259, 632] width 134 height 11
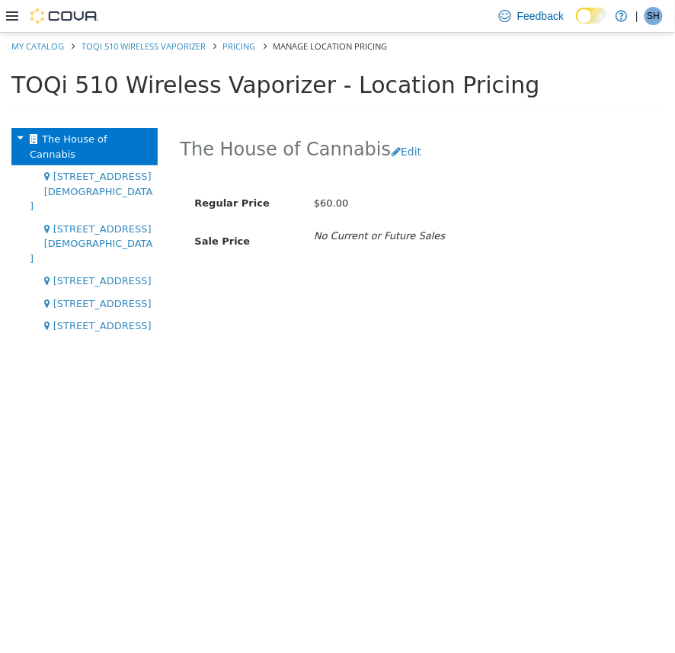
click at [79, 170] on span "[STREET_ADDRESS][DEMOGRAPHIC_DATA]" at bounding box center [91, 190] width 123 height 41
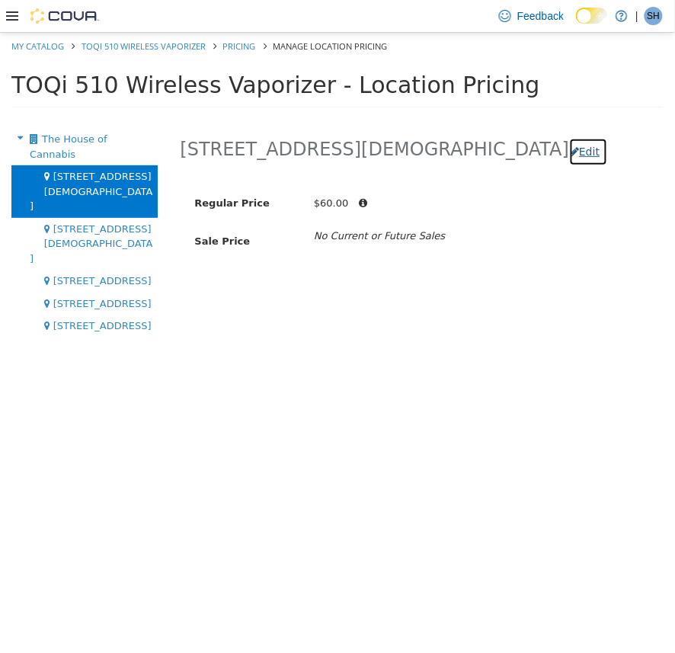
click at [569, 151] on button "Edit" at bounding box center [588, 151] width 39 height 28
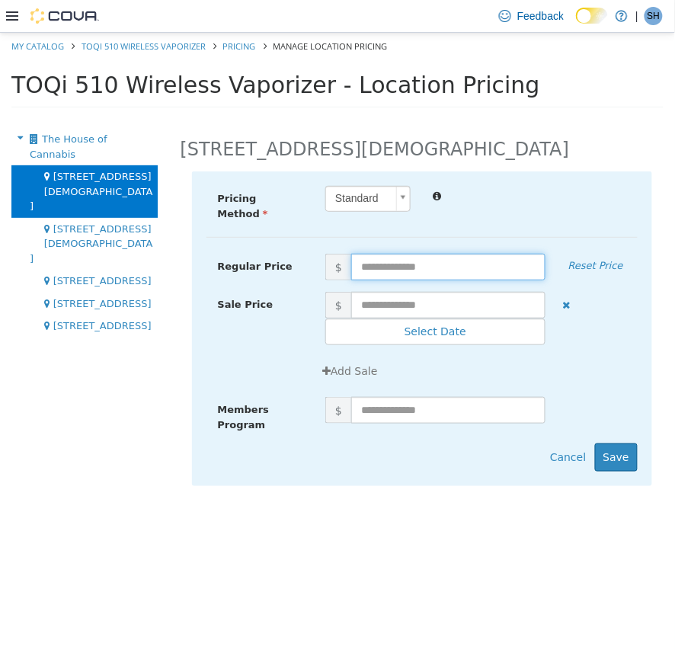
click at [405, 255] on input "text" at bounding box center [448, 266] width 194 height 27
type input "*****"
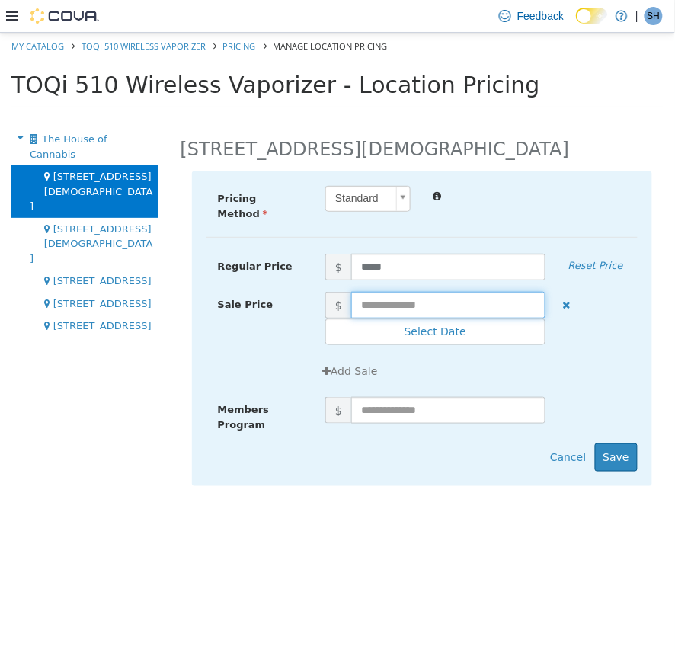
click at [387, 292] on input "text" at bounding box center [448, 304] width 194 height 27
type input "*****"
click at [574, 360] on div "Add Sale" at bounding box center [476, 371] width 324 height 28
click at [628, 454] on button "Save" at bounding box center [616, 457] width 43 height 28
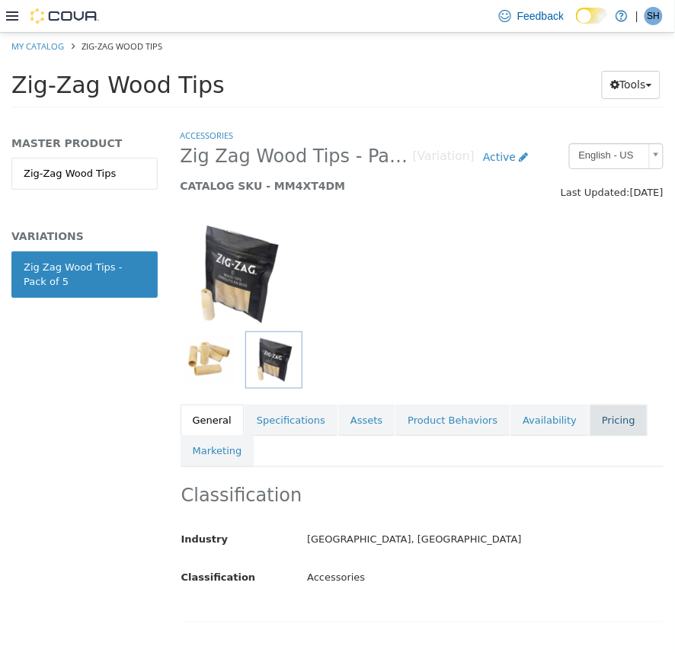
click at [600, 421] on link "Pricing" at bounding box center [619, 420] width 58 height 32
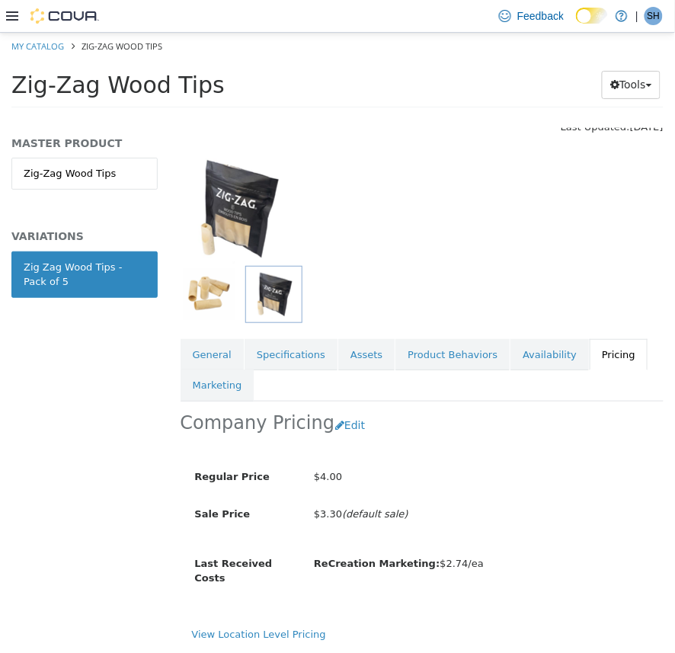
scroll to position [71, 0]
drag, startPoint x: 283, startPoint y: 624, endPoint x: 283, endPoint y: 596, distance: 28.2
click at [282, 628] on link "View Location Level Pricing" at bounding box center [259, 633] width 134 height 11
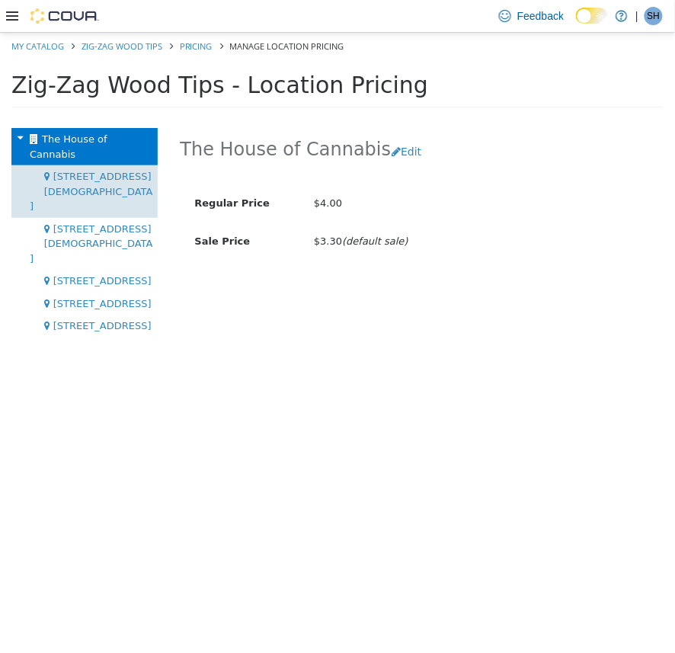
click at [114, 170] on span "[STREET_ADDRESS][DEMOGRAPHIC_DATA]" at bounding box center [91, 190] width 123 height 41
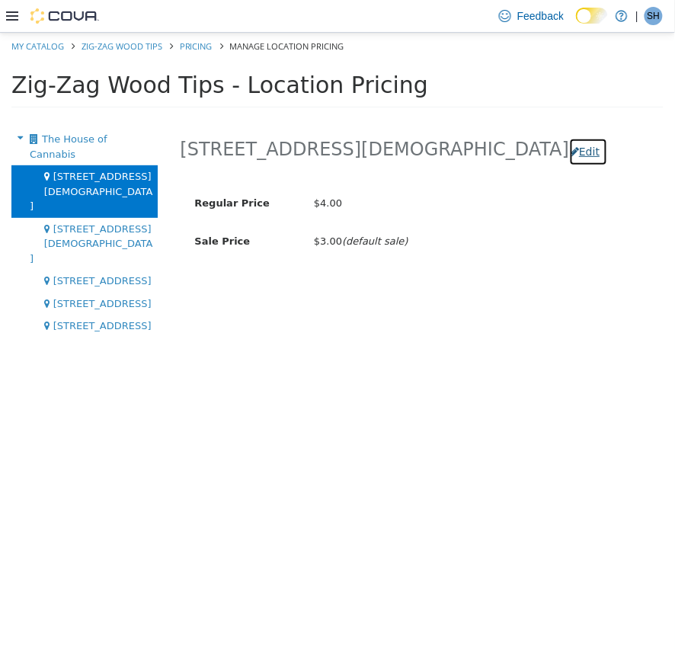
click at [569, 146] on button "Edit" at bounding box center [588, 151] width 39 height 28
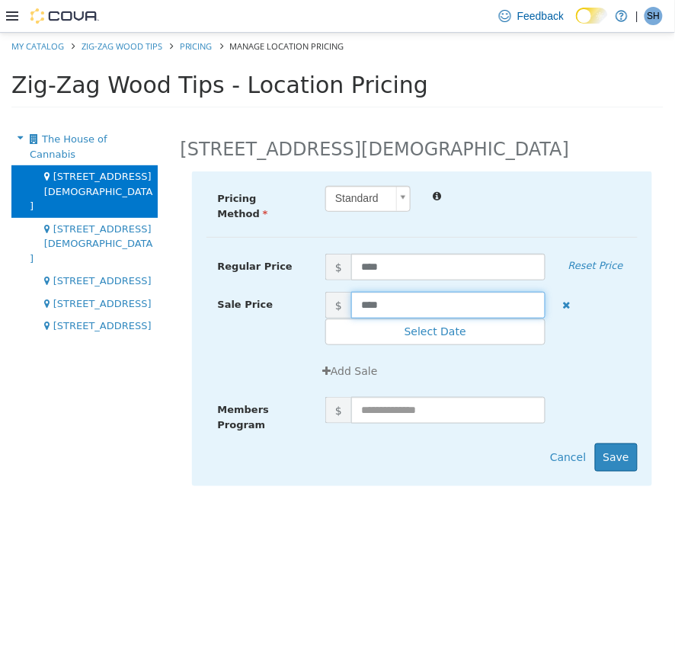
click at [364, 298] on input "****" at bounding box center [448, 304] width 194 height 27
type input "****"
click at [621, 453] on button "Save" at bounding box center [616, 457] width 43 height 28
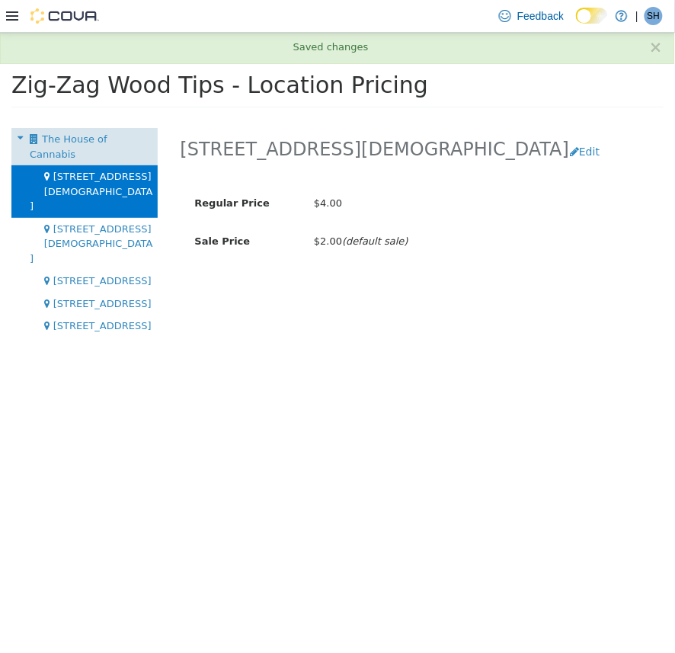
click at [97, 141] on span "The House of Cannabis" at bounding box center [69, 146] width 78 height 27
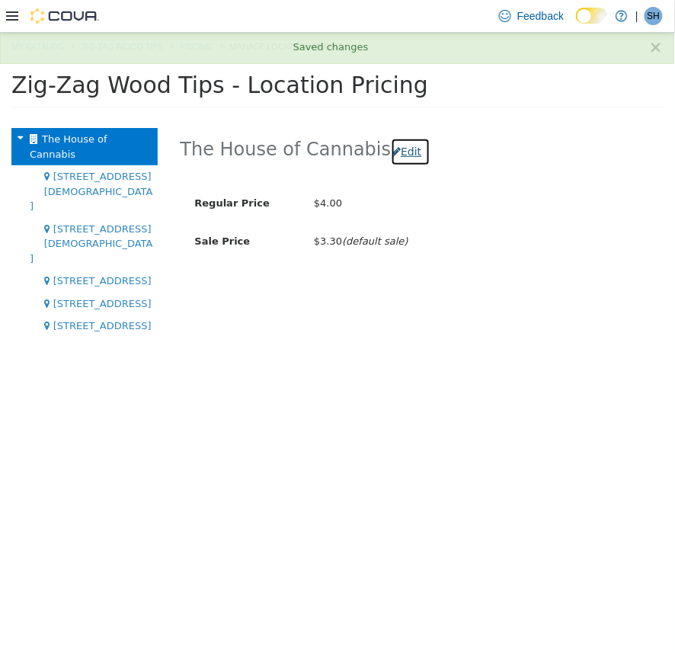
click at [401, 146] on button "Edit" at bounding box center [410, 151] width 39 height 28
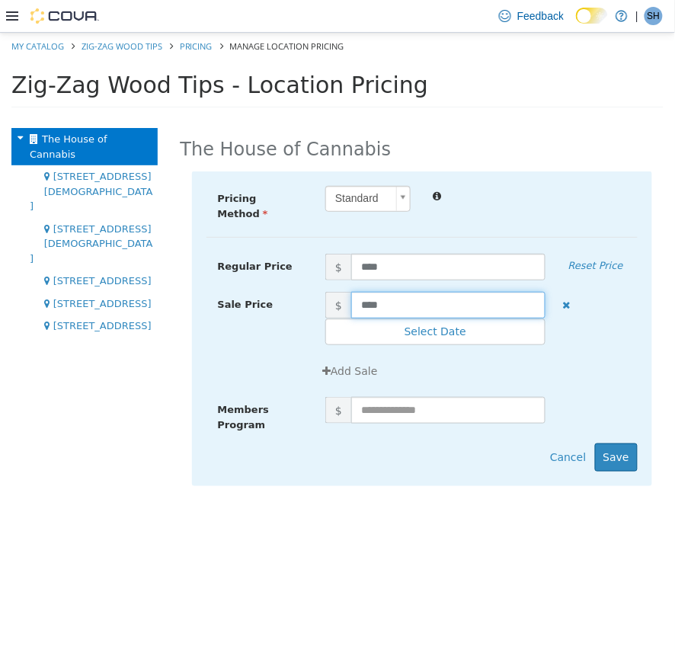
drag, startPoint x: 383, startPoint y: 298, endPoint x: 302, endPoint y: 297, distance: 81.5
click at [302, 297] on div "Sale Price $ **** Select Date (UTC-4) New_York" at bounding box center [422, 318] width 432 height 54
click at [620, 445] on button "Save" at bounding box center [616, 457] width 43 height 28
